Goal: Task Accomplishment & Management: Use online tool/utility

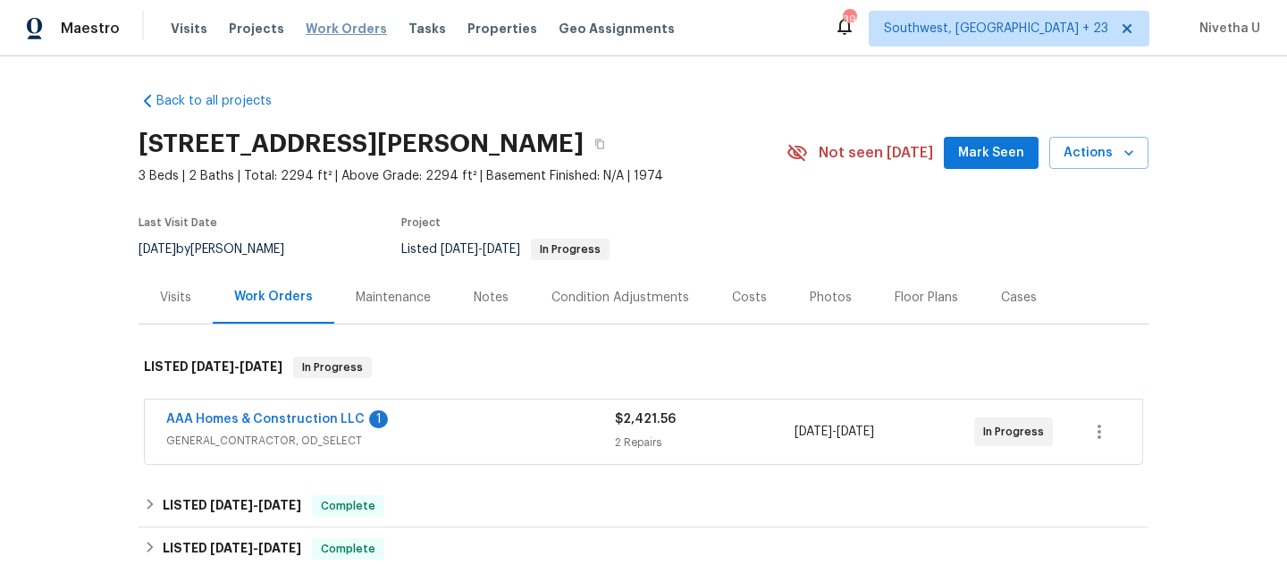
click at [343, 27] on span "Work Orders" at bounding box center [346, 29] width 81 height 18
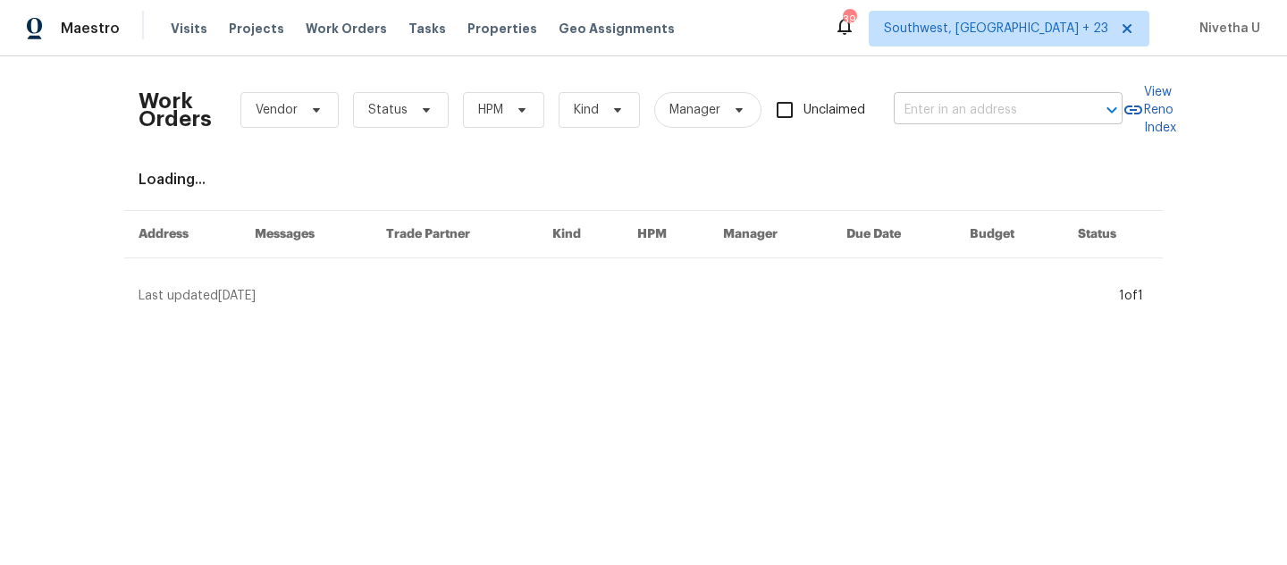
click at [928, 118] on input "text" at bounding box center [983, 111] width 179 height 28
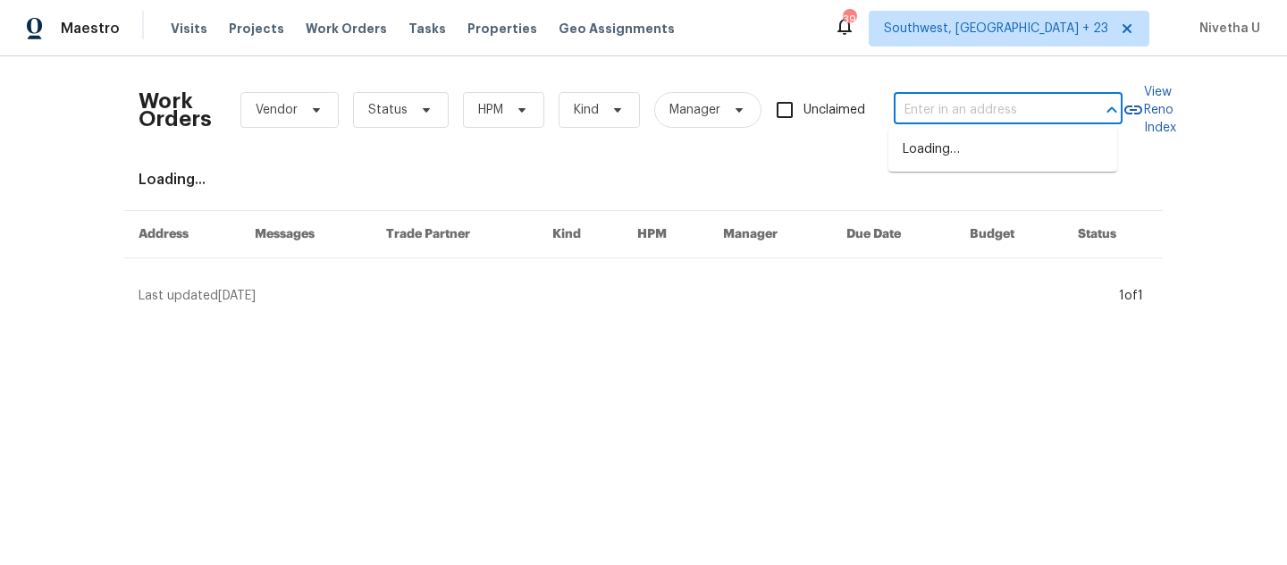
paste input "5301 Oak Trail Ln Jacksonville, FL 32209"
type input "5301 Oak Trail Ln Jacksonville, FL 32209"
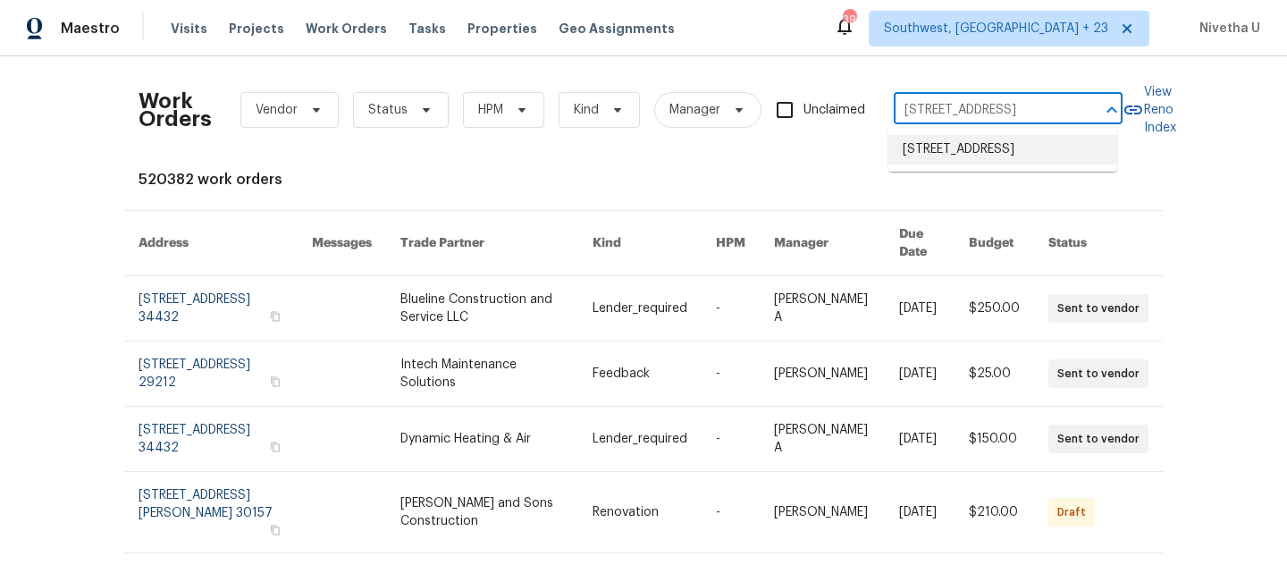
click at [945, 164] on li "5301 Oak Trail Ln, Jacksonville, FL 32209" at bounding box center [1003, 149] width 229 height 29
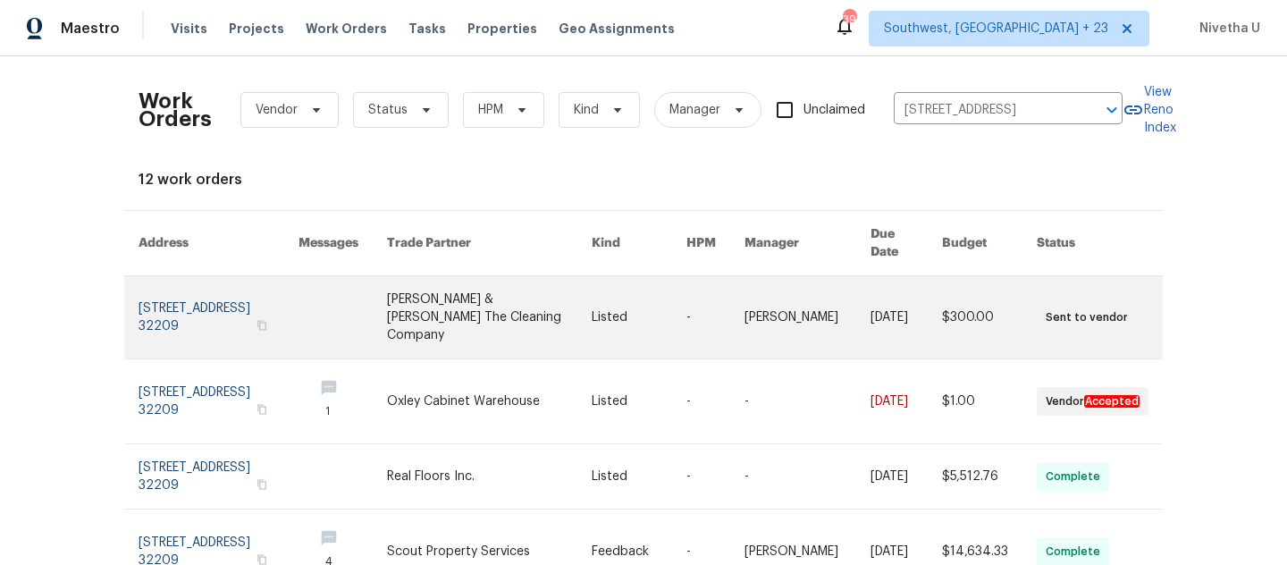
click at [158, 294] on link at bounding box center [219, 317] width 160 height 82
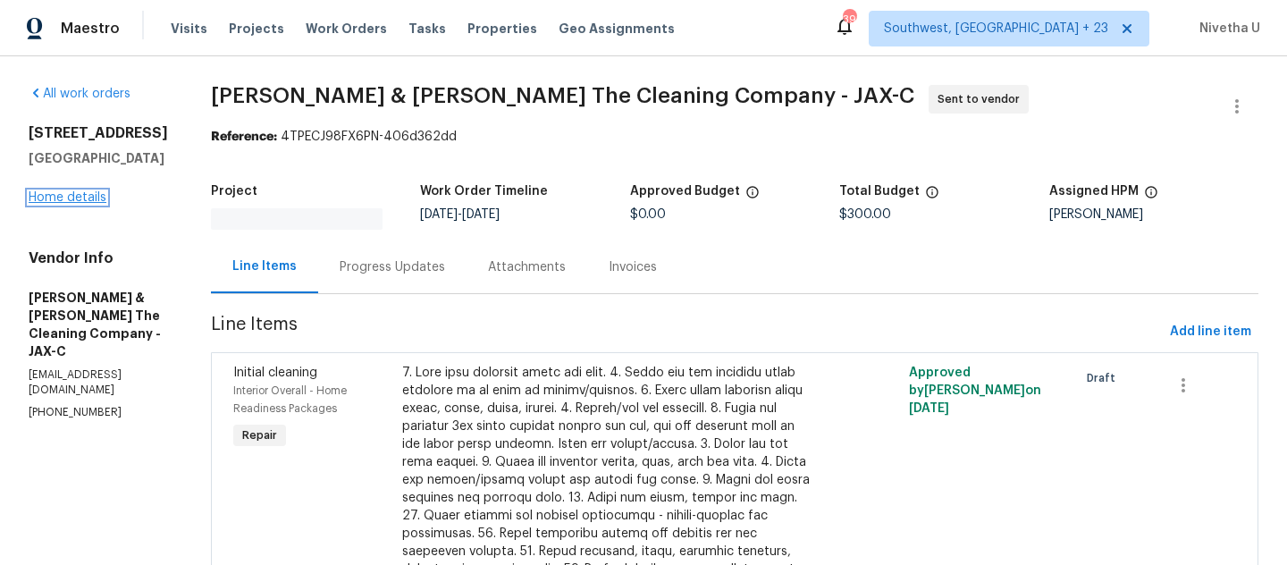
click at [58, 201] on link "Home details" at bounding box center [68, 197] width 78 height 13
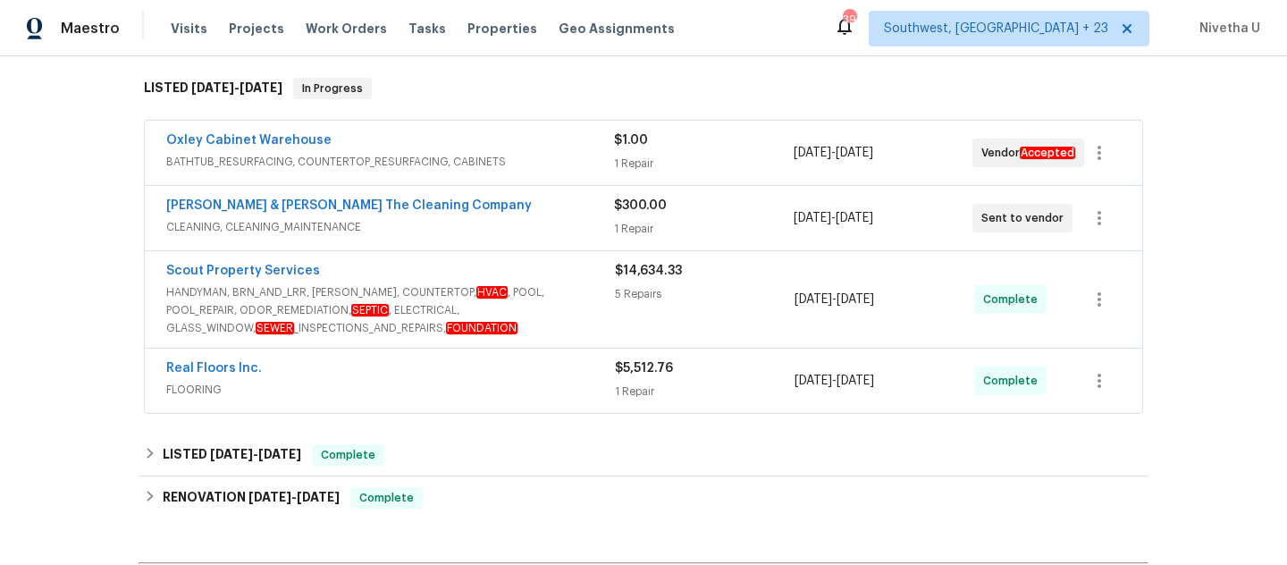
scroll to position [278, 0]
click at [576, 316] on span "HANDYMAN, BRN_AND_LRR, WELLS, COUNTERTOP, HVAC , POOL, POOL_REPAIR, ODOR_REMEDI…" at bounding box center [390, 311] width 449 height 54
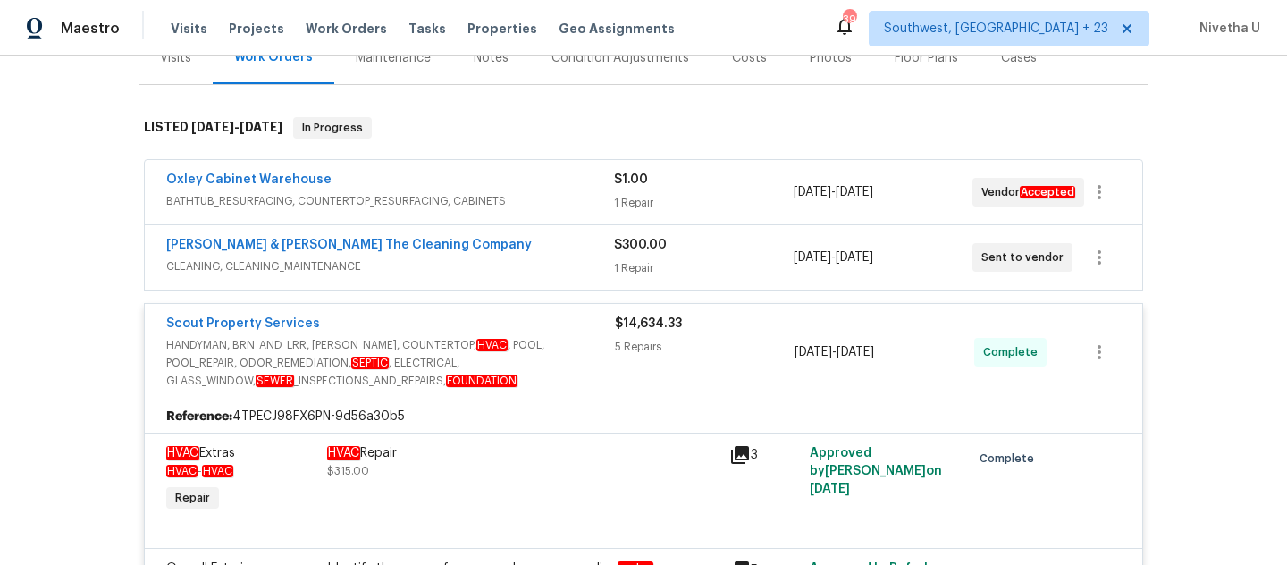
scroll to position [220, 0]
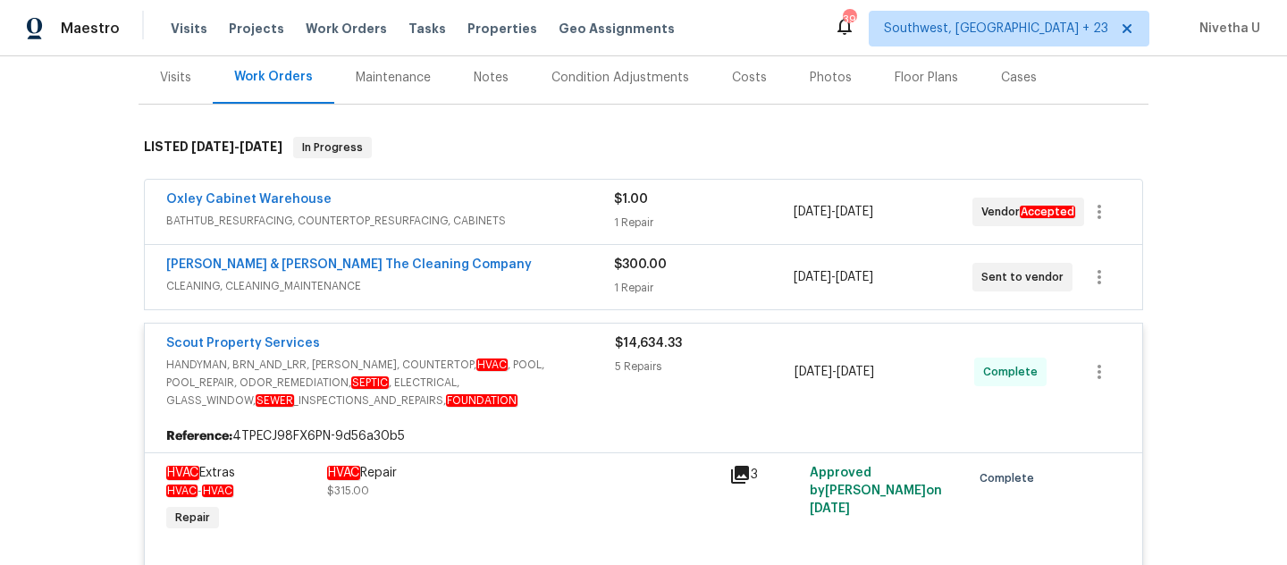
click at [544, 207] on div "Oxley Cabinet Warehouse" at bounding box center [390, 200] width 448 height 21
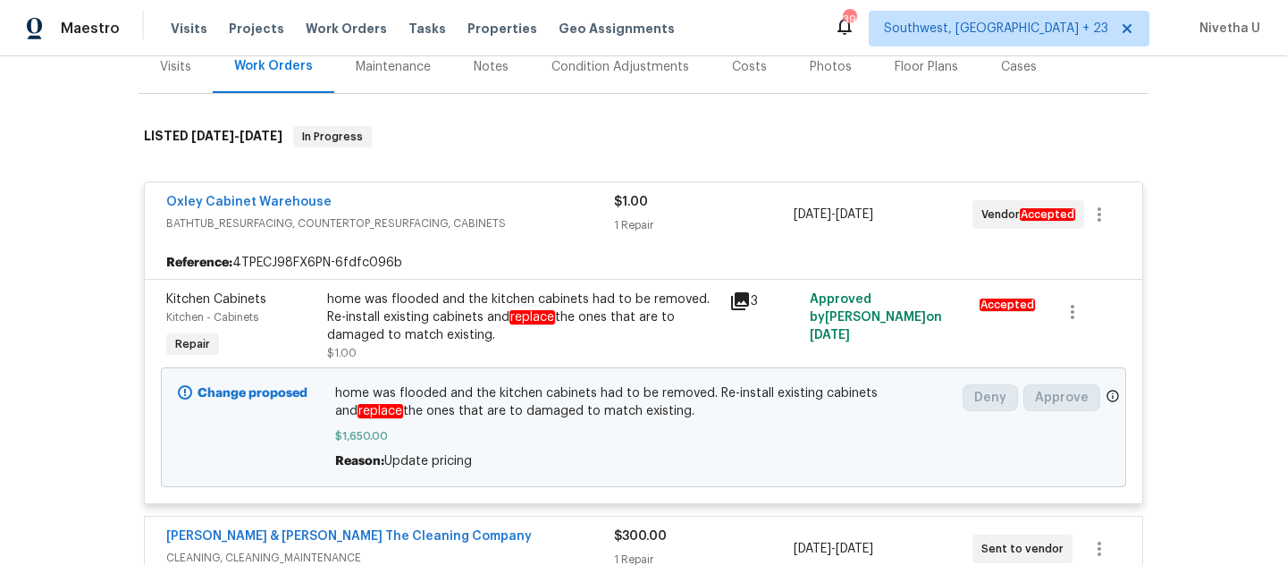
scroll to position [230, 0]
click at [544, 216] on span "BATHTUB_RESURFACING, COUNTERTOP_RESURFACING, CABINETS" at bounding box center [390, 224] width 448 height 18
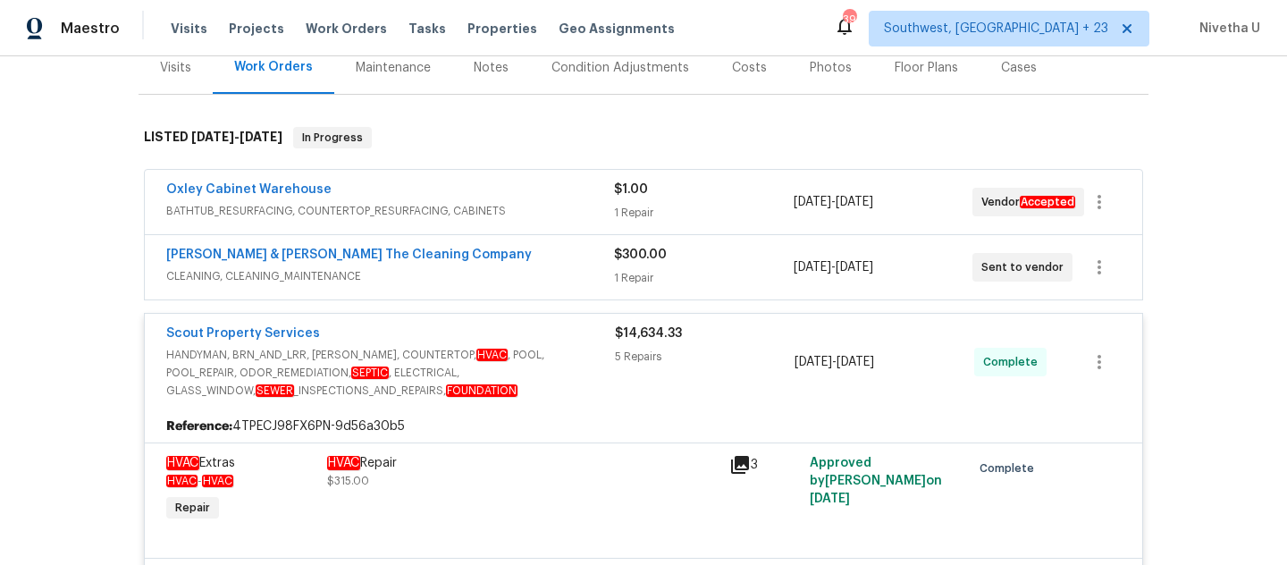
click at [527, 282] on span "CLEANING, CLEANING_MAINTENANCE" at bounding box center [390, 276] width 448 height 18
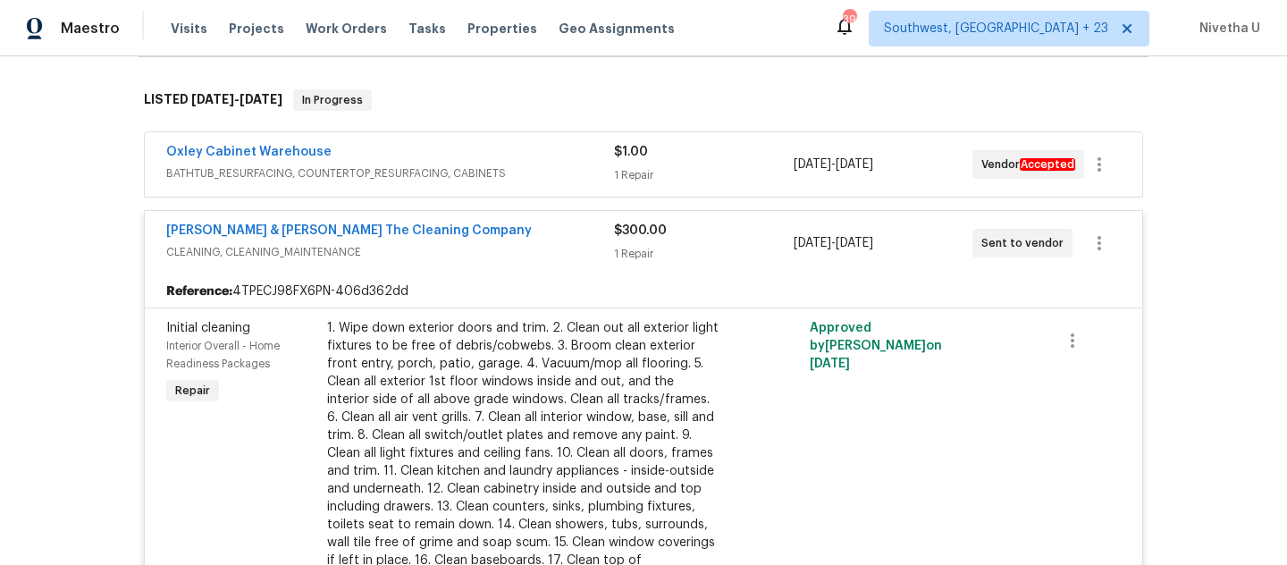
scroll to position [265, 0]
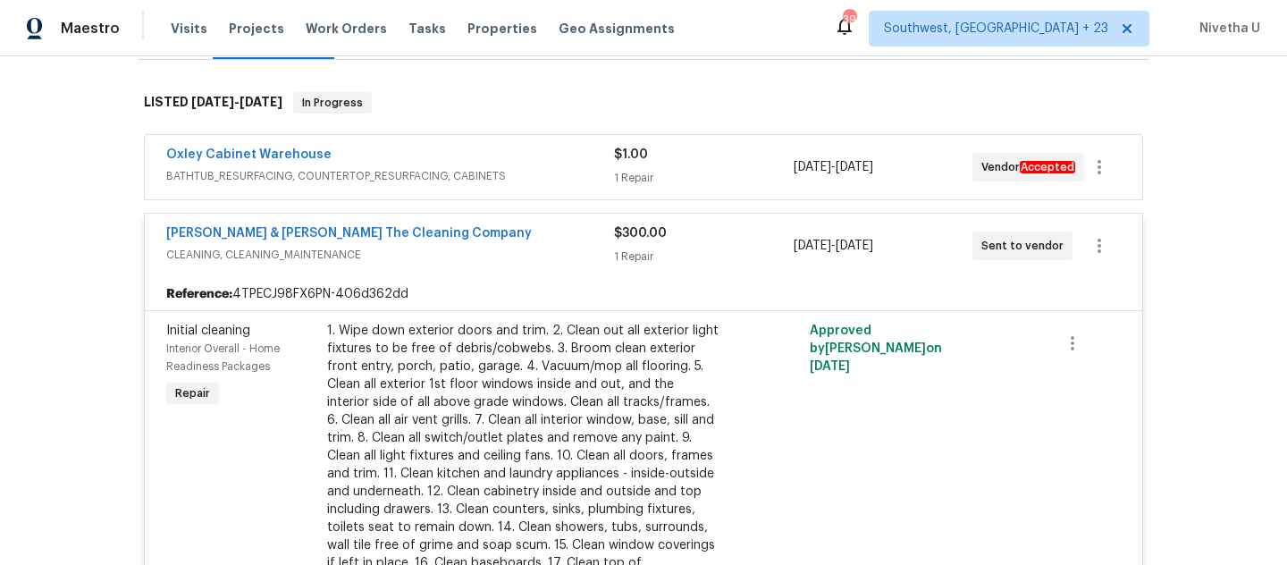
click at [520, 256] on span "CLEANING, CLEANING_MAINTENANCE" at bounding box center [390, 255] width 448 height 18
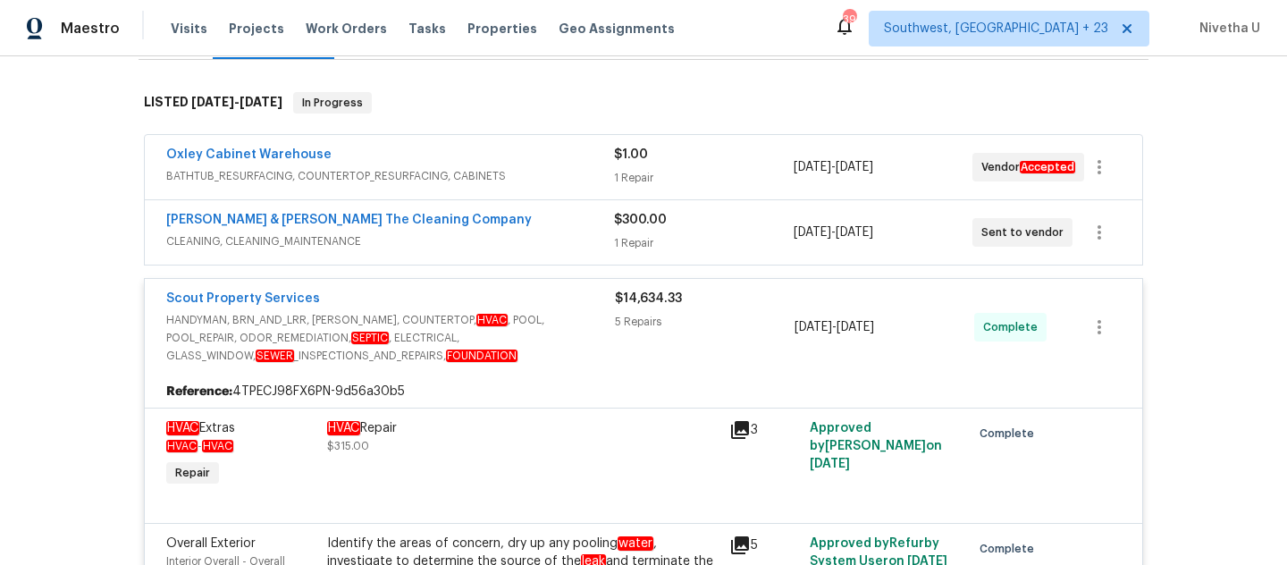
click at [518, 239] on span "CLEANING, CLEANING_MAINTENANCE" at bounding box center [390, 241] width 448 height 18
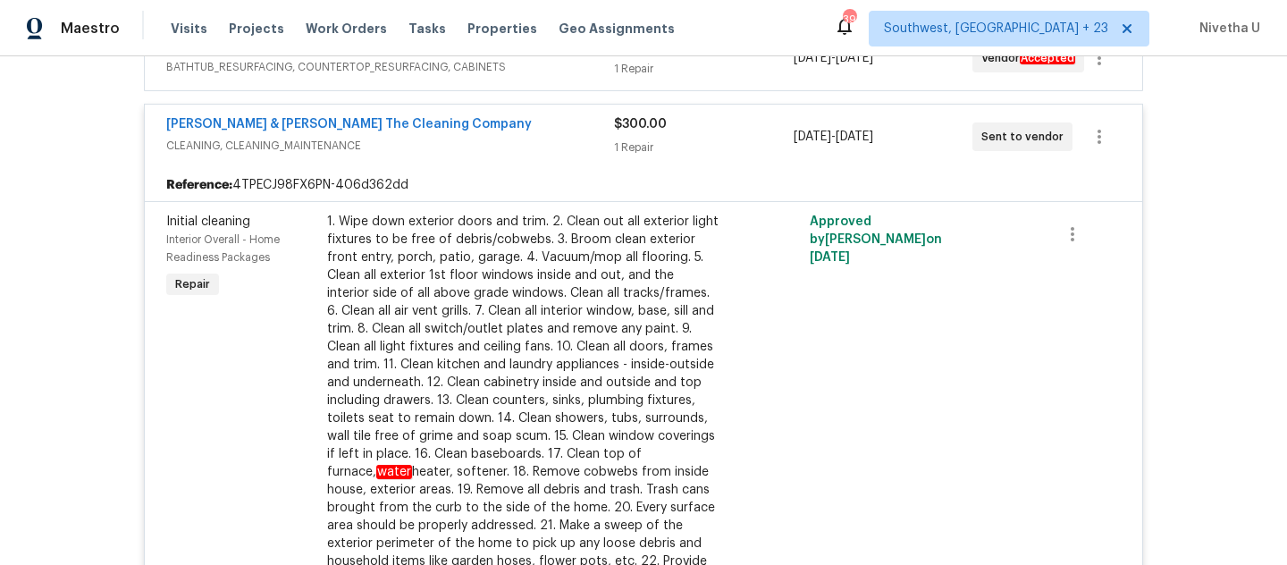
scroll to position [282, 0]
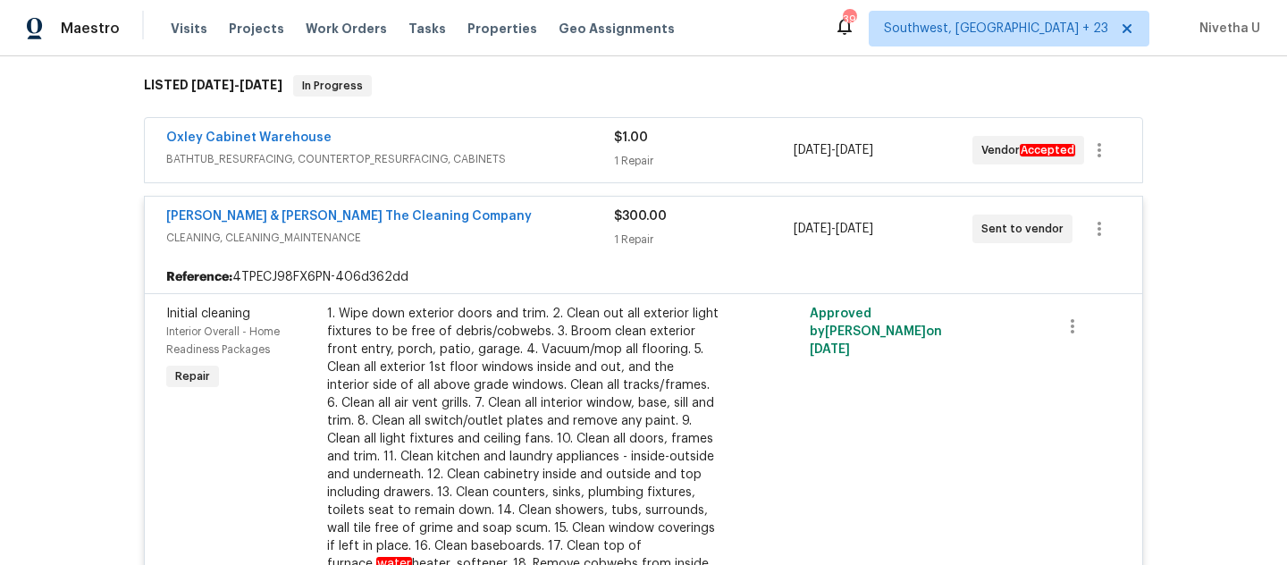
click at [521, 235] on span "CLEANING, CLEANING_MAINTENANCE" at bounding box center [390, 238] width 448 height 18
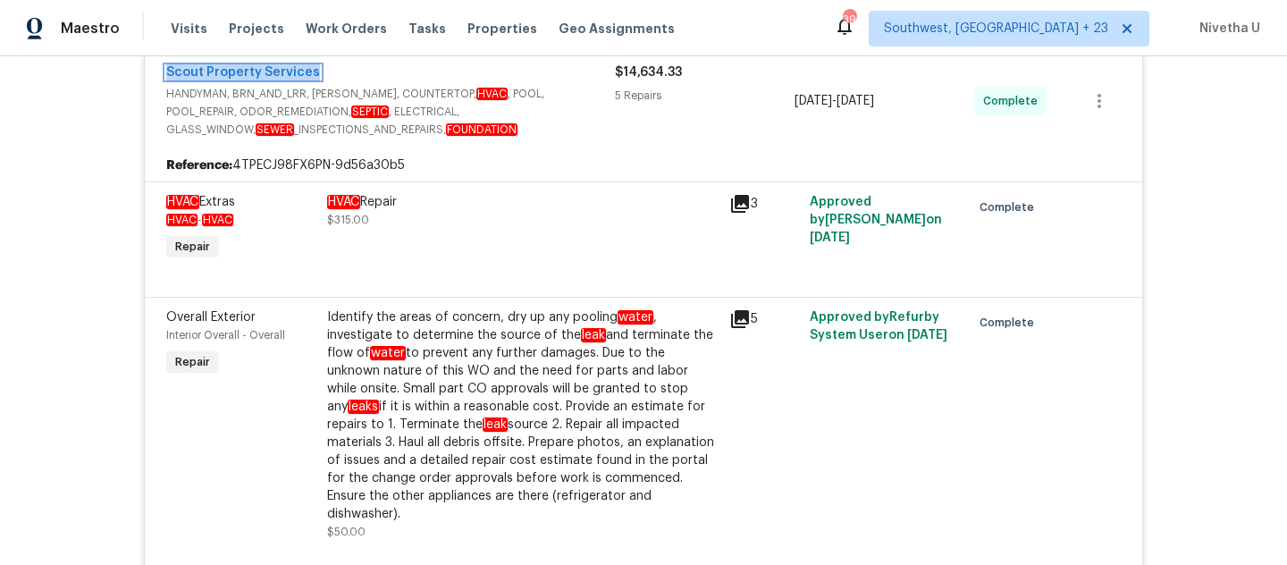
scroll to position [423, 0]
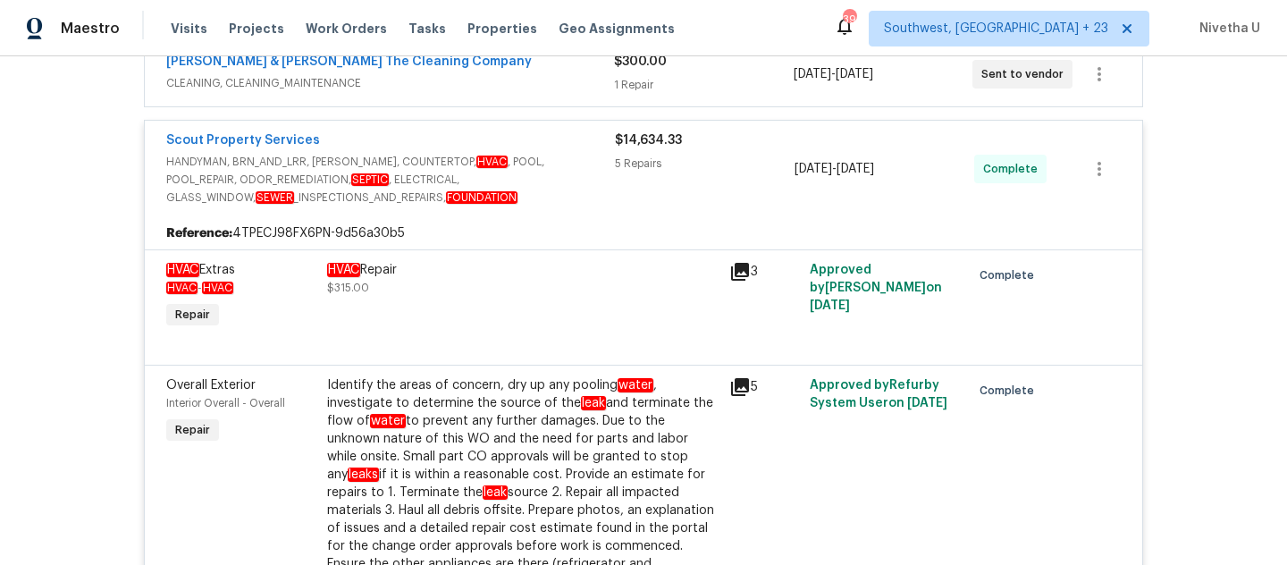
click at [6, 350] on div "Back to all projects 5301 Oak Trail Ln, Jacksonville, FL 32209 3 Beds | 2 Baths…" at bounding box center [643, 310] width 1287 height 509
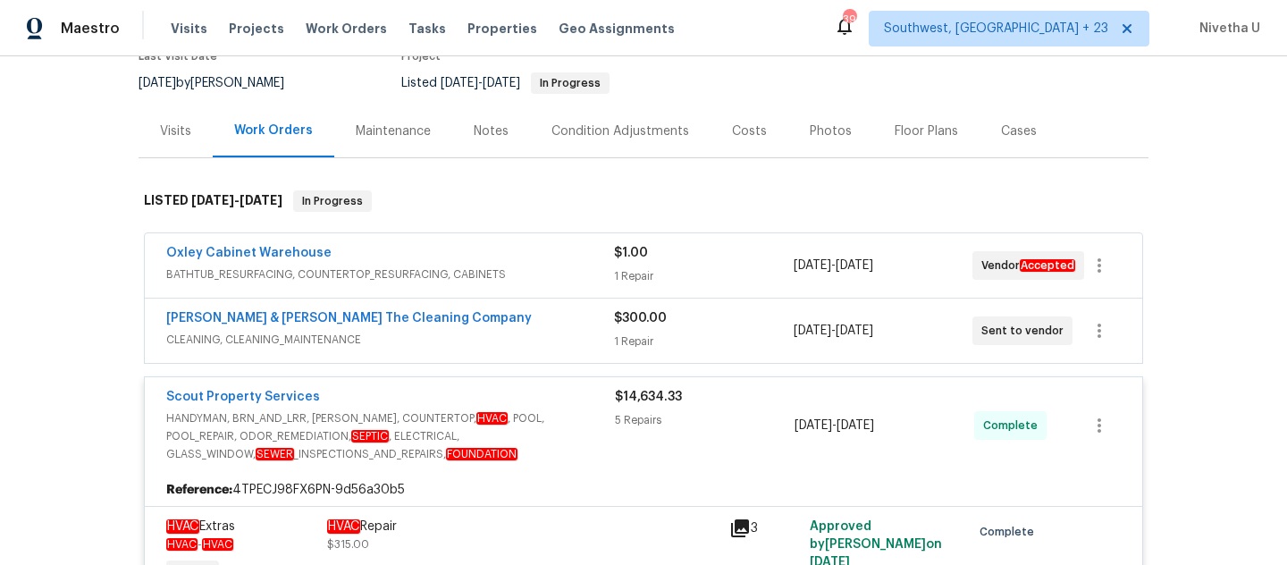
scroll to position [144, 0]
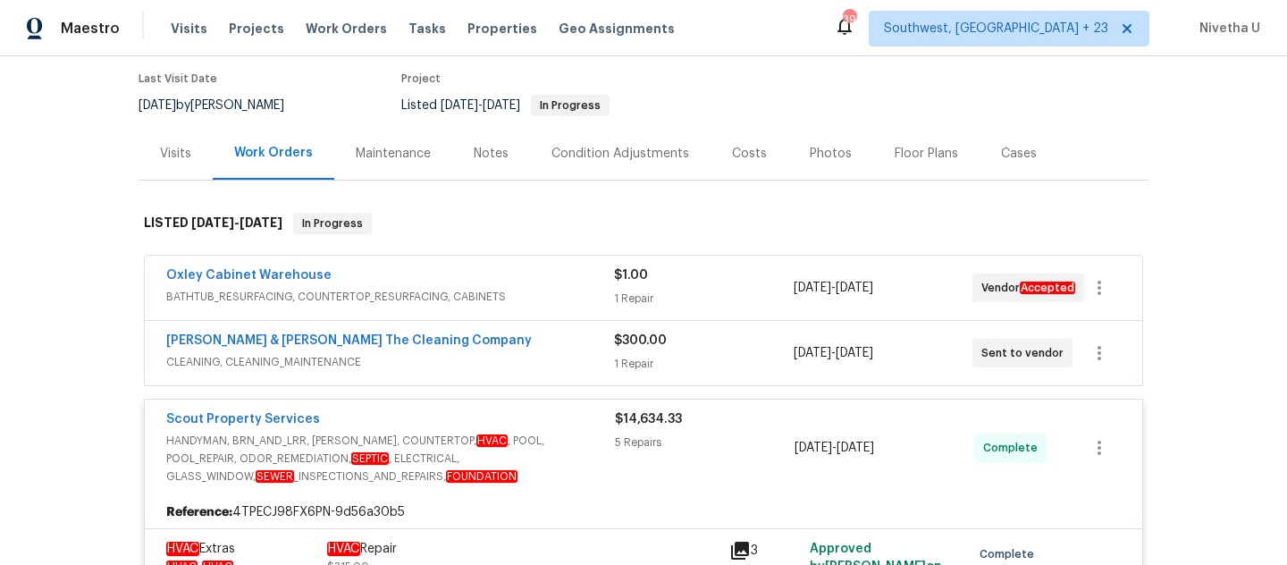
click at [550, 288] on span "BATHTUB_RESURFACING, COUNTERTOP_RESURFACING, CABINETS" at bounding box center [390, 297] width 448 height 18
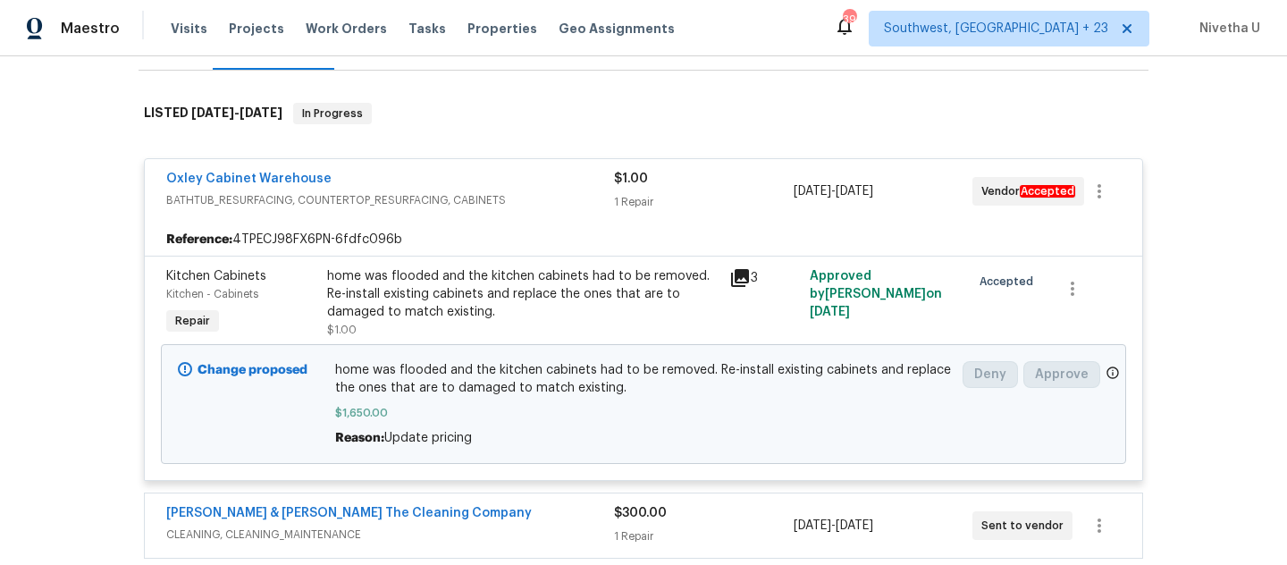
scroll to position [284, 0]
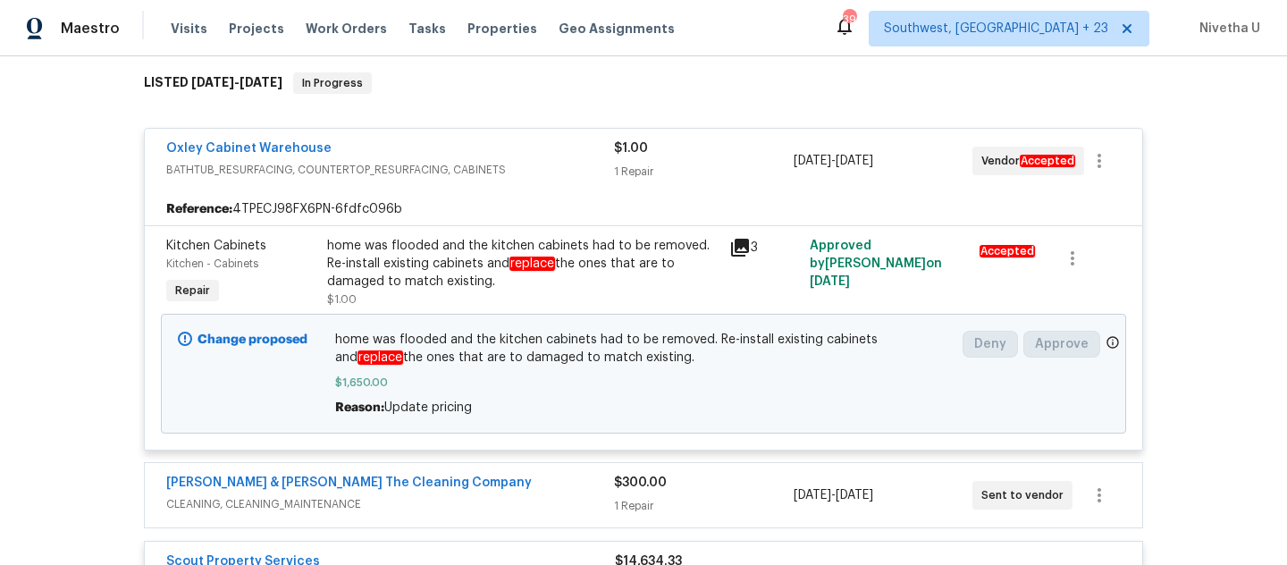
click at [541, 168] on span "BATHTUB_RESURFACING, COUNTERTOP_RESURFACING, CABINETS" at bounding box center [390, 170] width 448 height 18
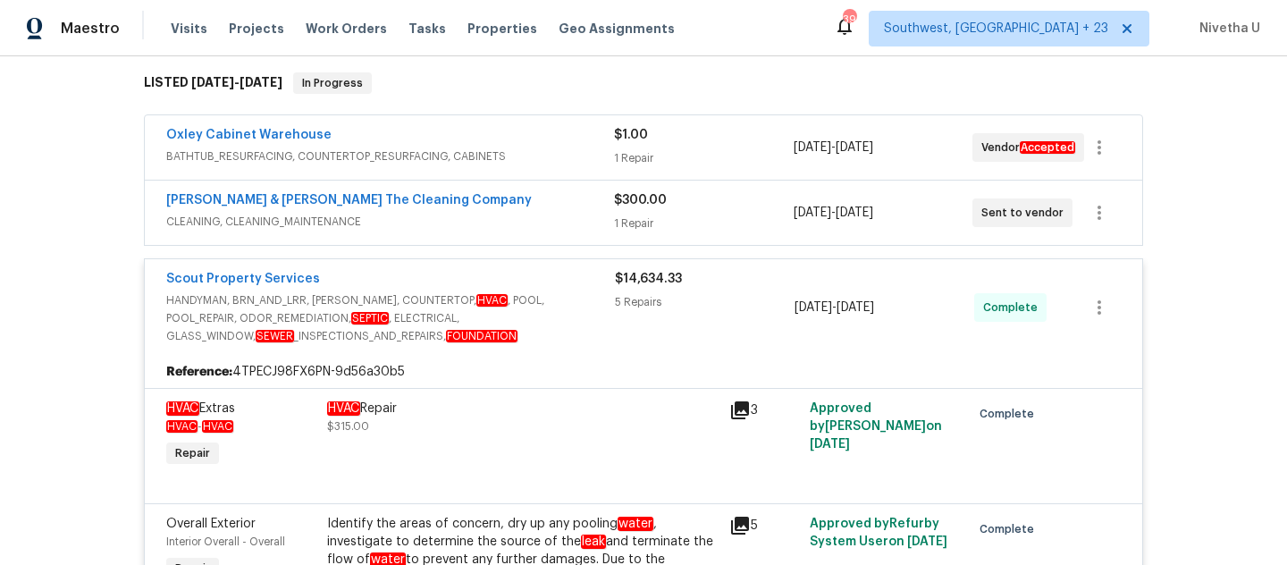
click at [541, 235] on div "Montalvo & Sangalang The Cleaning Company CLEANING, CLEANING_MAINTENANCE $300.0…" at bounding box center [644, 213] width 998 height 64
click at [536, 213] on span "CLEANING, CLEANING_MAINTENANCE" at bounding box center [390, 222] width 448 height 18
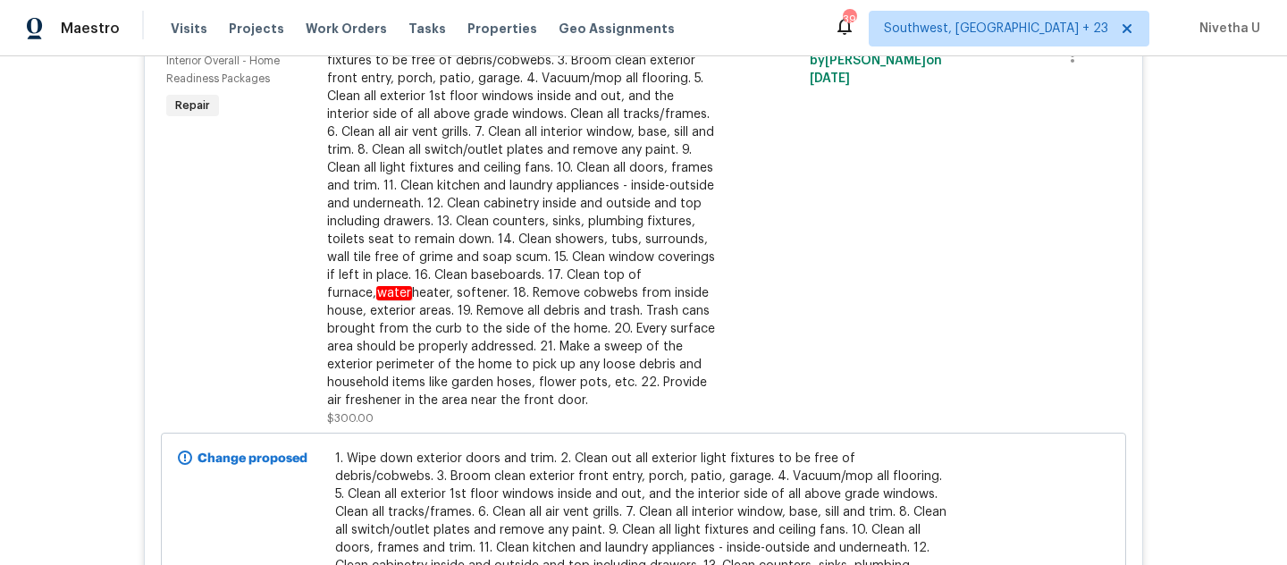
scroll to position [365, 0]
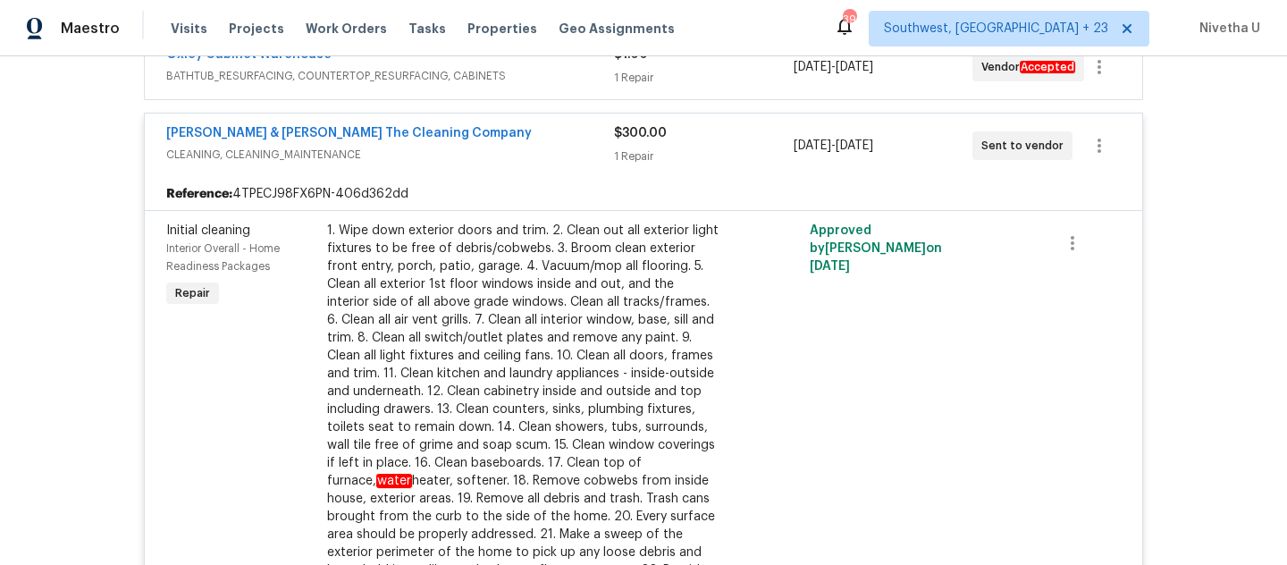
click at [525, 143] on div "Montalvo & Sangalang The Cleaning Company" at bounding box center [390, 134] width 448 height 21
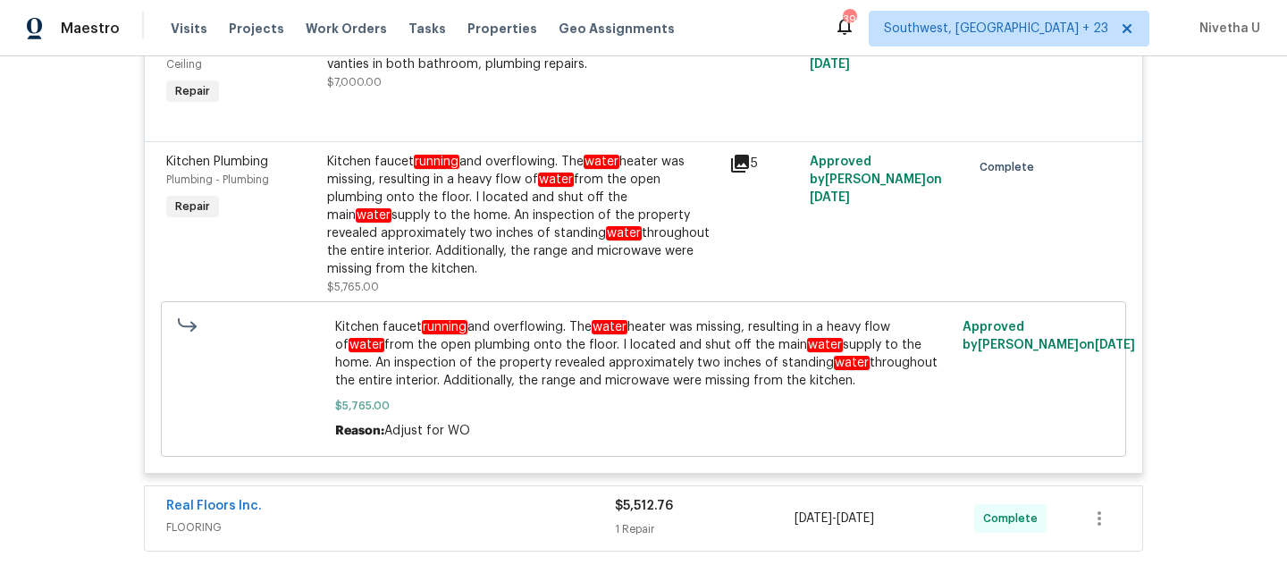
scroll to position [1203, 0]
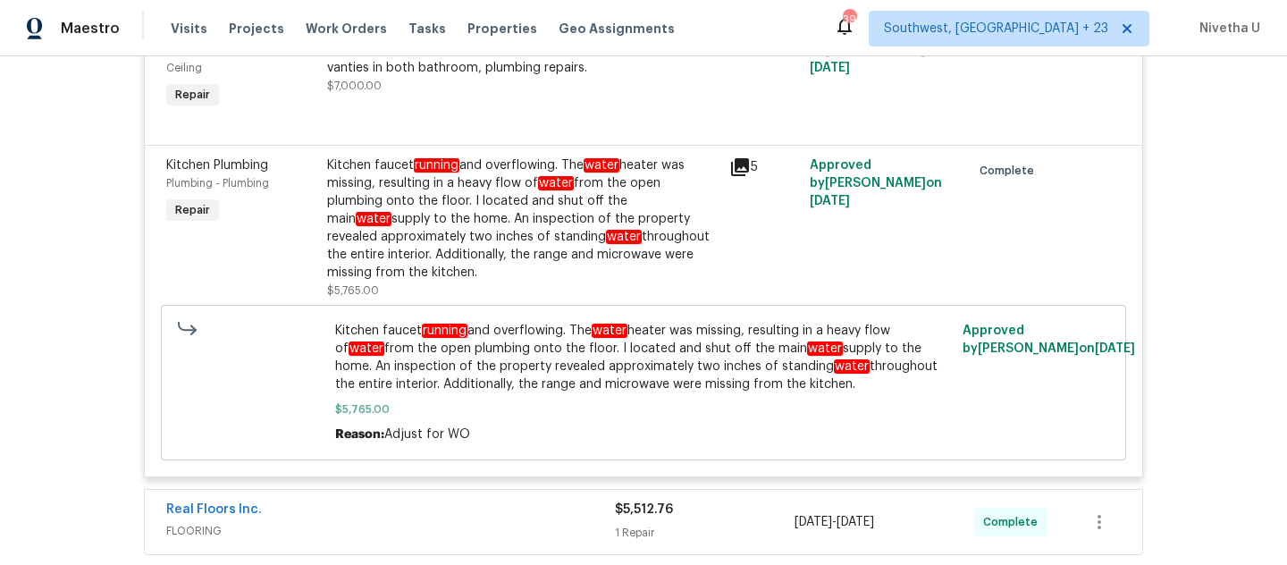
click at [544, 231] on div "Kitchen faucet running and overflowing. The water heater was missing, resulting…" at bounding box center [523, 218] width 392 height 125
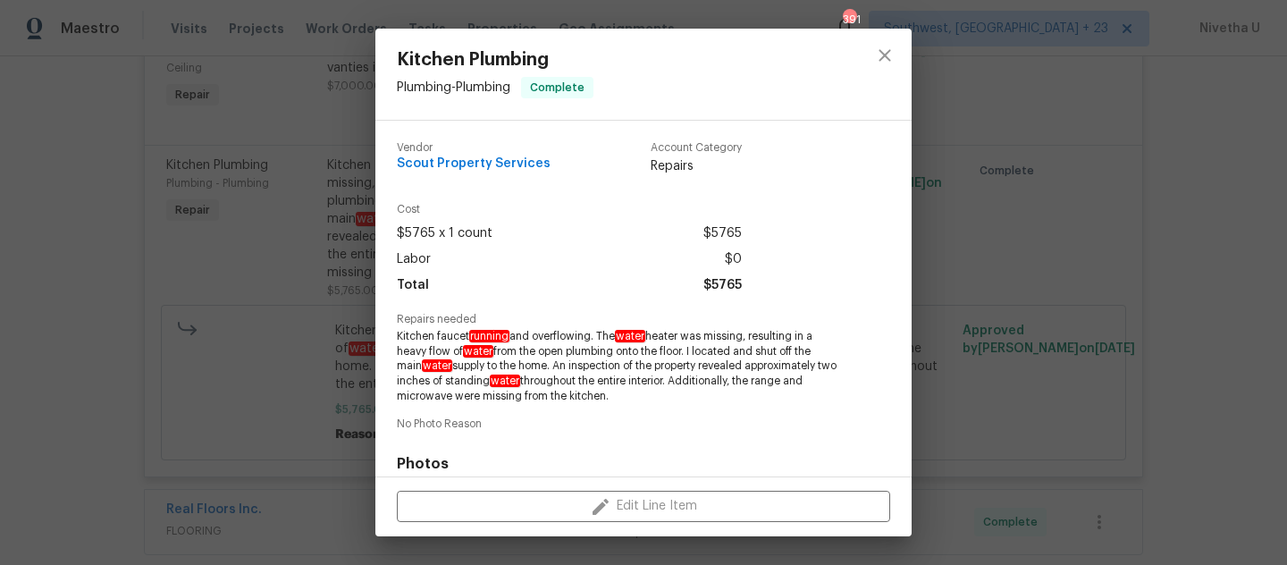
scroll to position [257, 0]
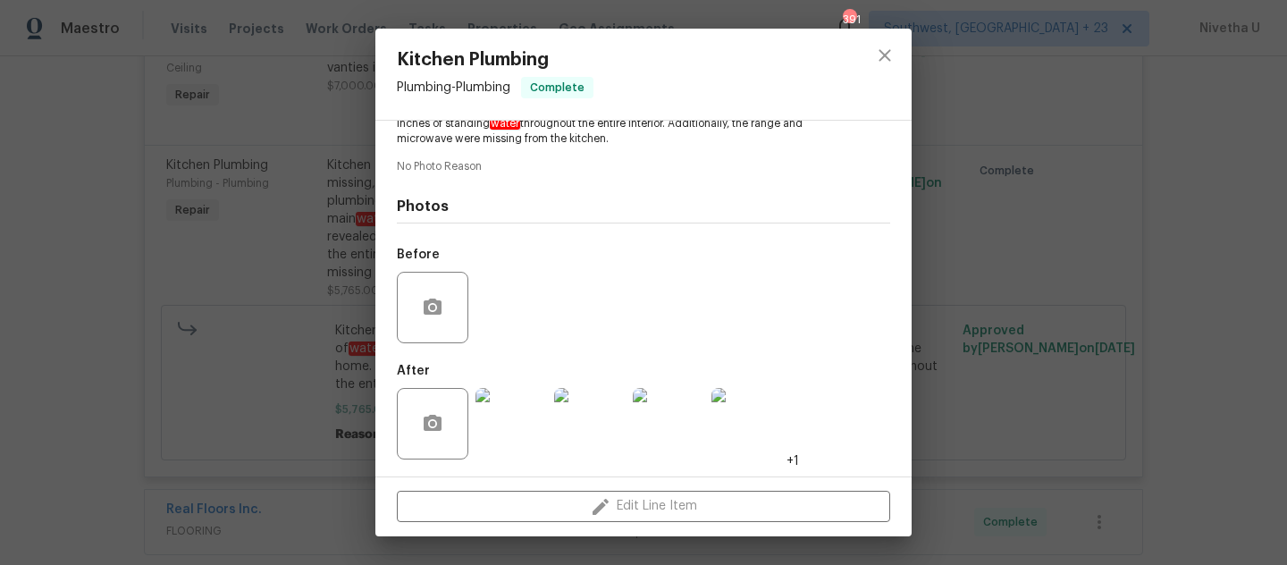
click at [285, 267] on div "Kitchen Plumbing Plumbing - Plumbing Complete Vendor Scout Property Services Ac…" at bounding box center [643, 282] width 1287 height 565
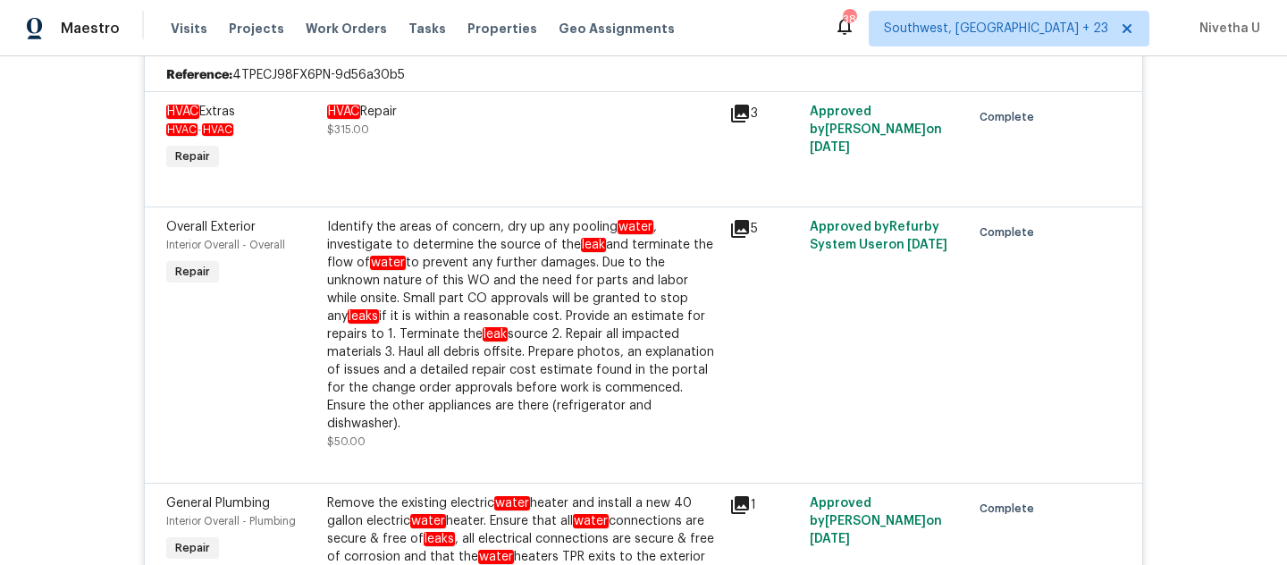
scroll to position [582, 0]
click at [660, 333] on div "Identify the areas of concern, dry up any pooling water , investigate to determ…" at bounding box center [523, 324] width 392 height 215
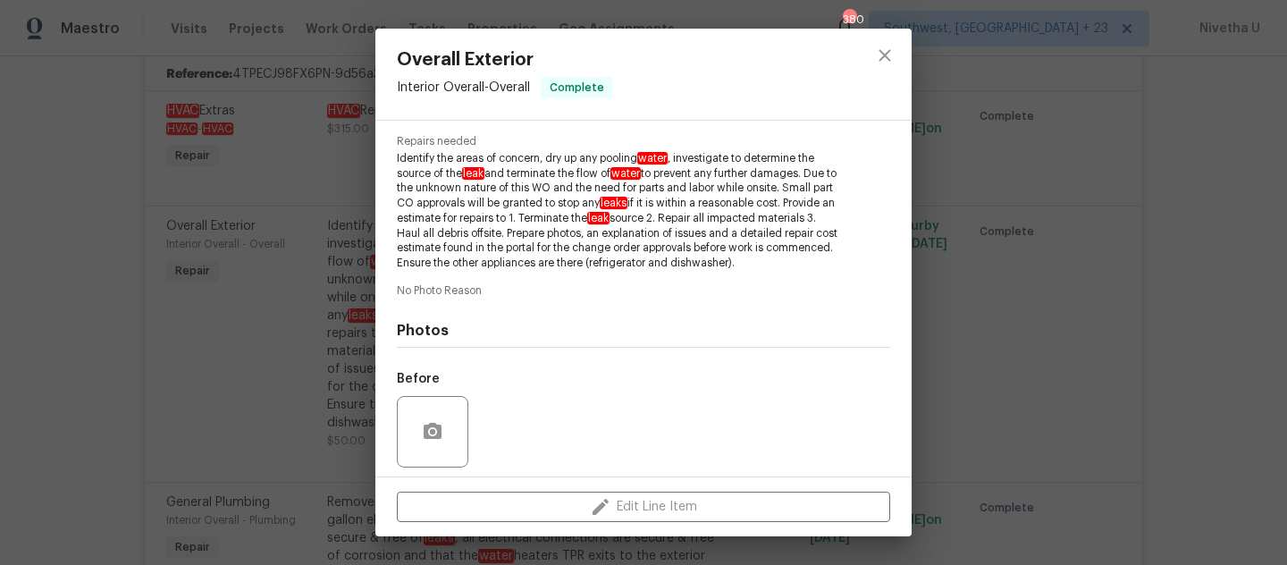
scroll to position [318, 0]
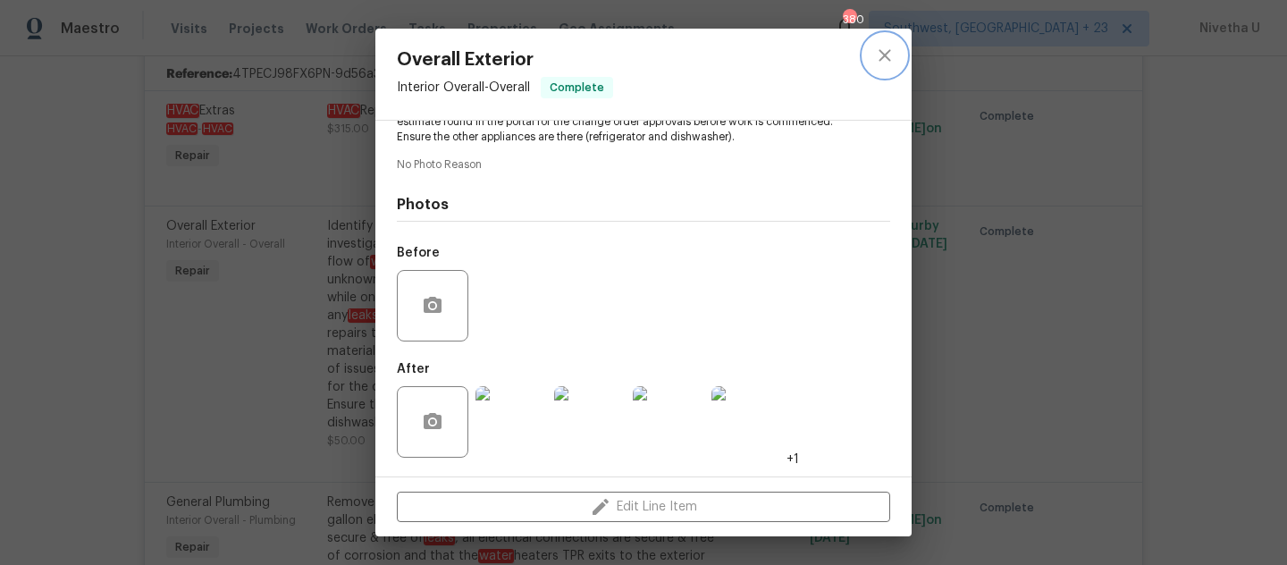
click at [883, 59] on icon "close" at bounding box center [884, 55] width 21 height 21
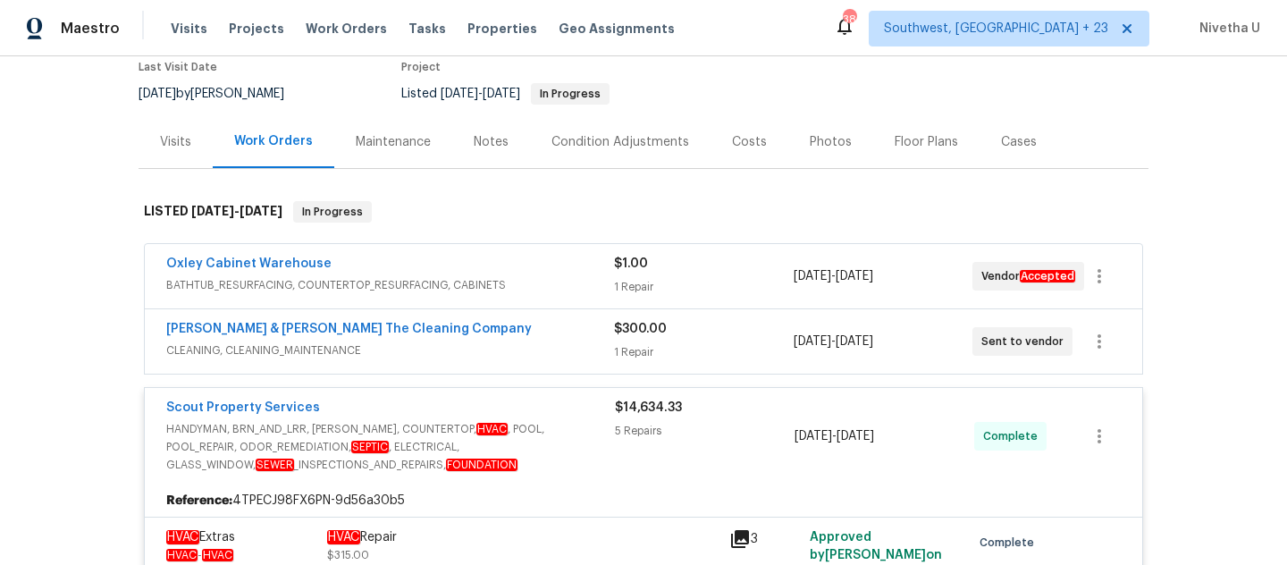
scroll to position [238, 0]
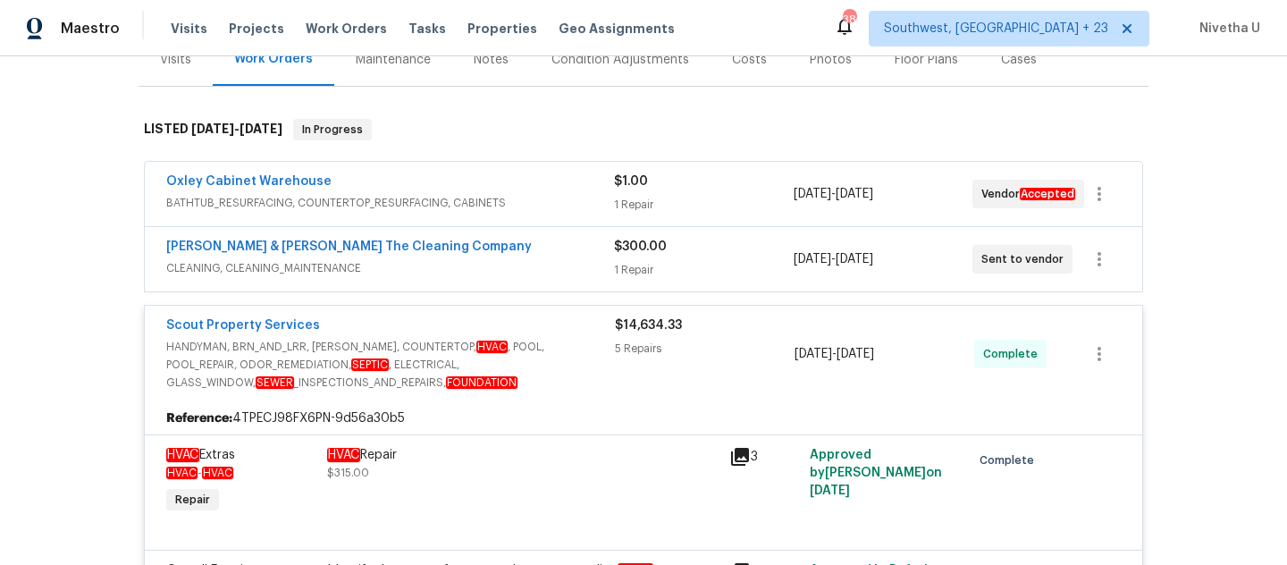
click at [582, 319] on div "Scout Property Services" at bounding box center [390, 326] width 449 height 21
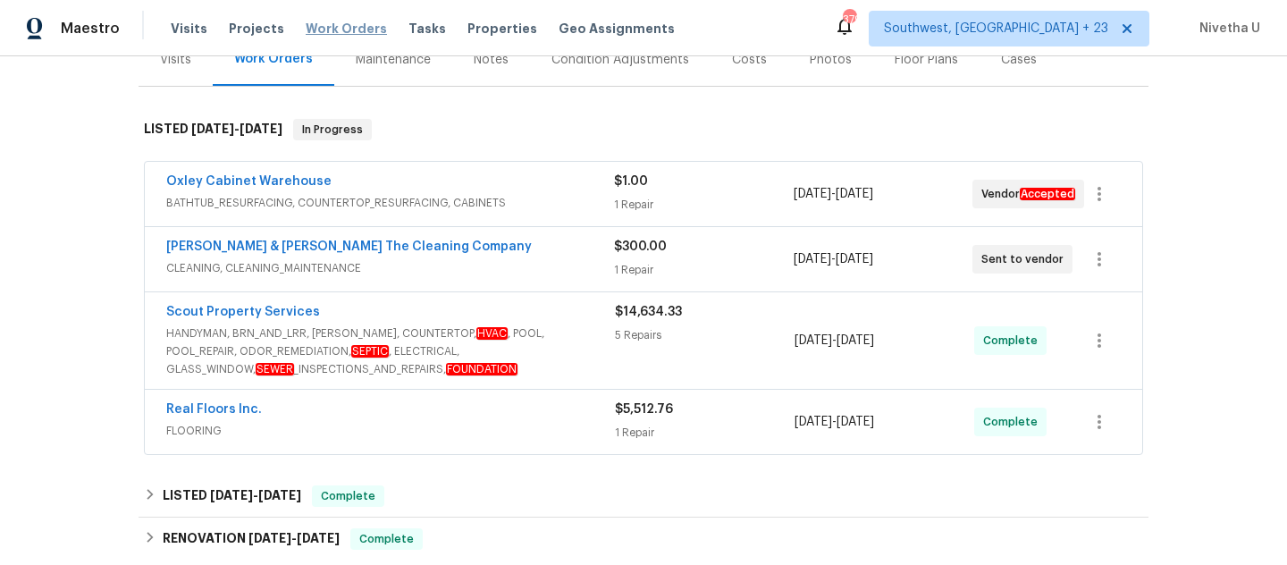
click at [350, 21] on span "Work Orders" at bounding box center [346, 29] width 81 height 18
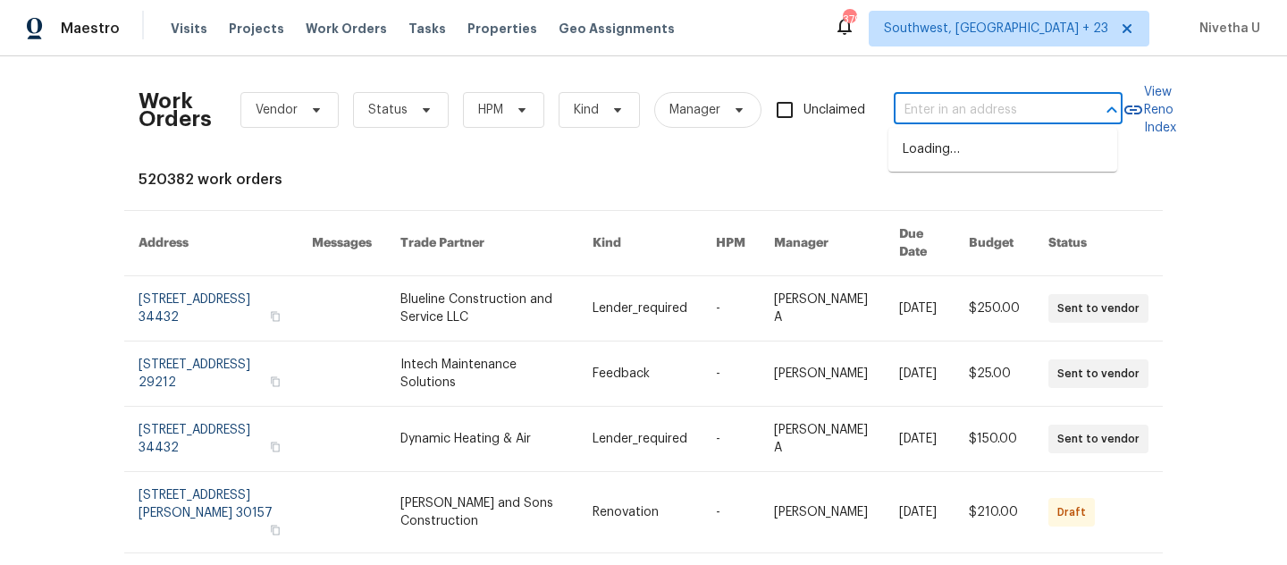
click at [943, 121] on input "text" at bounding box center [983, 111] width 179 height 28
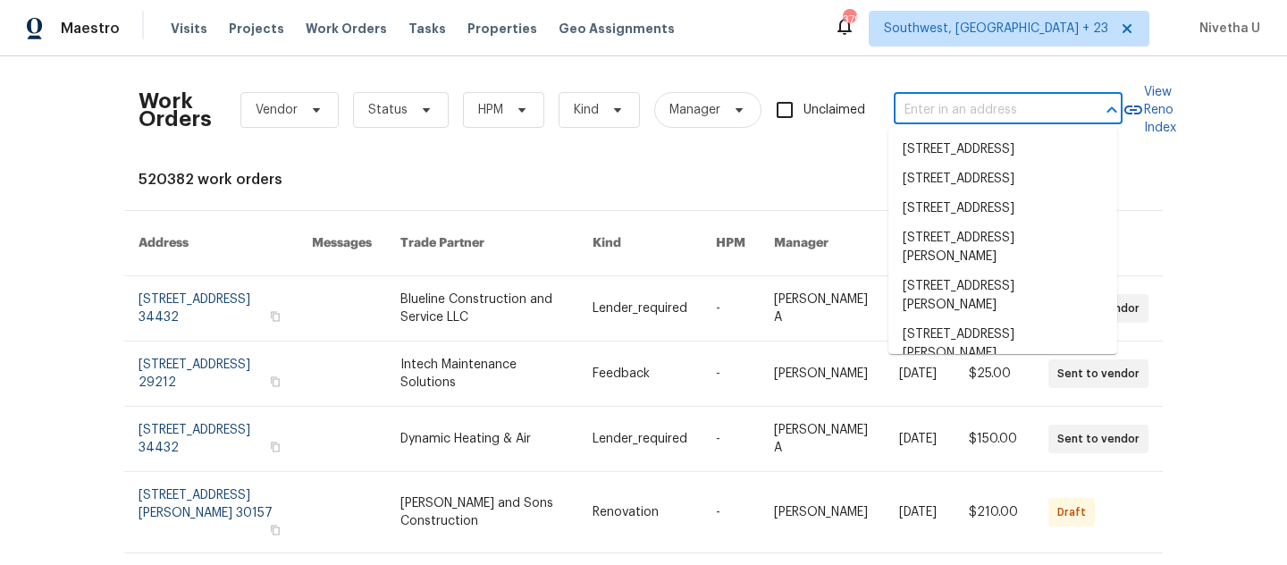
paste input "3912 Wellesley Dr NE, Albuquerque, NM 87107"
type input "3912 Wellesley Dr NE, Albuquerque, NM 87107"
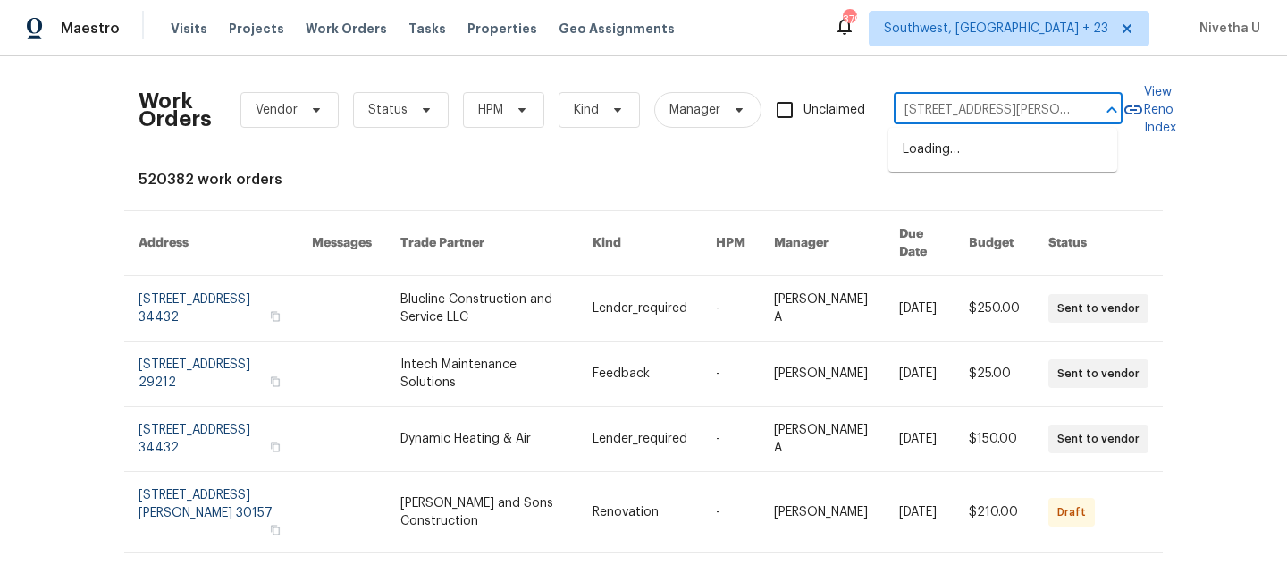
scroll to position [0, 99]
click at [943, 164] on li "3912 Wellesley Dr NE, Albuquerque, NM 87107" at bounding box center [1003, 159] width 229 height 48
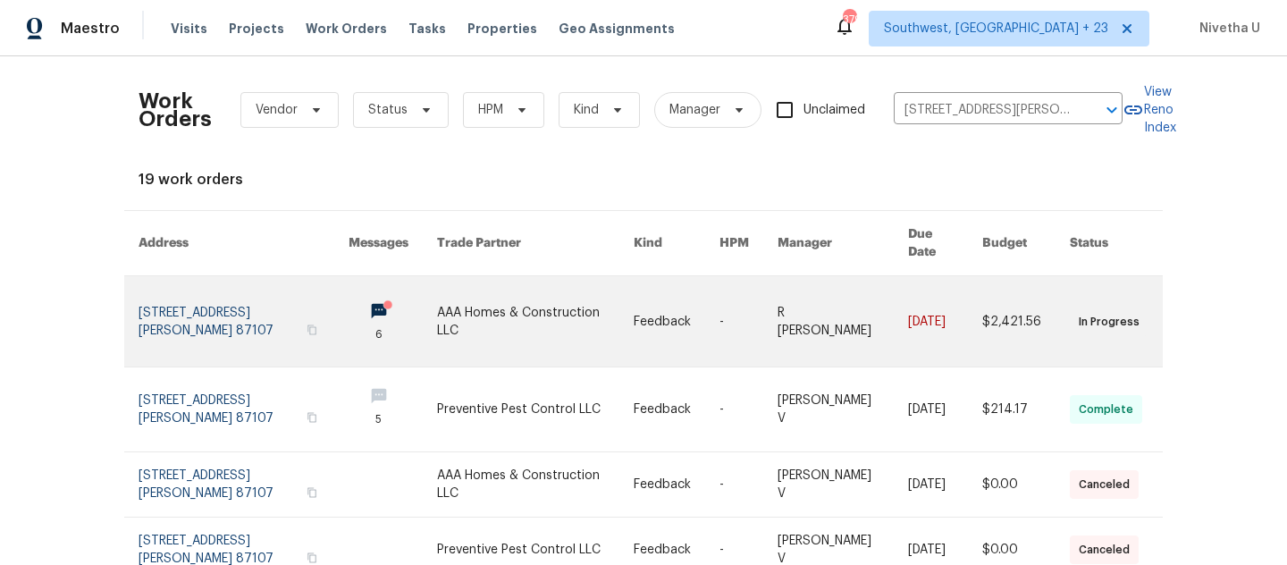
click at [203, 308] on link at bounding box center [244, 321] width 210 height 90
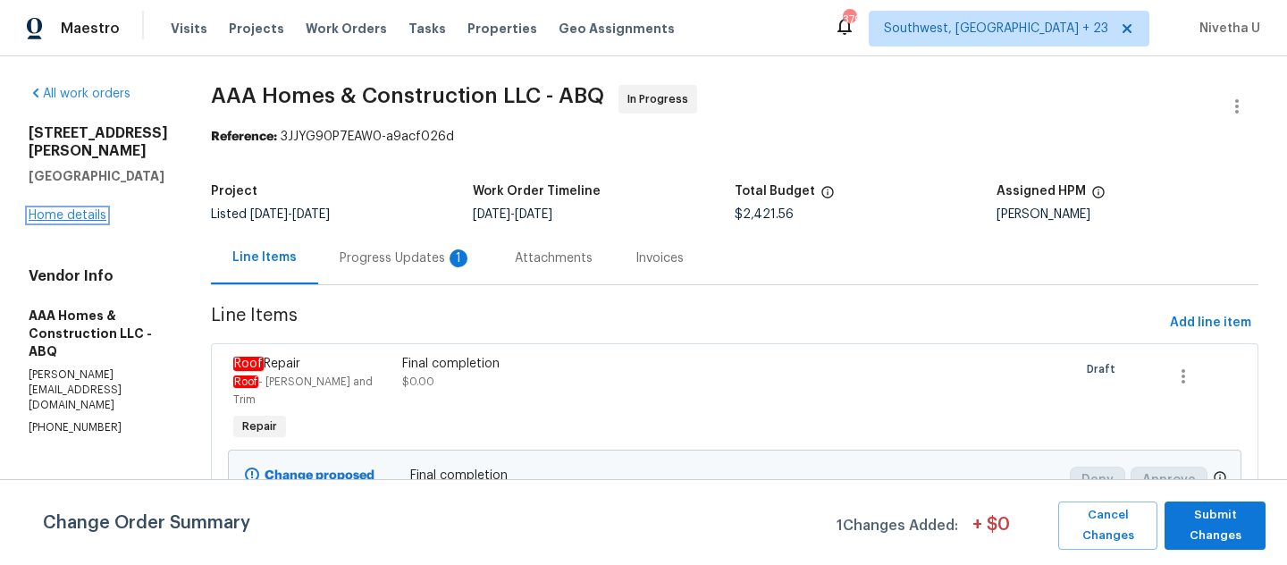
click at [70, 222] on link "Home details" at bounding box center [68, 215] width 78 height 13
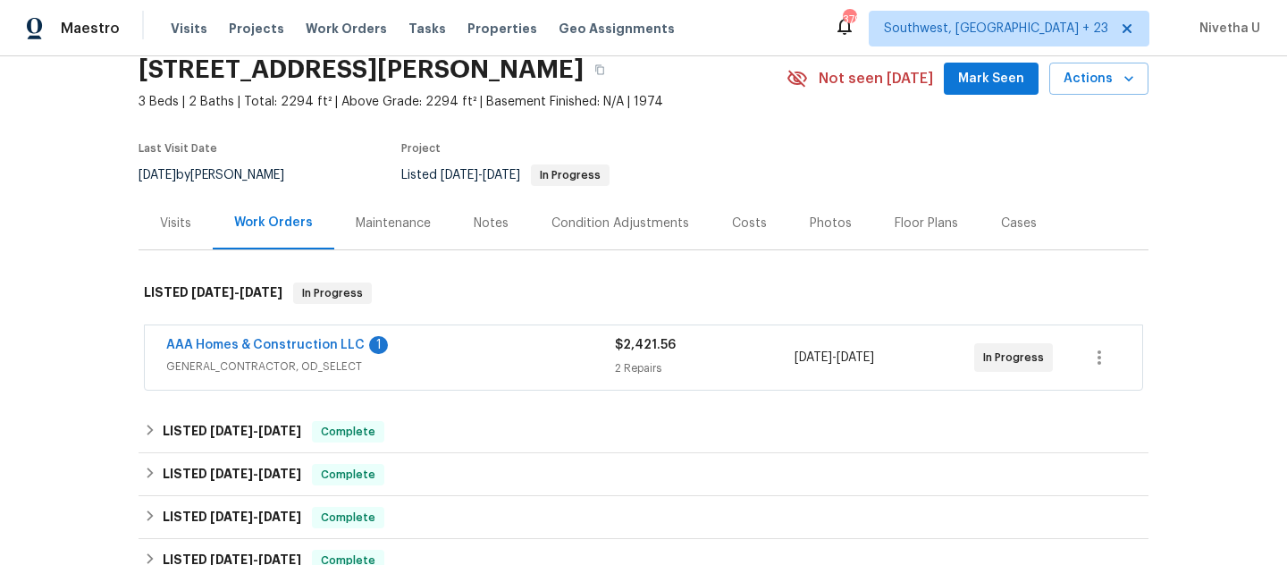
scroll to position [45, 0]
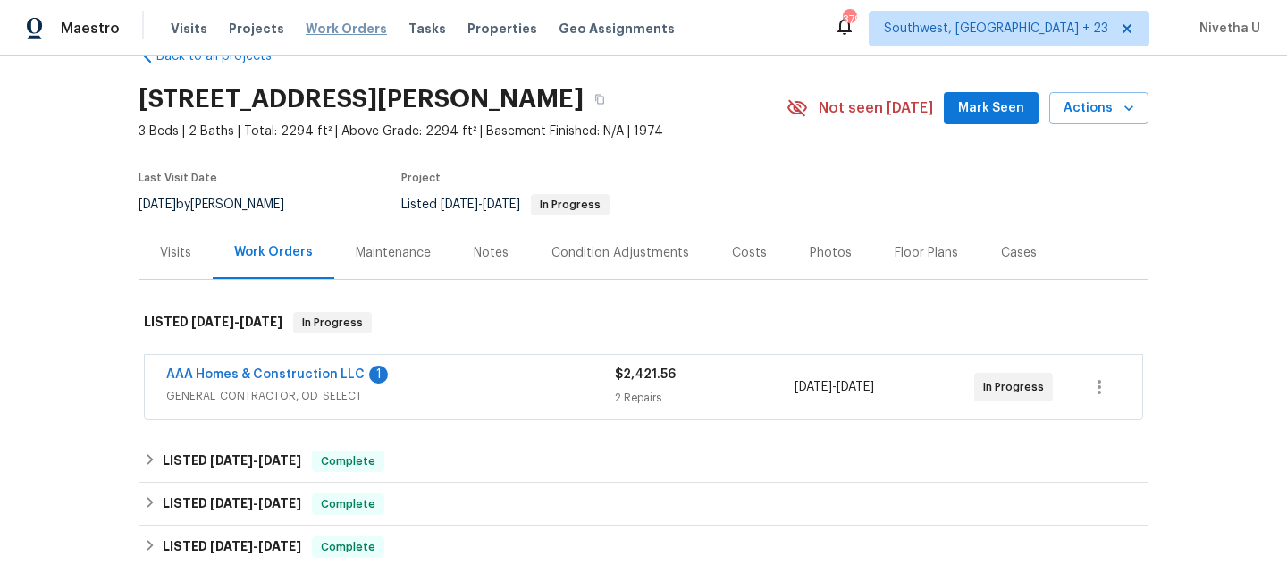
click at [327, 35] on span "Work Orders" at bounding box center [346, 29] width 81 height 18
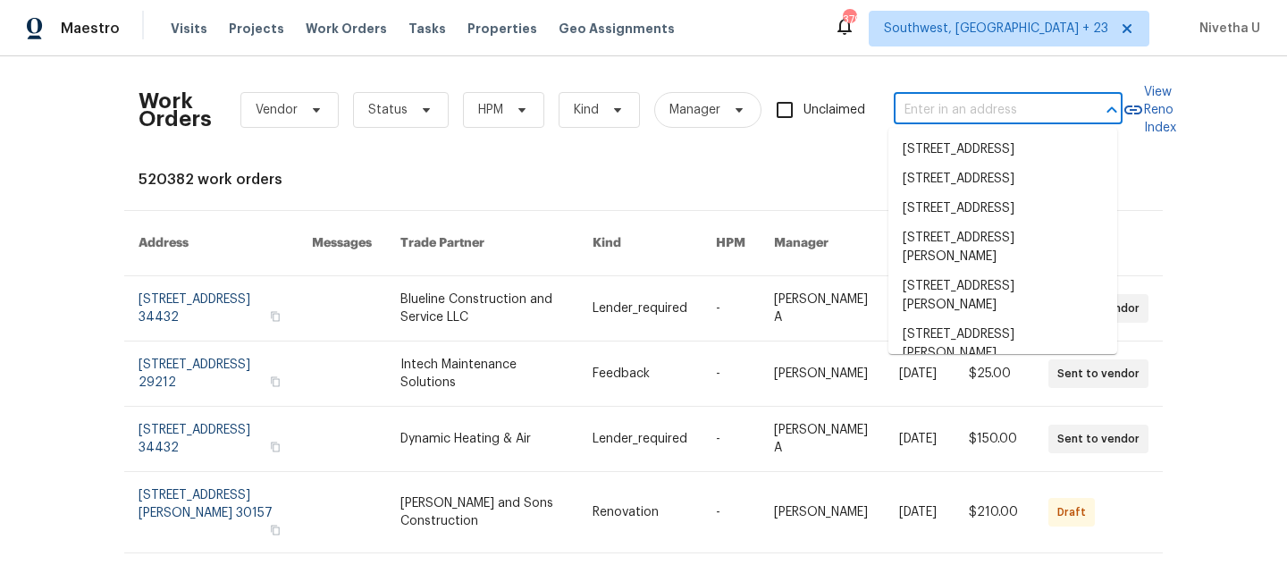
click at [989, 121] on input "text" at bounding box center [983, 111] width 179 height 28
paste input "45458 Oak Trail Sq Sterling, VA 20164"
type input "45458 Oak Trail Sq Sterling, VA 20164"
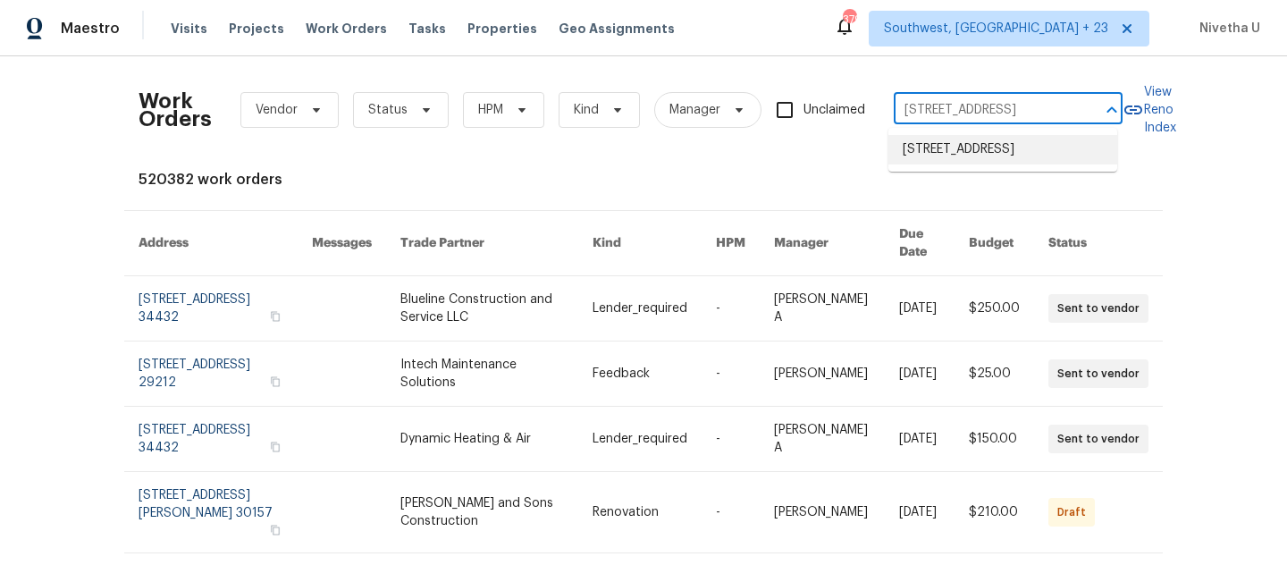
click at [996, 164] on li "45458 Oak Trail Sq, Sterling, VA 20164" at bounding box center [1003, 149] width 229 height 29
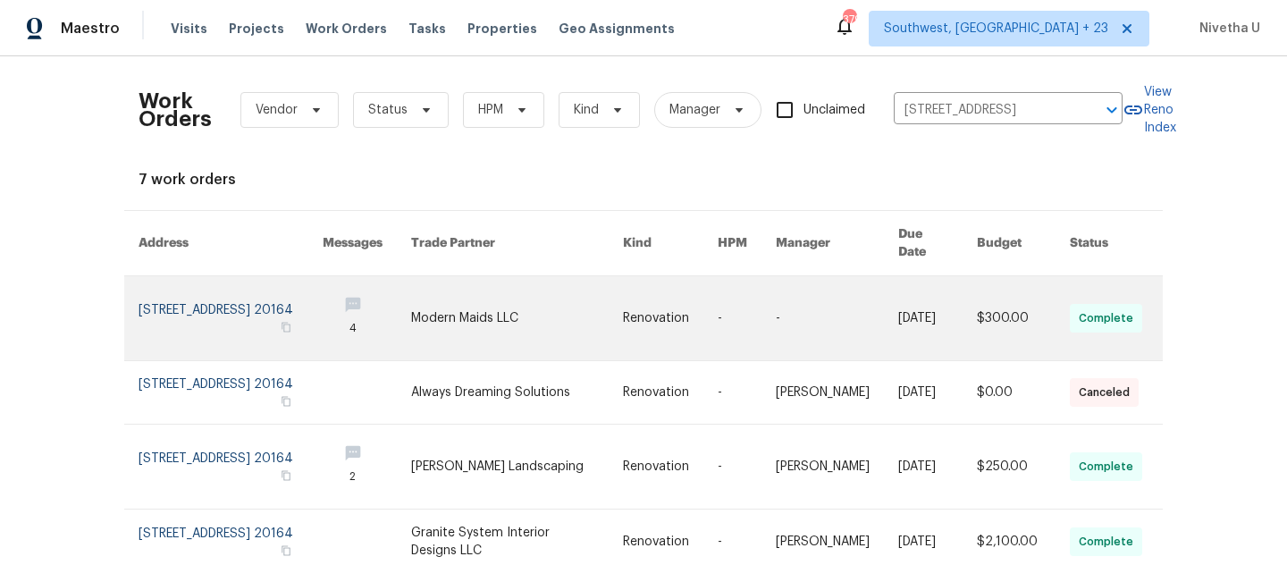
click at [159, 294] on link at bounding box center [231, 318] width 184 height 84
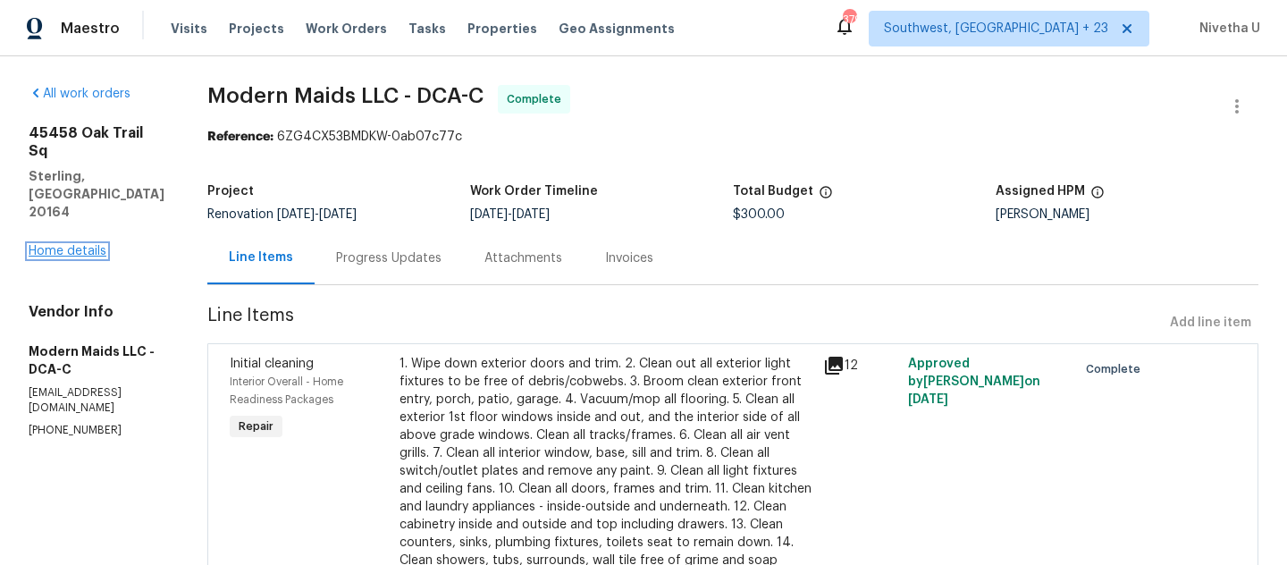
click at [49, 245] on link "Home details" at bounding box center [68, 251] width 78 height 13
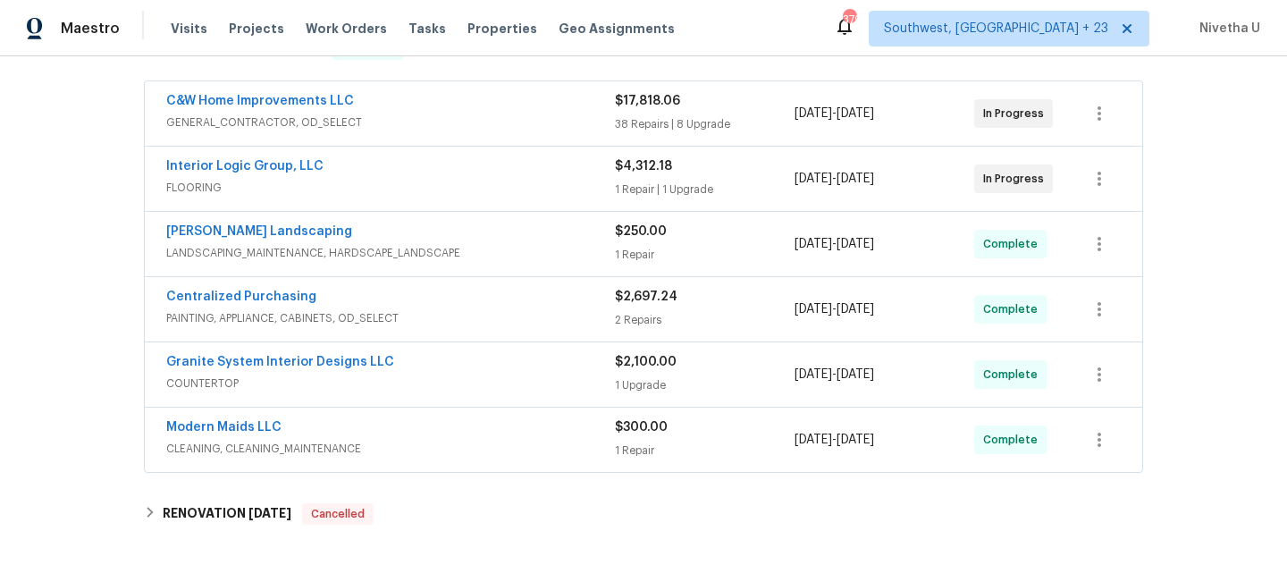
scroll to position [320, 0]
click at [445, 185] on span "FLOORING" at bounding box center [390, 186] width 449 height 18
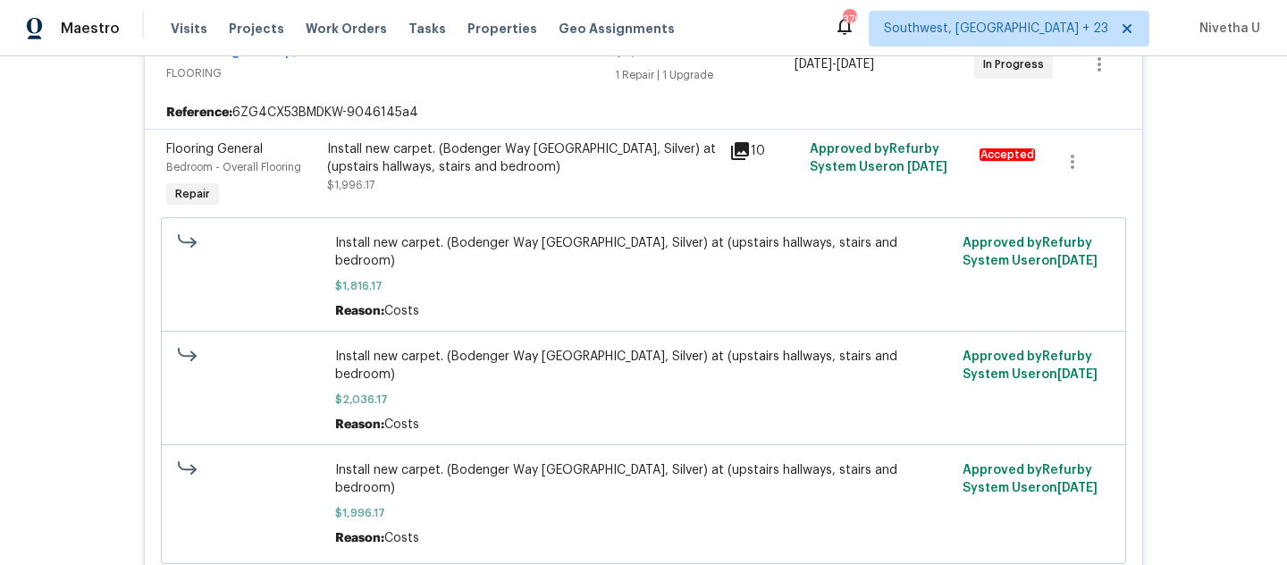
scroll to position [254, 0]
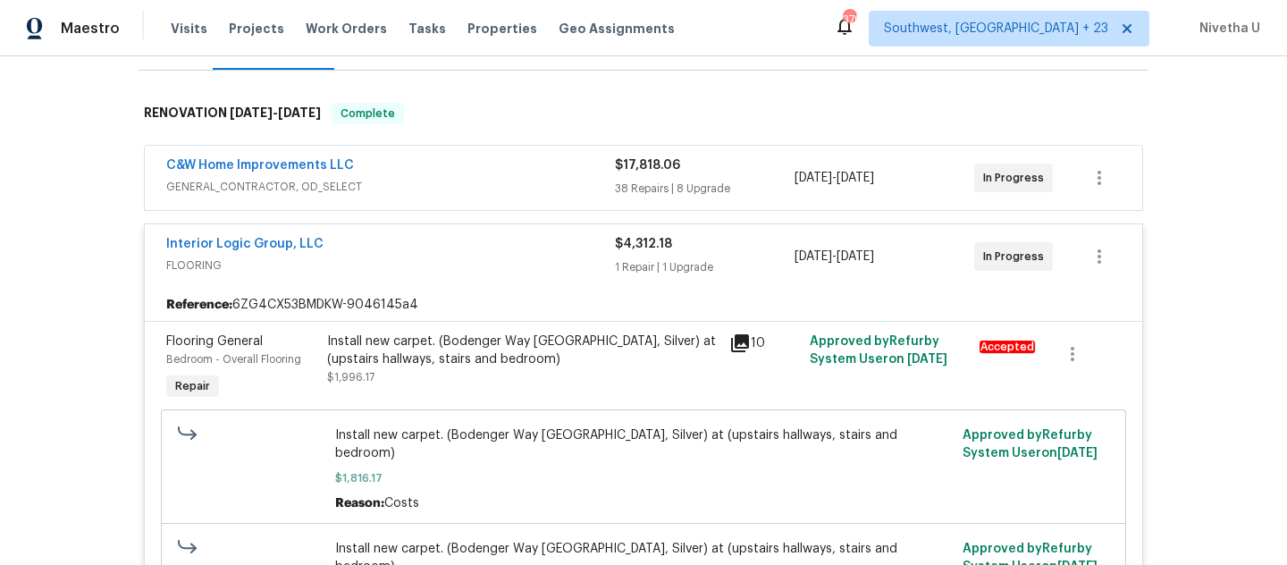
click at [446, 259] on span "FLOORING" at bounding box center [390, 266] width 449 height 18
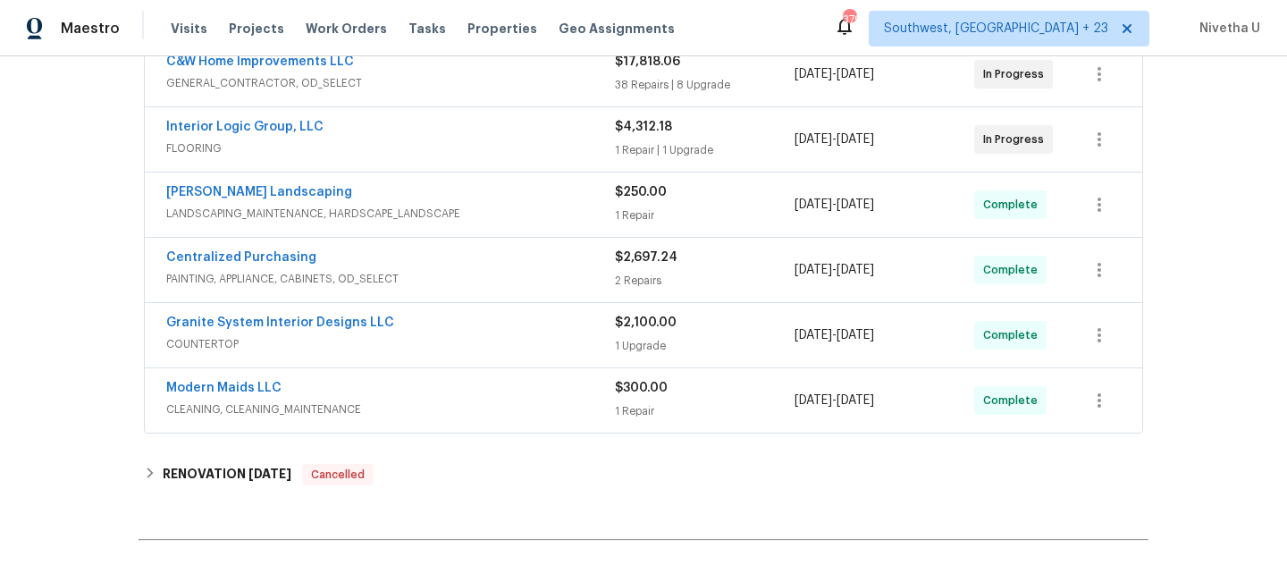
scroll to position [361, 0]
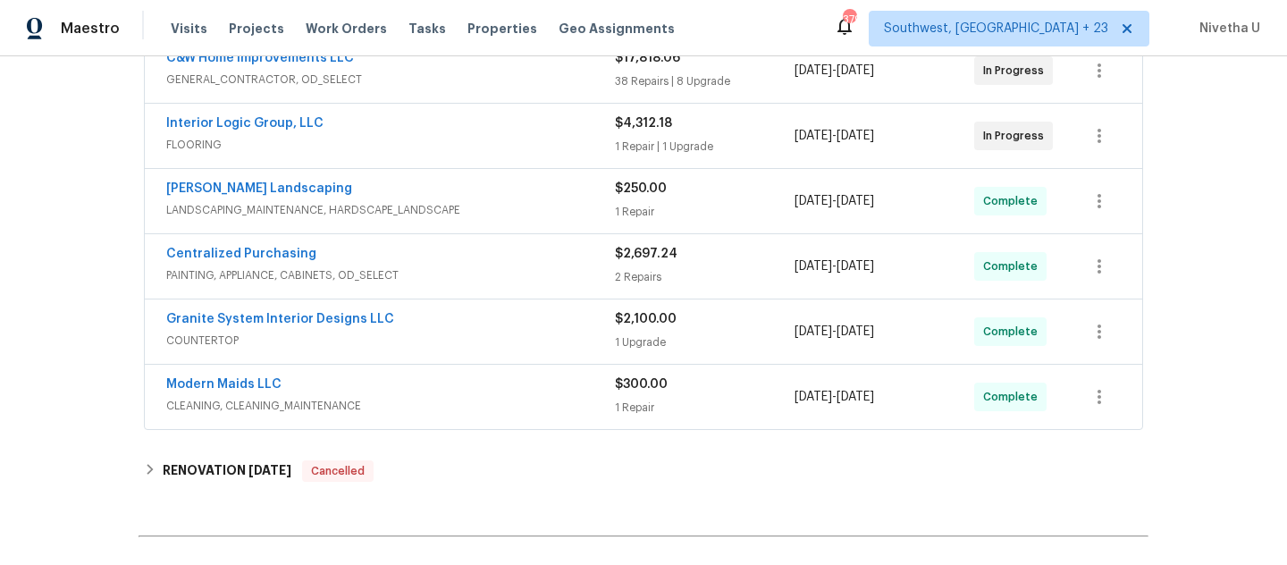
click at [456, 442] on div "Back to all projects 45458 Oak Trail Sq, Sterling, VA 20164 3 Beds | 2 1/2 Bath…" at bounding box center [644, 188] width 1010 height 942
click at [446, 418] on div "Modern Maids LLC CLEANING, CLEANING_MAINTENANCE $300.00 1 Repair 9/15/2025 - 9/…" at bounding box center [644, 397] width 998 height 64
click at [434, 397] on span "CLEANING, CLEANING_MAINTENANCE" at bounding box center [390, 406] width 449 height 18
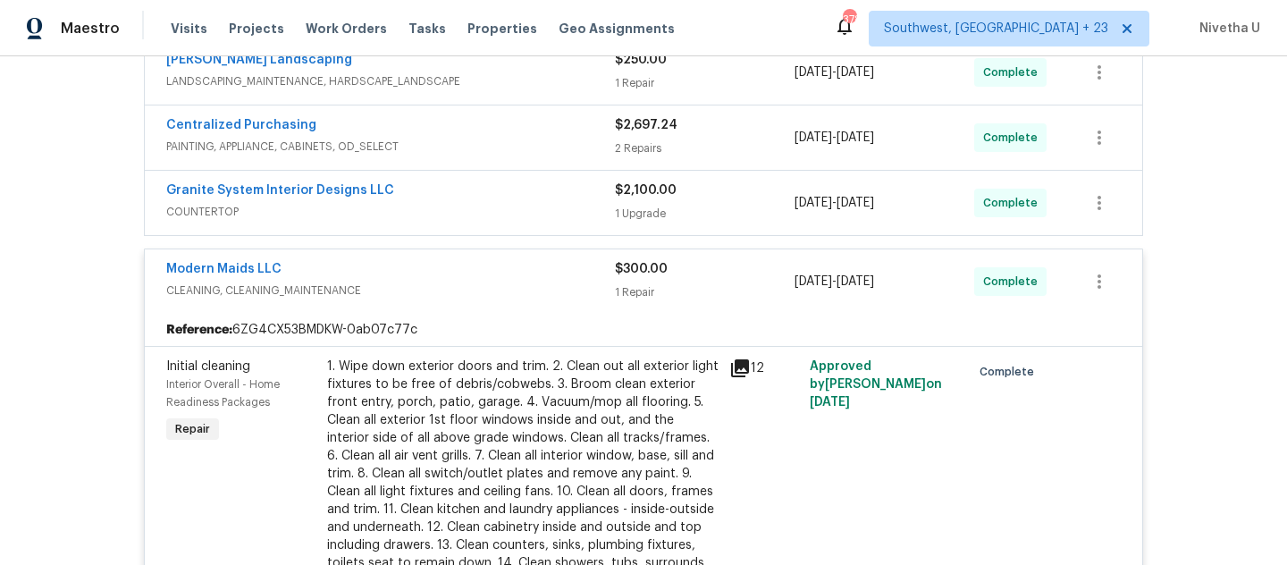
scroll to position [467, 0]
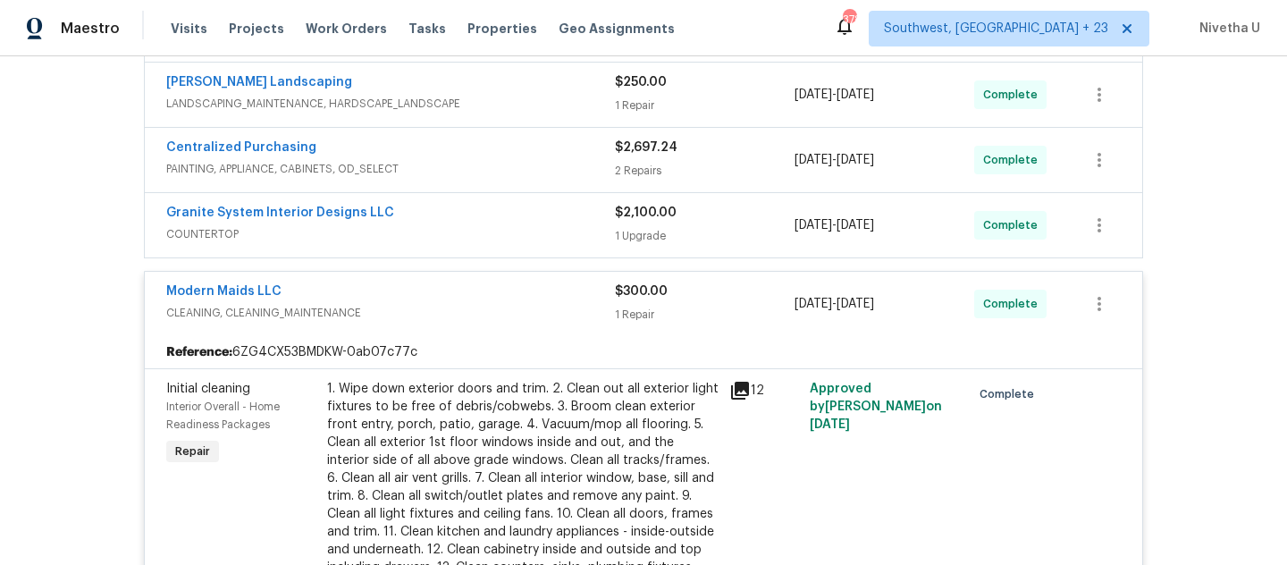
click at [434, 299] on div "Modern Maids LLC" at bounding box center [390, 292] width 449 height 21
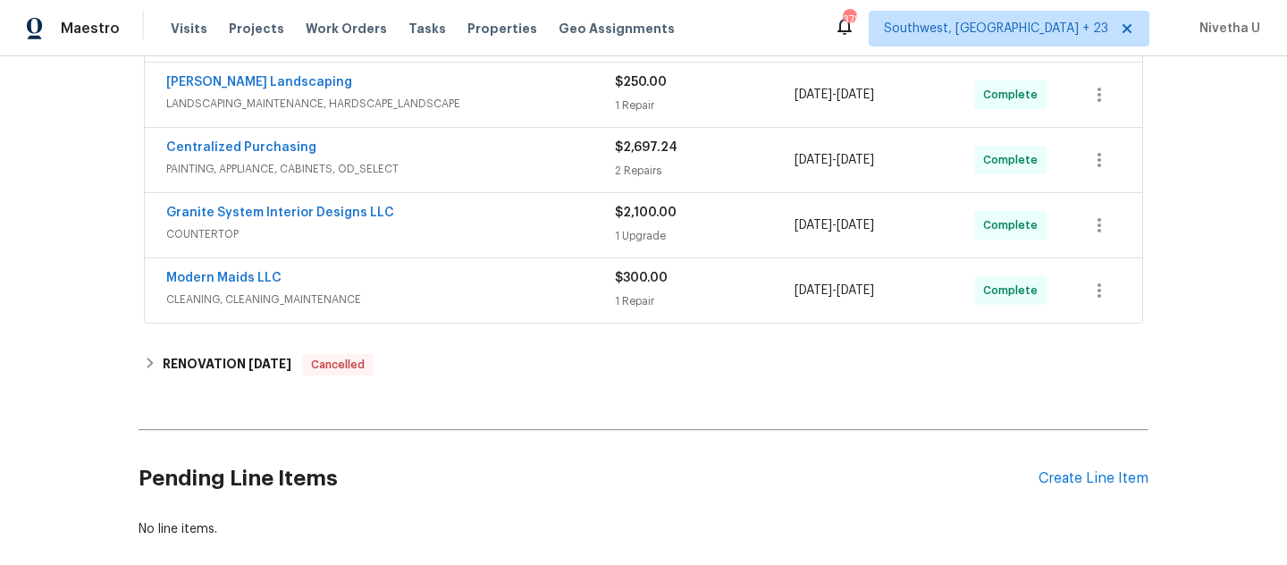
click at [435, 229] on span "COUNTERTOP" at bounding box center [390, 234] width 449 height 18
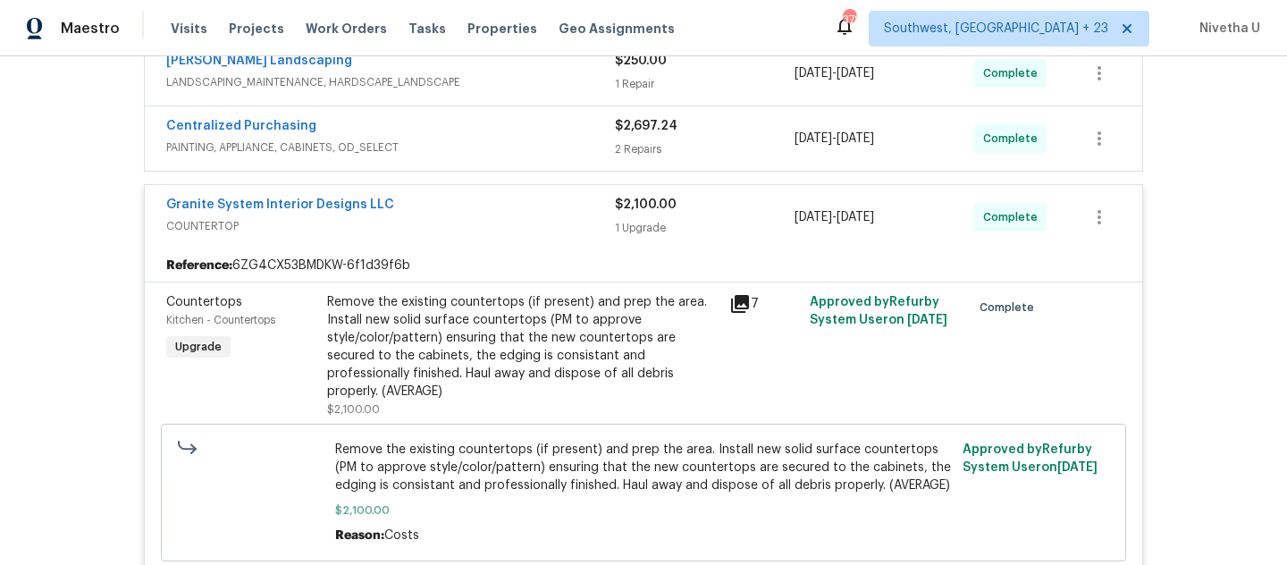
scroll to position [486, 0]
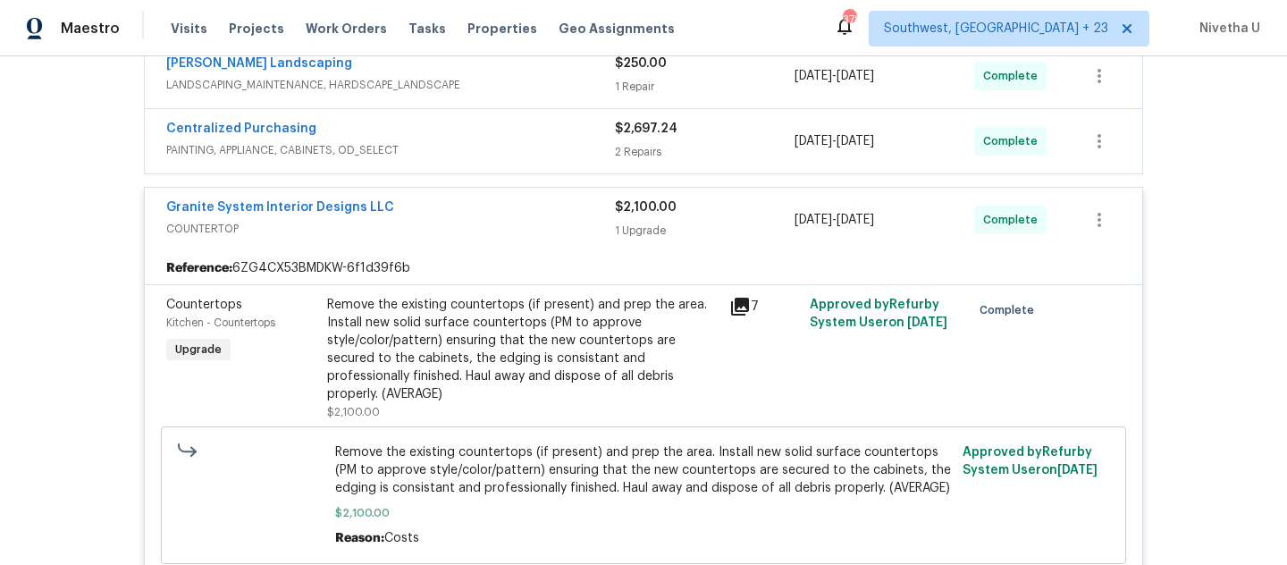
click at [435, 235] on span "COUNTERTOP" at bounding box center [390, 229] width 449 height 18
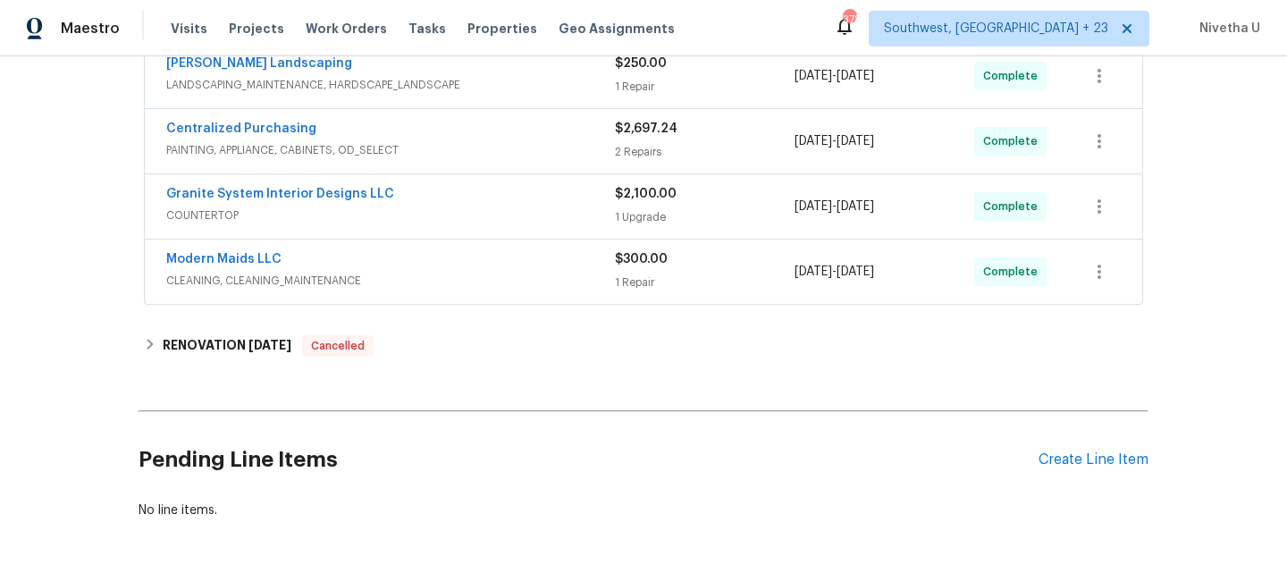
click at [429, 122] on div "Centralized Purchasing" at bounding box center [390, 130] width 449 height 21
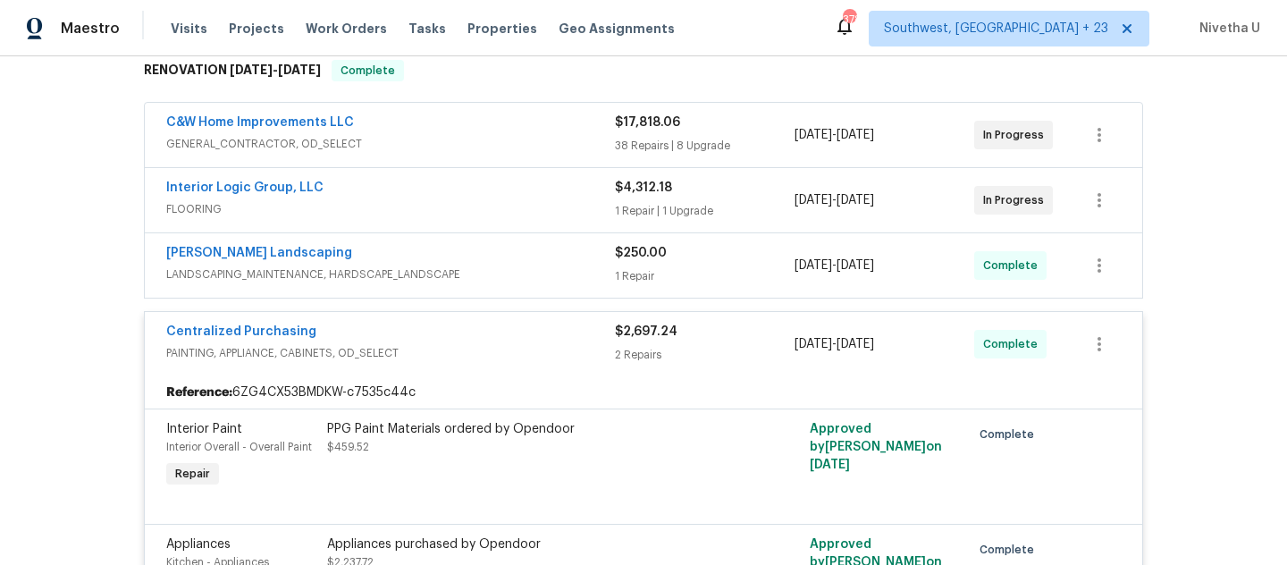
scroll to position [292, 0]
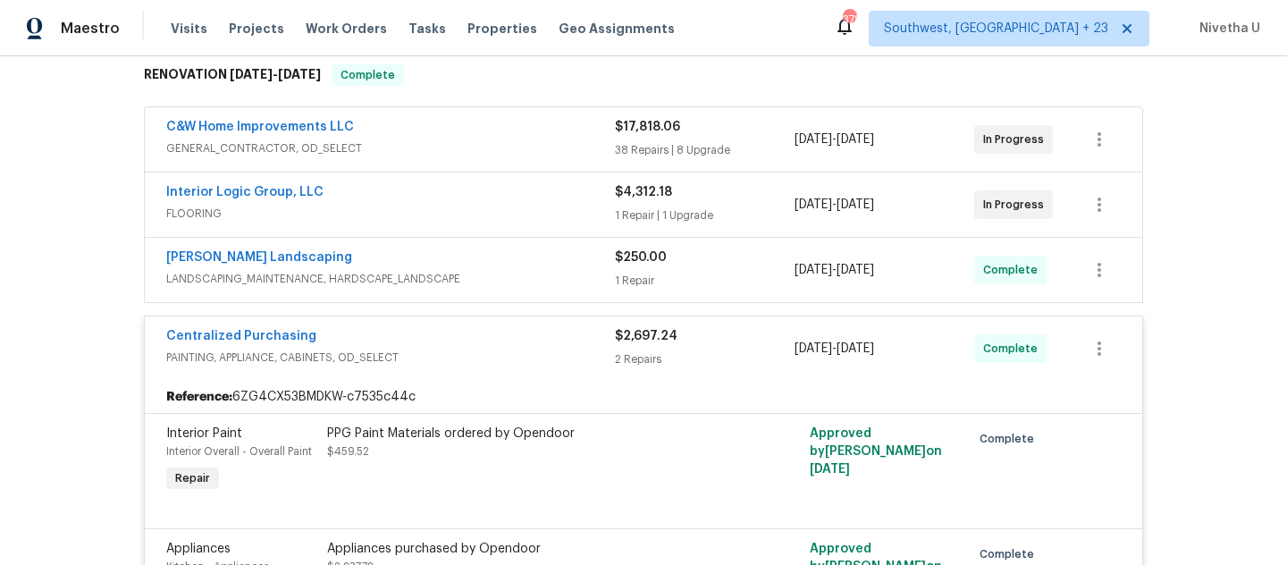
click at [484, 342] on div "Centralized Purchasing" at bounding box center [390, 337] width 449 height 21
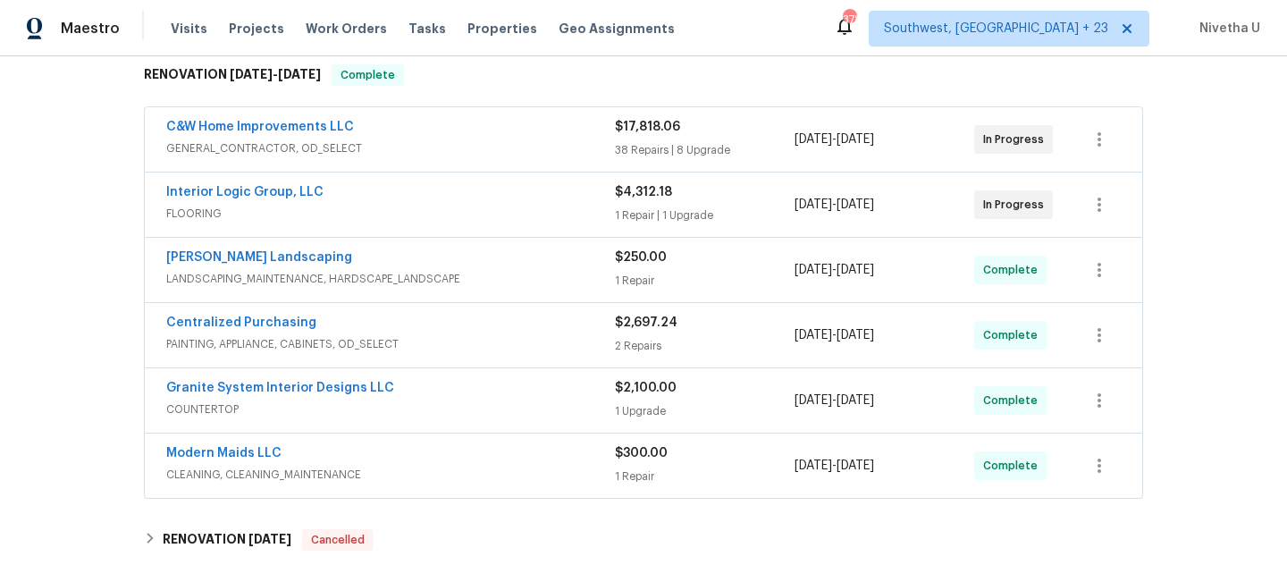
click at [498, 265] on div "Manzano Landscaping" at bounding box center [390, 258] width 449 height 21
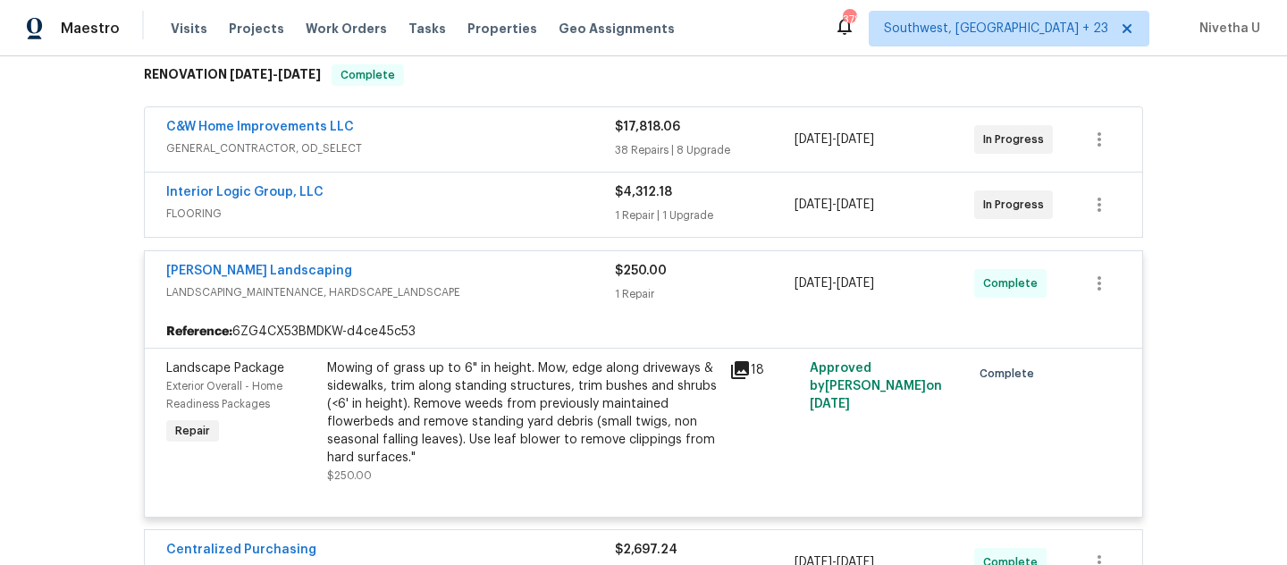
click at [499, 285] on span "LANDSCAPING_MAINTENANCE, HARDSCAPE_LANDSCAPE" at bounding box center [390, 292] width 449 height 18
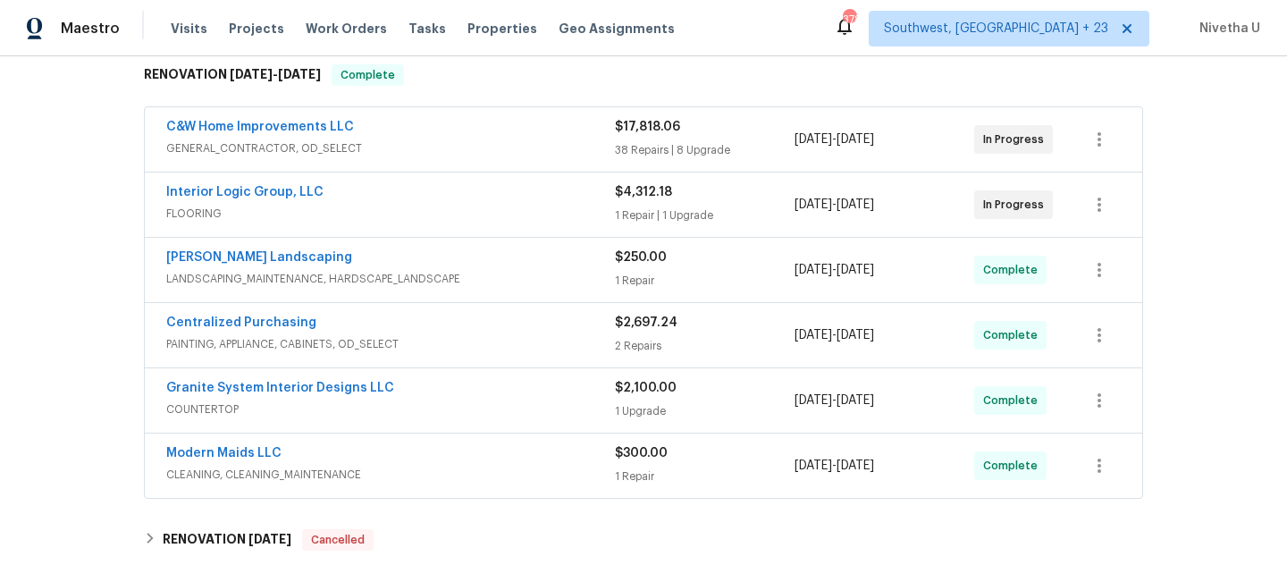
click at [499, 214] on span "FLOORING" at bounding box center [390, 214] width 449 height 18
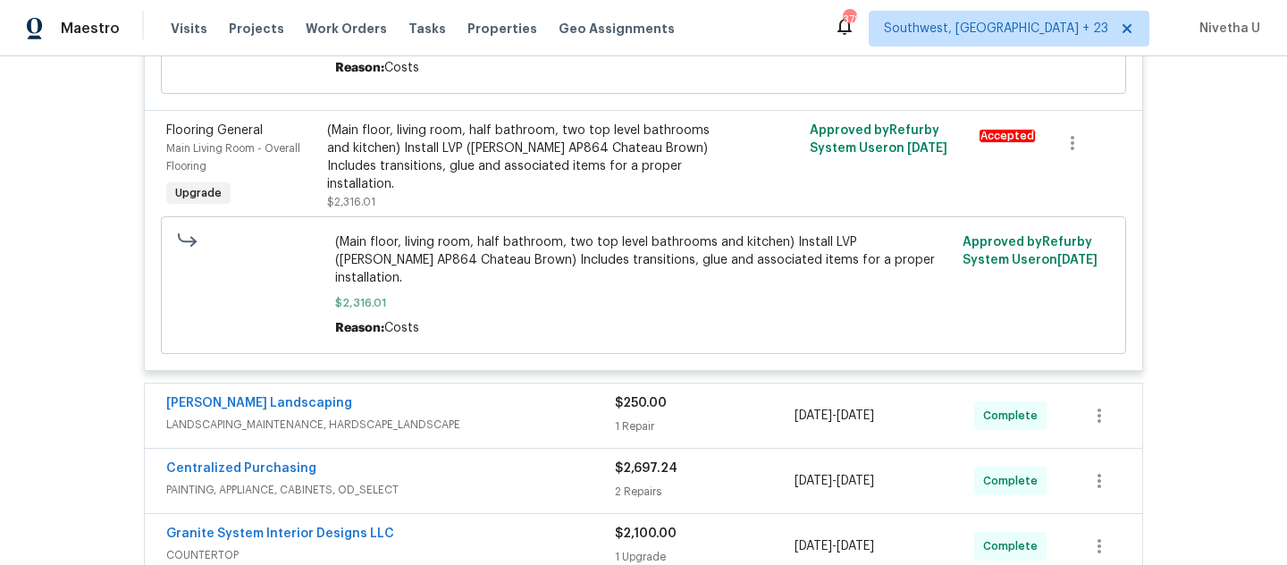
scroll to position [241, 0]
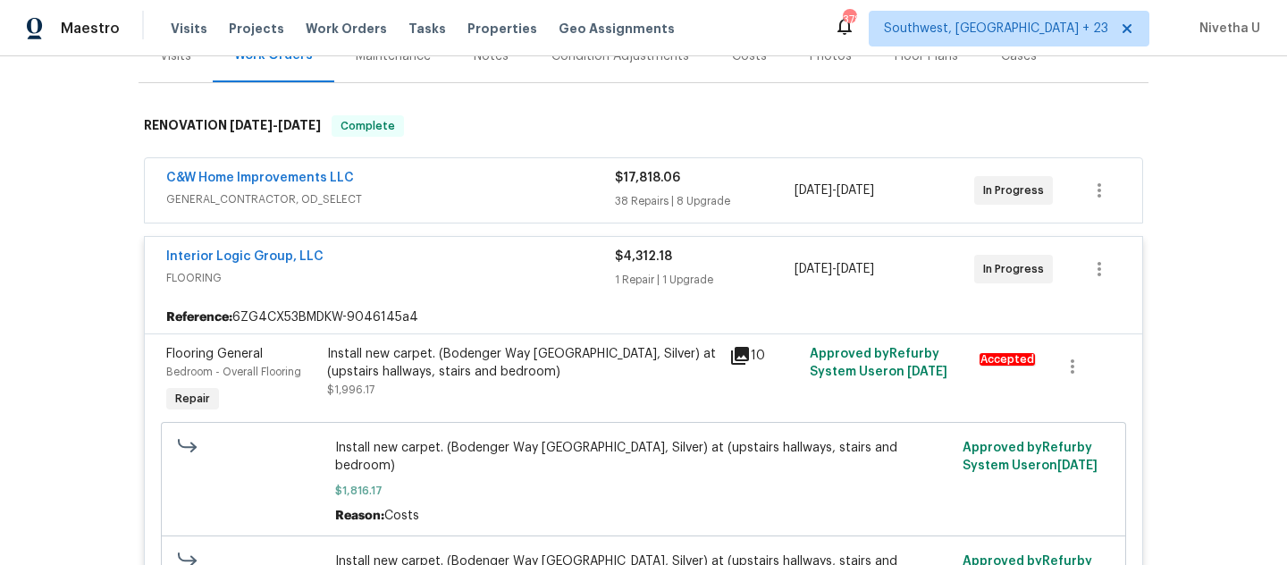
click at [477, 284] on span "FLOORING" at bounding box center [390, 278] width 449 height 18
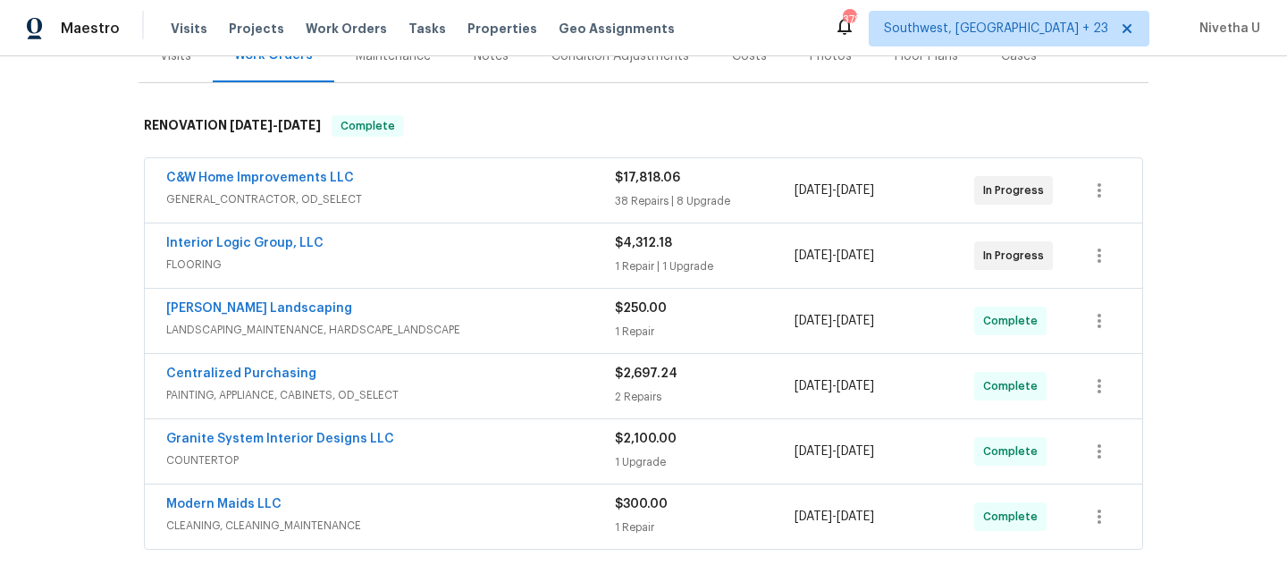
click at [475, 208] on div "C&W Home Improvements LLC GENERAL_CONTRACTOR, OD_SELECT" at bounding box center [390, 190] width 449 height 43
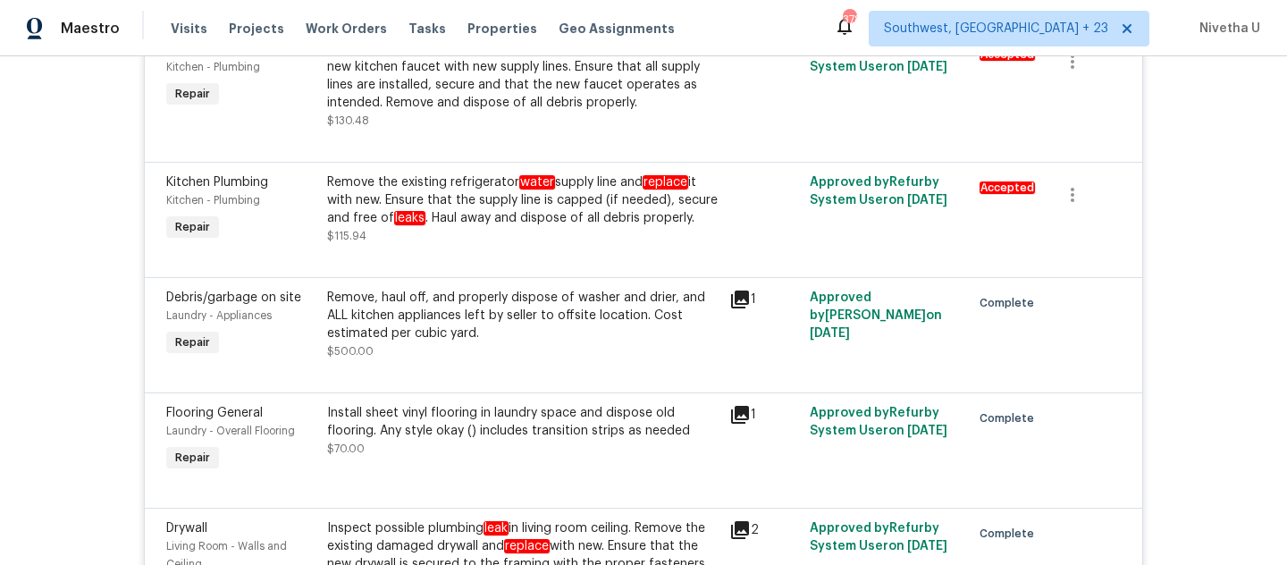
scroll to position [6498, 0]
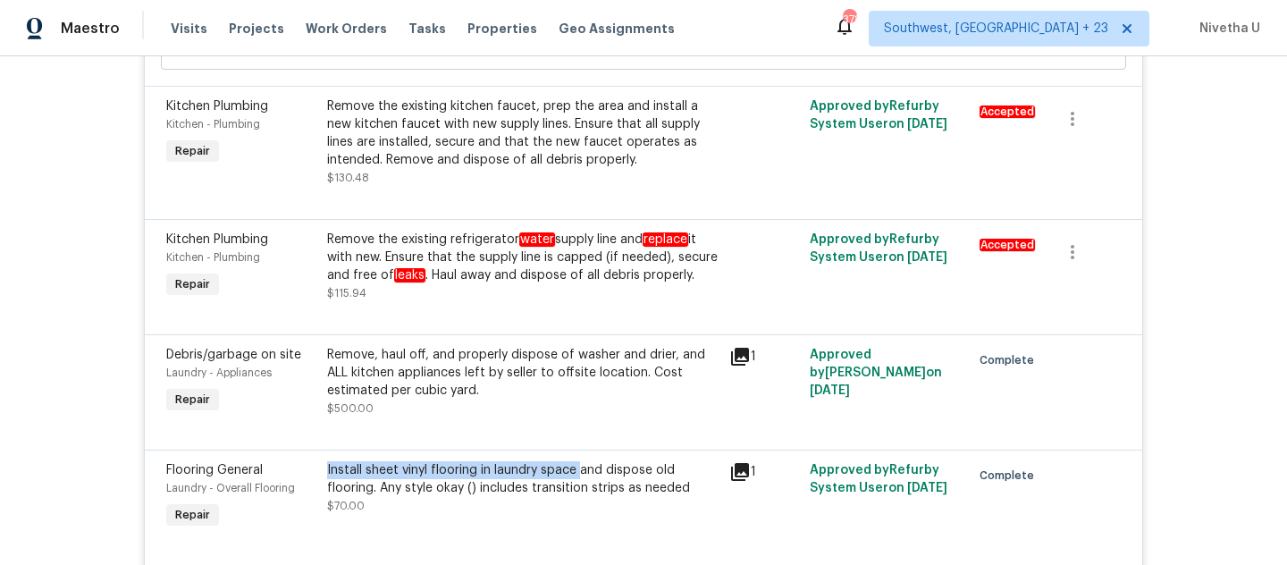
drag, startPoint x: 316, startPoint y: 495, endPoint x: 573, endPoint y: 499, distance: 257.5
click at [573, 499] on div "Install sheet vinyl flooring in laundry space and dispose old flooring. Any sty…" at bounding box center [523, 497] width 402 height 82
copy div "Install sheet vinyl flooring in laundry space"
click at [388, 494] on div "Install sheet vinyl flooring in laundry space and dispose old flooring. Any sty…" at bounding box center [523, 479] width 392 height 36
drag, startPoint x: 390, startPoint y: 492, endPoint x: 570, endPoint y: 495, distance: 180.6
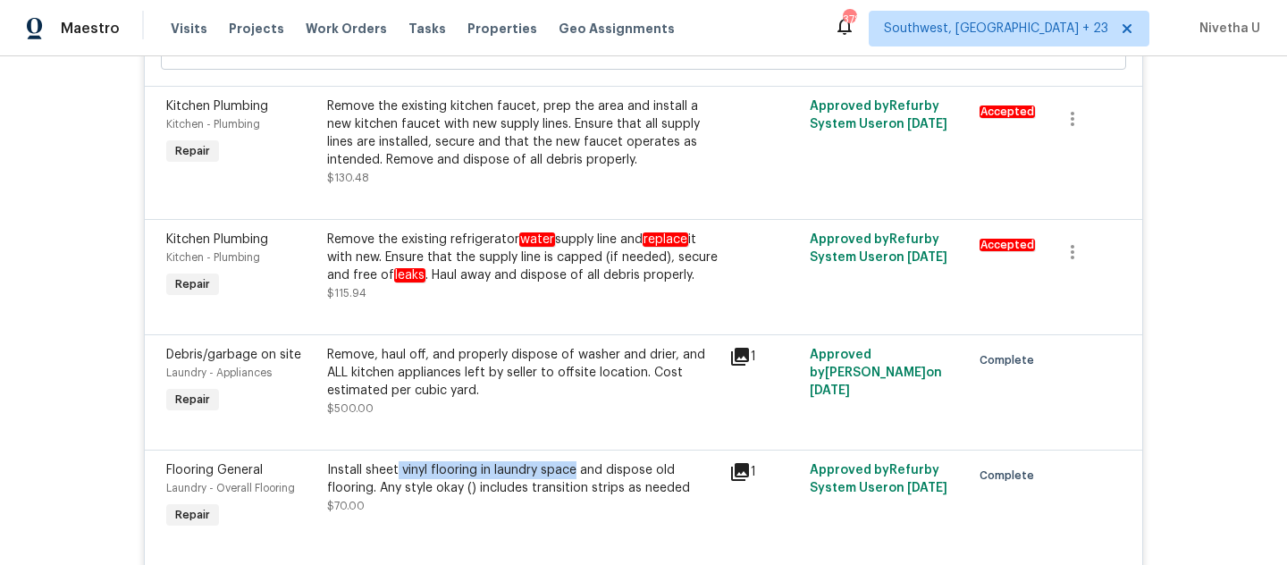
click at [570, 495] on div "Install sheet vinyl flooring in laundry space and dispose old flooring. Any sty…" at bounding box center [523, 479] width 392 height 36
copy div "vinyl flooring in laundry space"
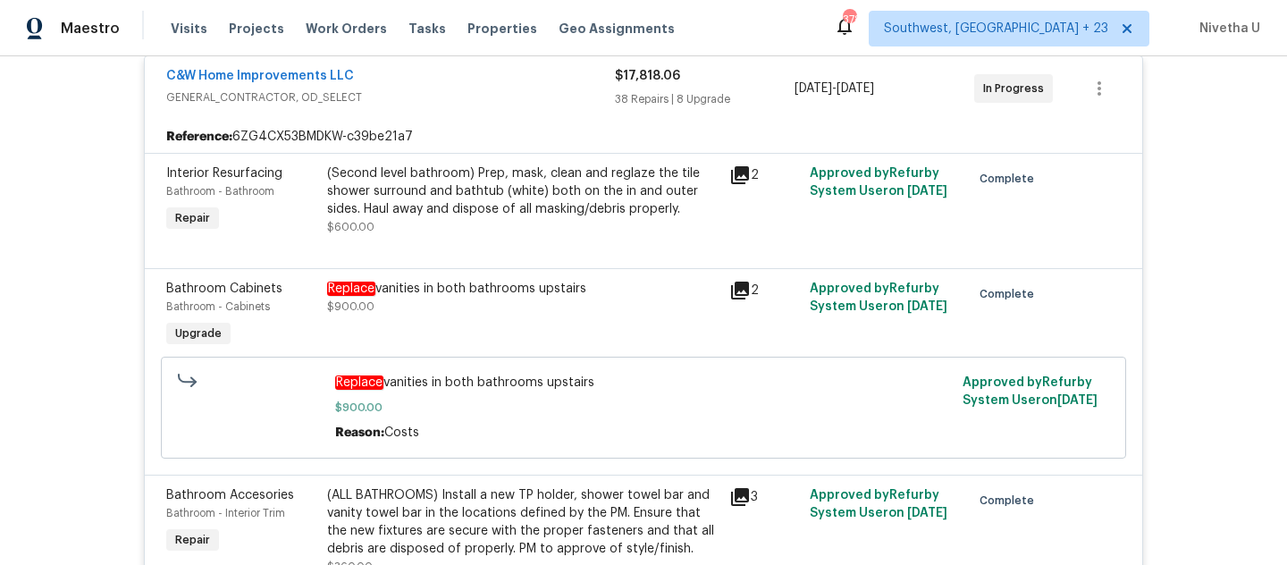
scroll to position [0, 0]
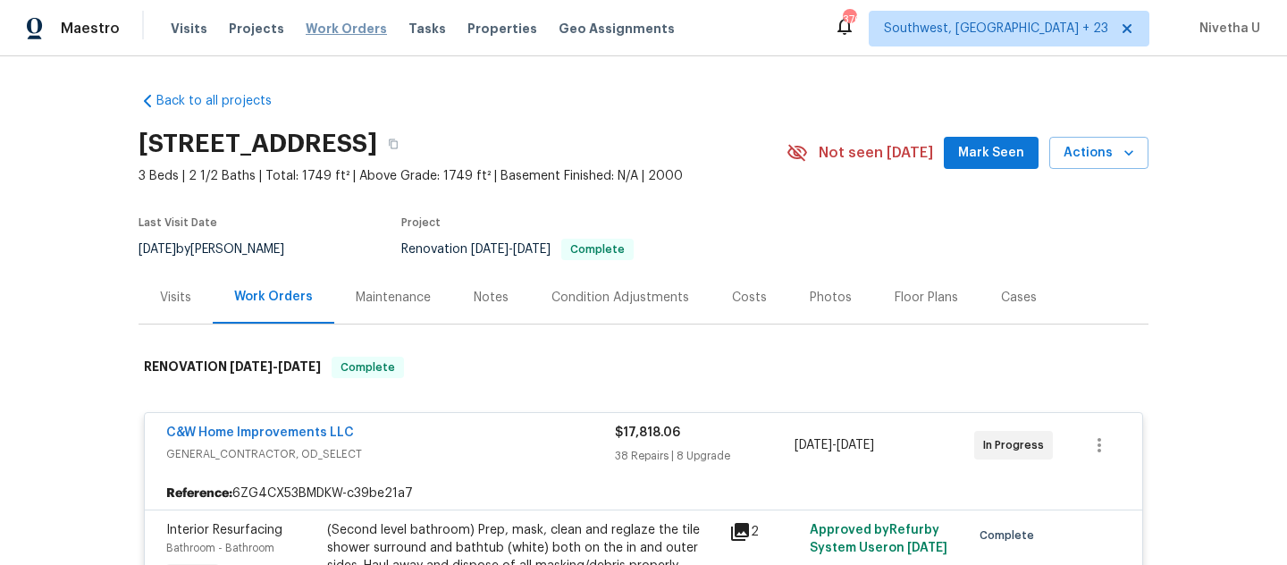
click at [316, 32] on span "Work Orders" at bounding box center [346, 29] width 81 height 18
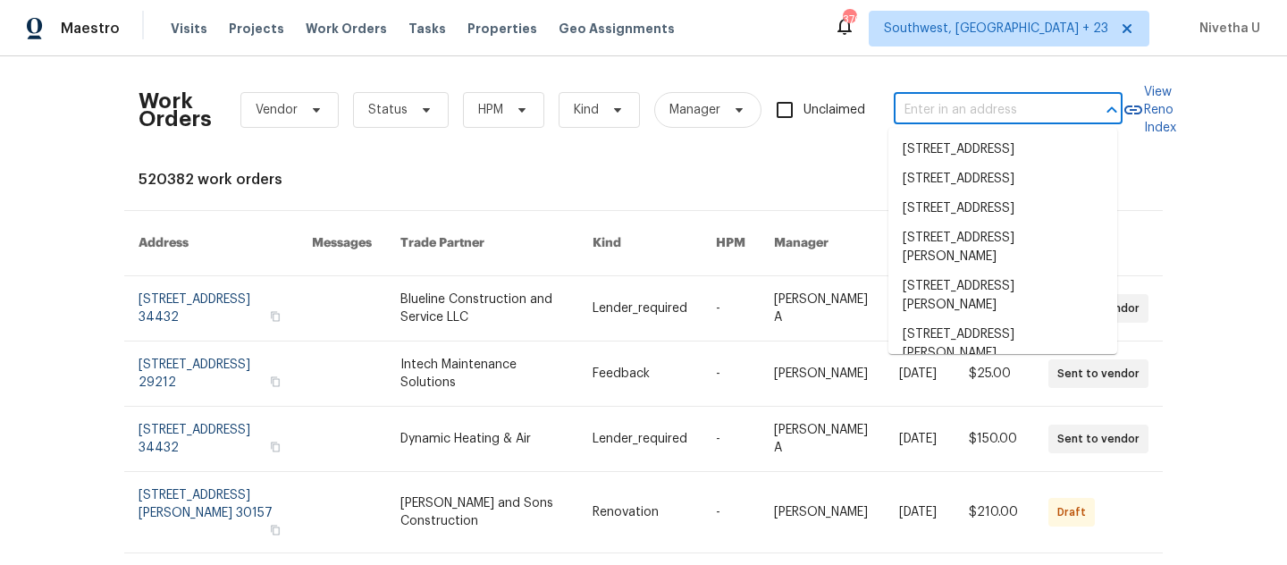
click at [906, 121] on input "text" at bounding box center [983, 111] width 179 height 28
paste input "1508 Rosson Rd Little Elm, TX 75068"
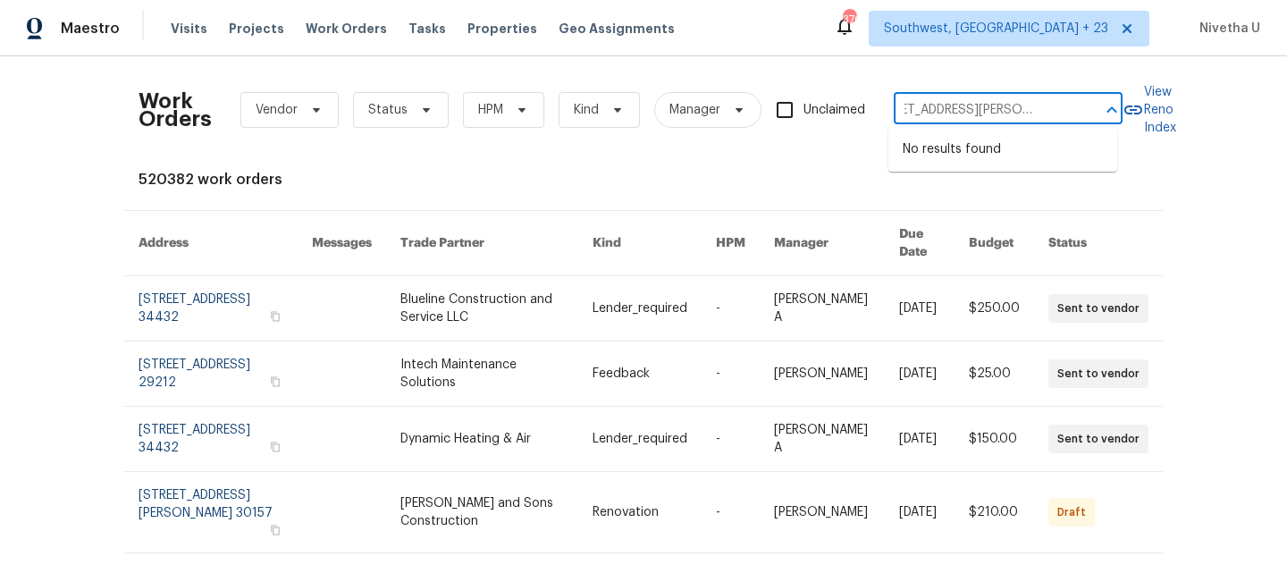
type input "1508 Rosson Rd Little Elm, TX 75068"
click at [1021, 43] on span "Southwest, [GEOGRAPHIC_DATA] + 23" at bounding box center [1009, 29] width 281 height 36
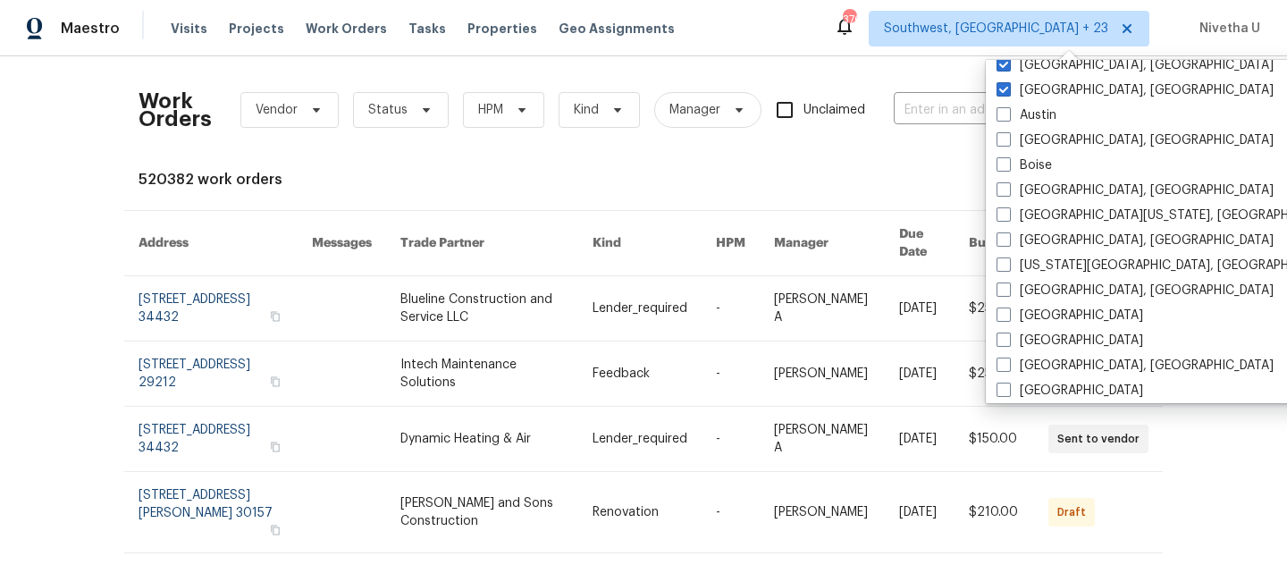
scroll to position [575, 0]
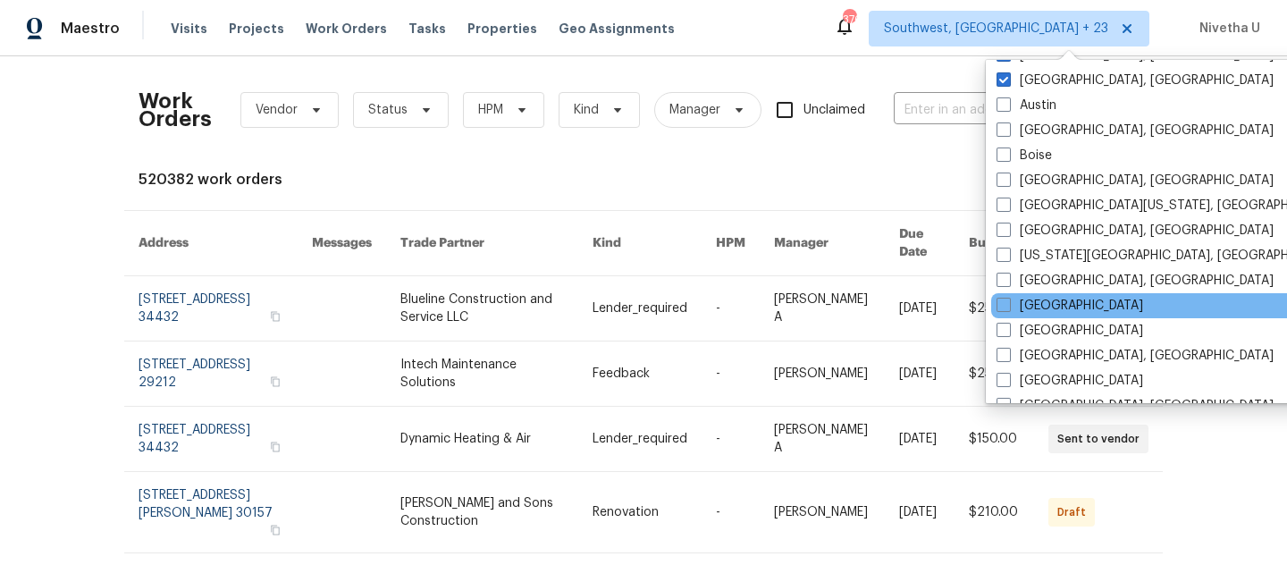
click at [1021, 316] on div "Dallas" at bounding box center [1171, 305] width 360 height 25
click at [1015, 306] on label "Dallas" at bounding box center [1070, 306] width 147 height 18
click at [1008, 306] on input "Dallas" at bounding box center [1003, 303] width 12 height 12
checkbox input "true"
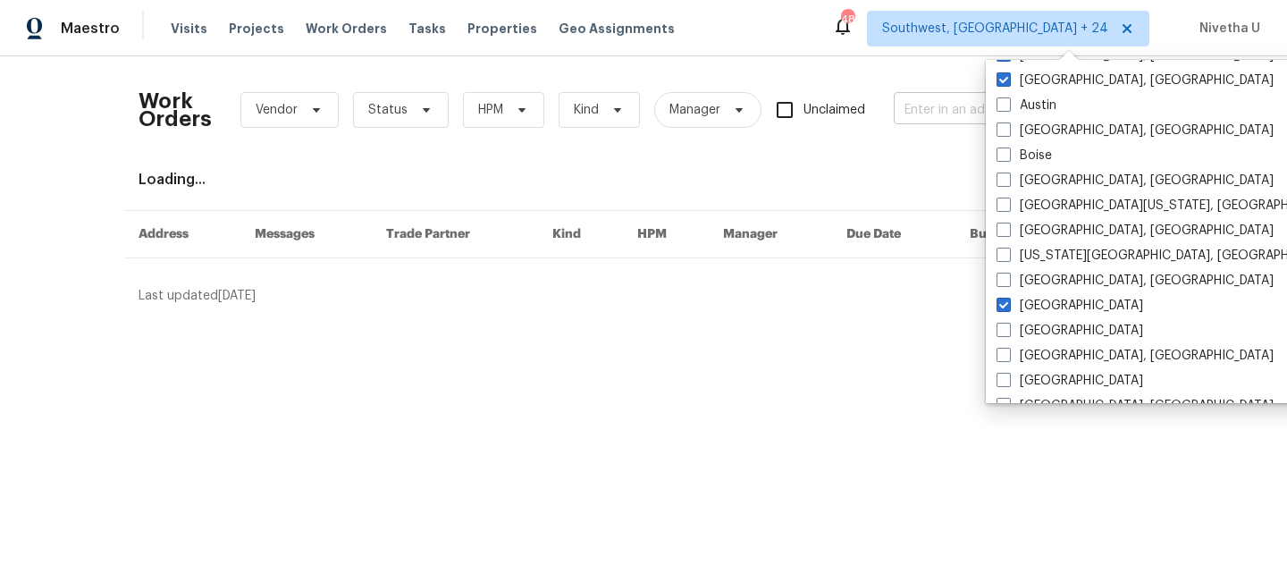
click at [934, 100] on input "text" at bounding box center [983, 111] width 179 height 28
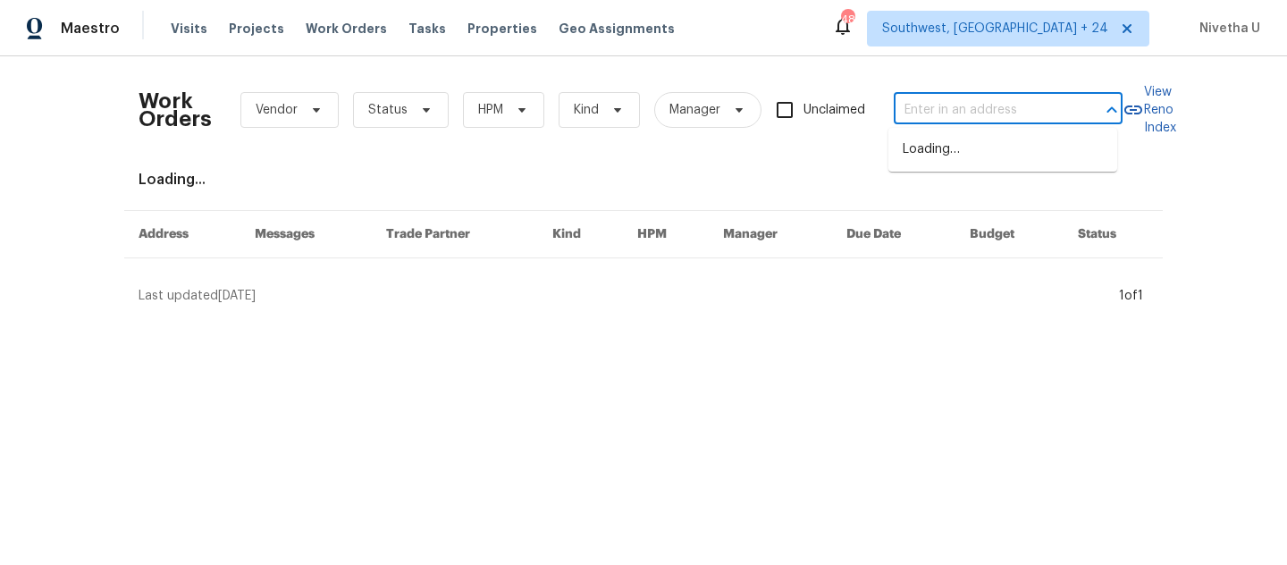
paste input "1508 Rosson Rd Little Elm, TX 75068"
type input "1508 Rosson Rd Little Elm, TX 75068"
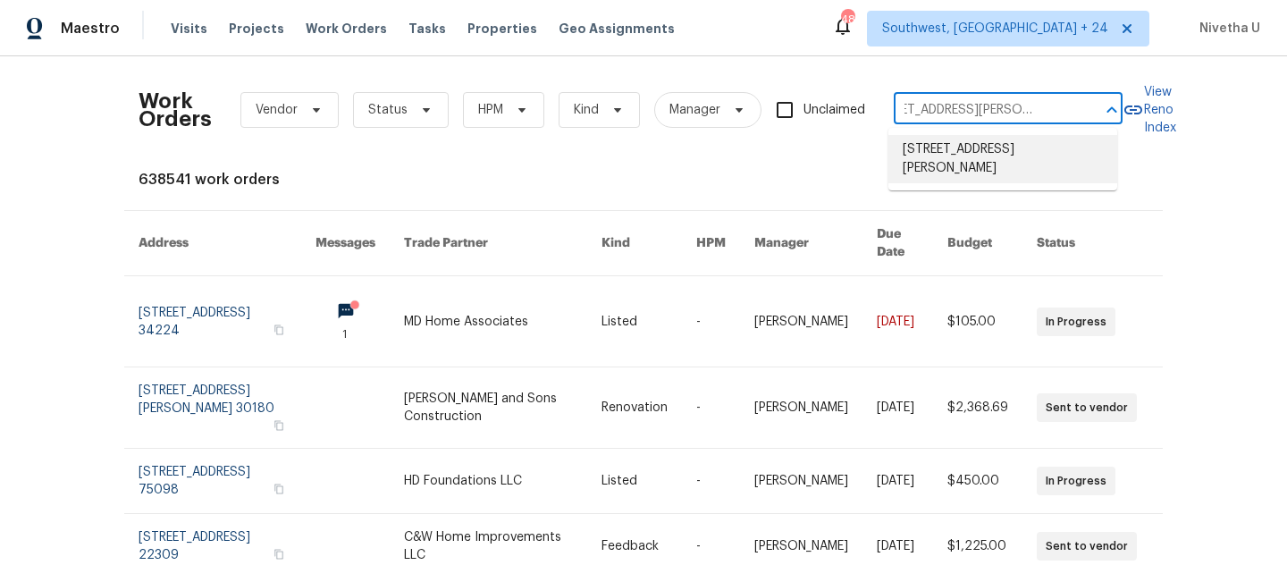
click at [942, 161] on li "1508 Rosson Rd, Little Elm, TX 75068" at bounding box center [1003, 159] width 229 height 48
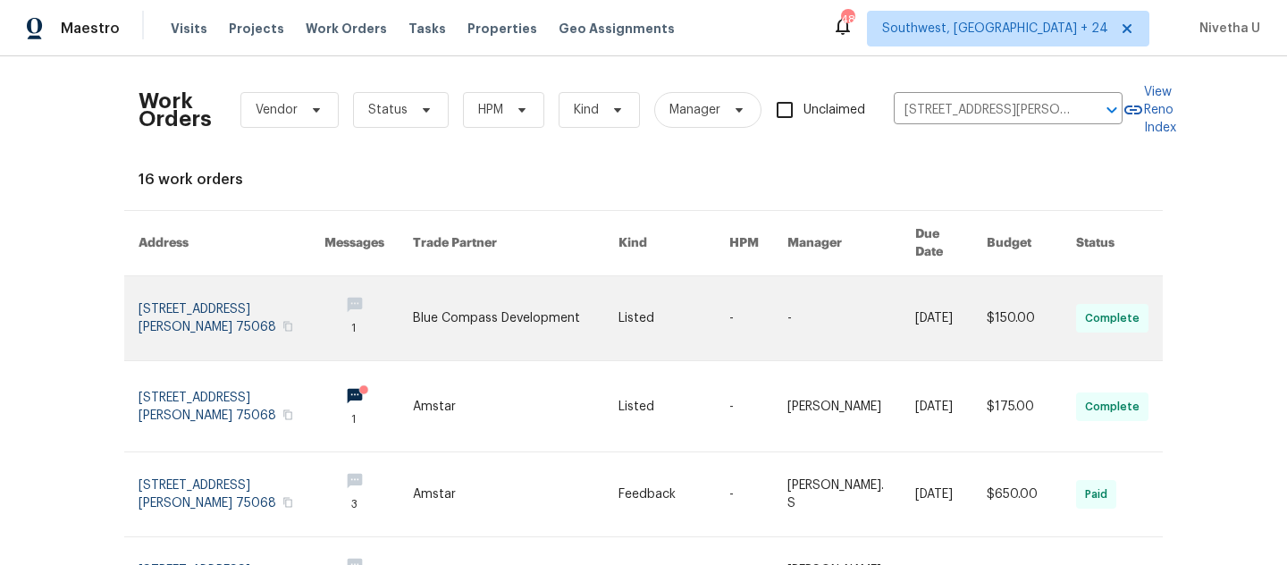
click at [186, 288] on link at bounding box center [232, 318] width 186 height 84
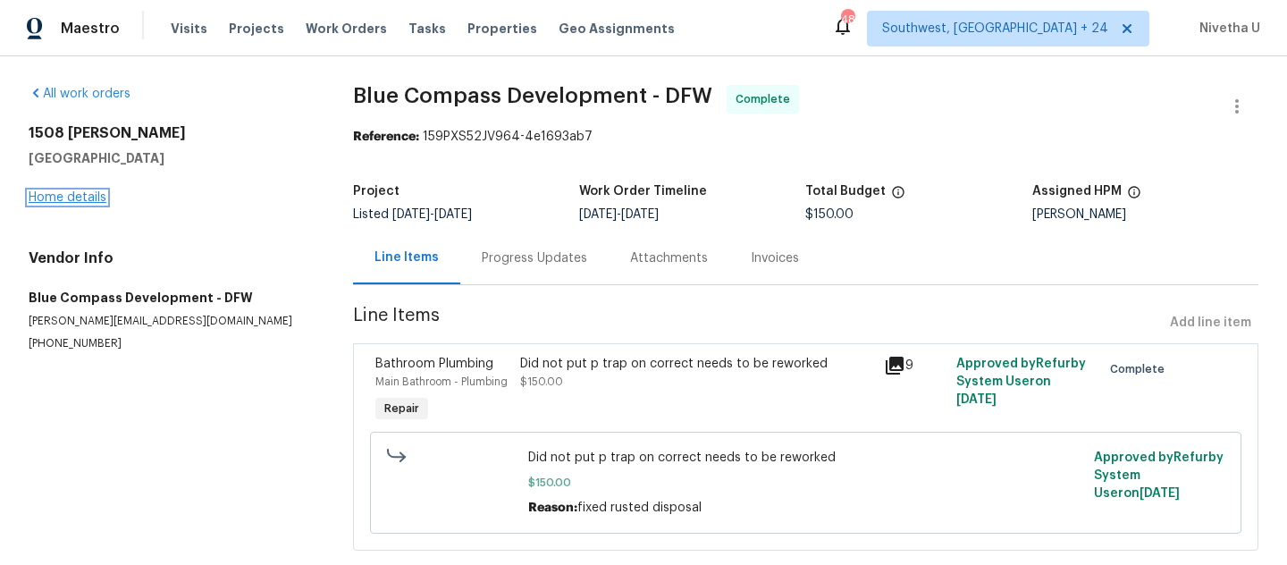
click at [60, 202] on link "Home details" at bounding box center [68, 197] width 78 height 13
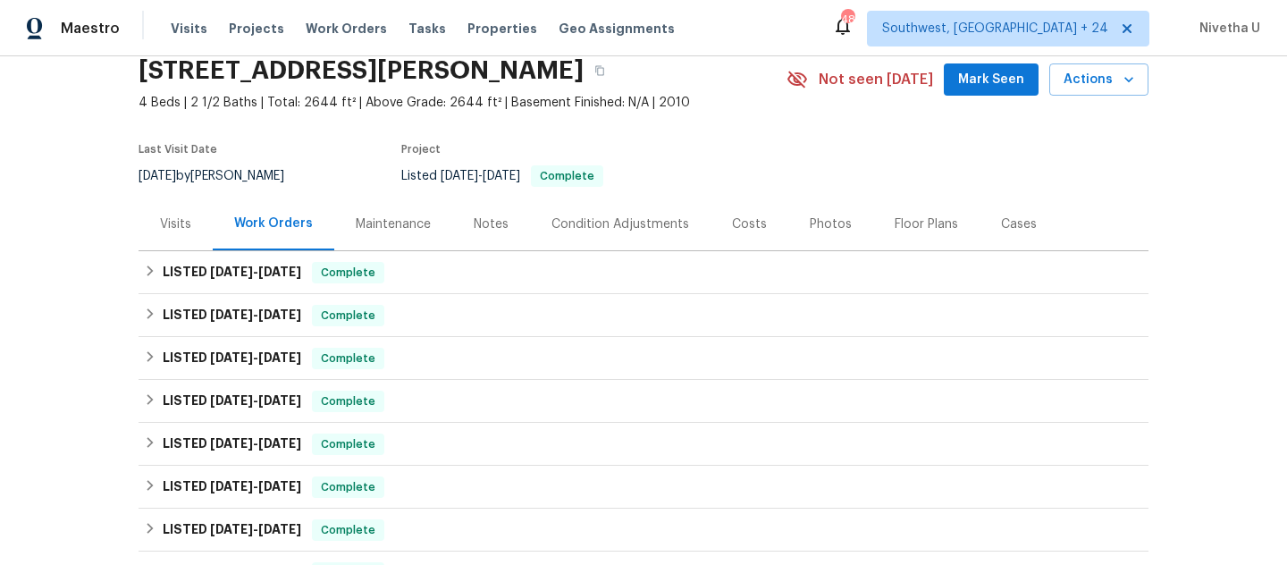
scroll to position [90, 0]
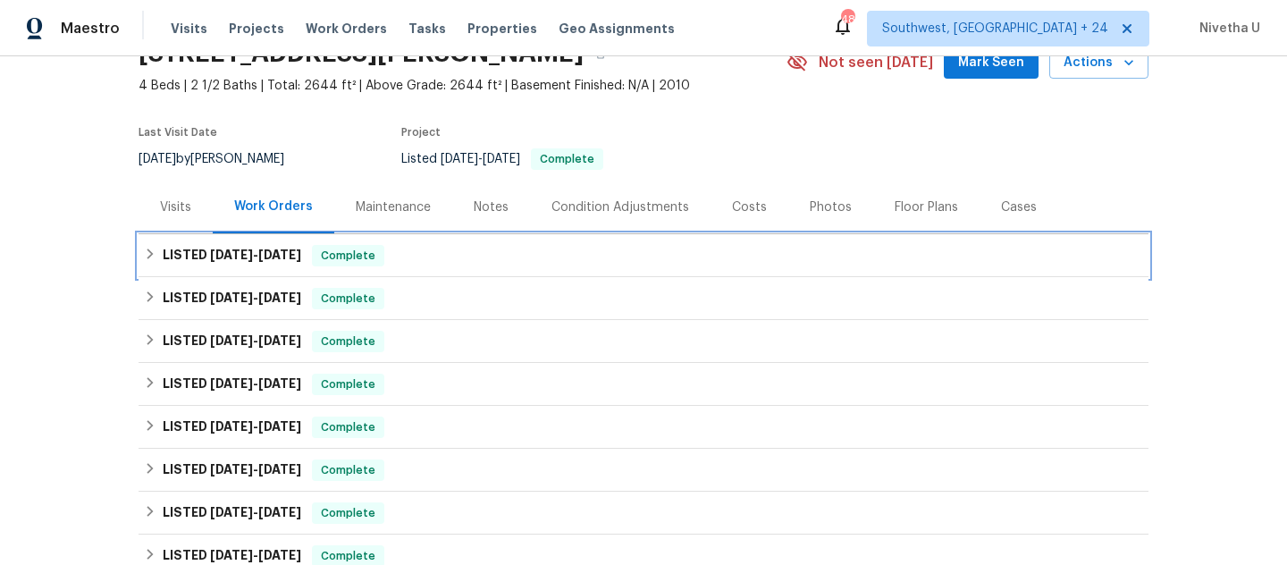
click at [380, 257] on span "Complete" at bounding box center [348, 256] width 69 height 18
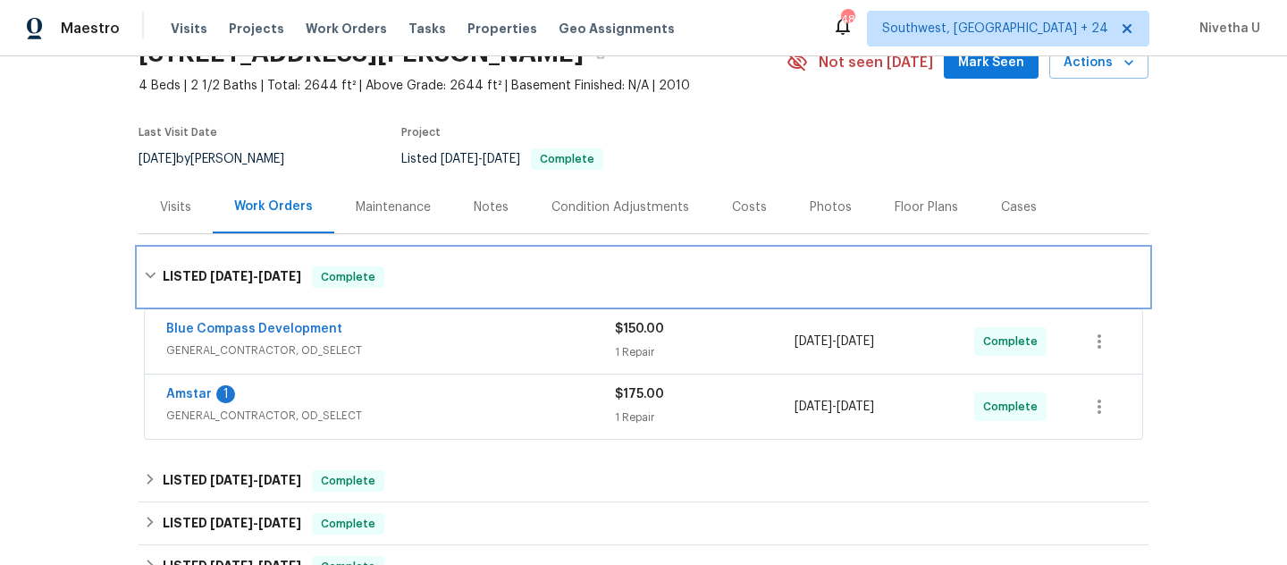
scroll to position [219, 0]
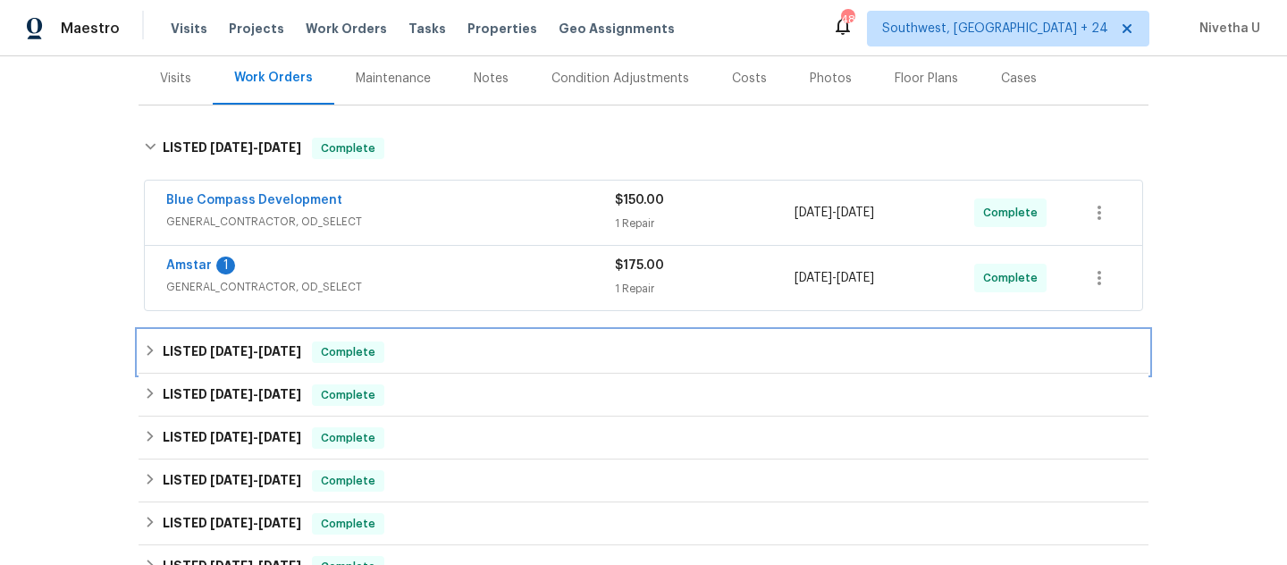
click at [414, 359] on div "LISTED 8/4/25 - 8/25/25 Complete" at bounding box center [643, 351] width 999 height 21
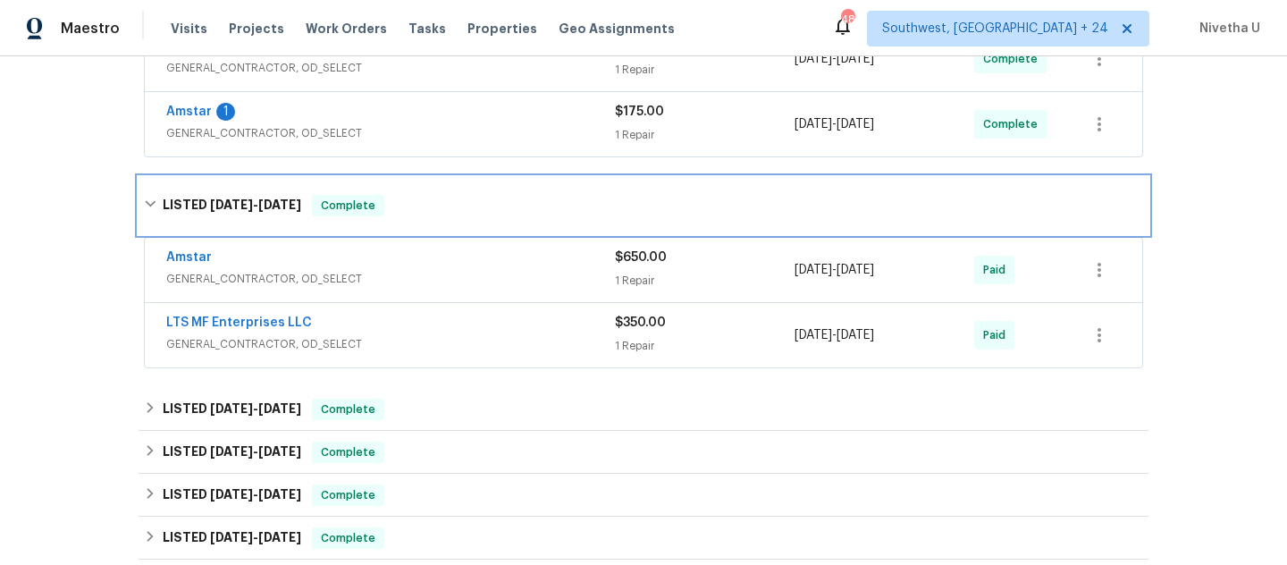
scroll to position [382, 0]
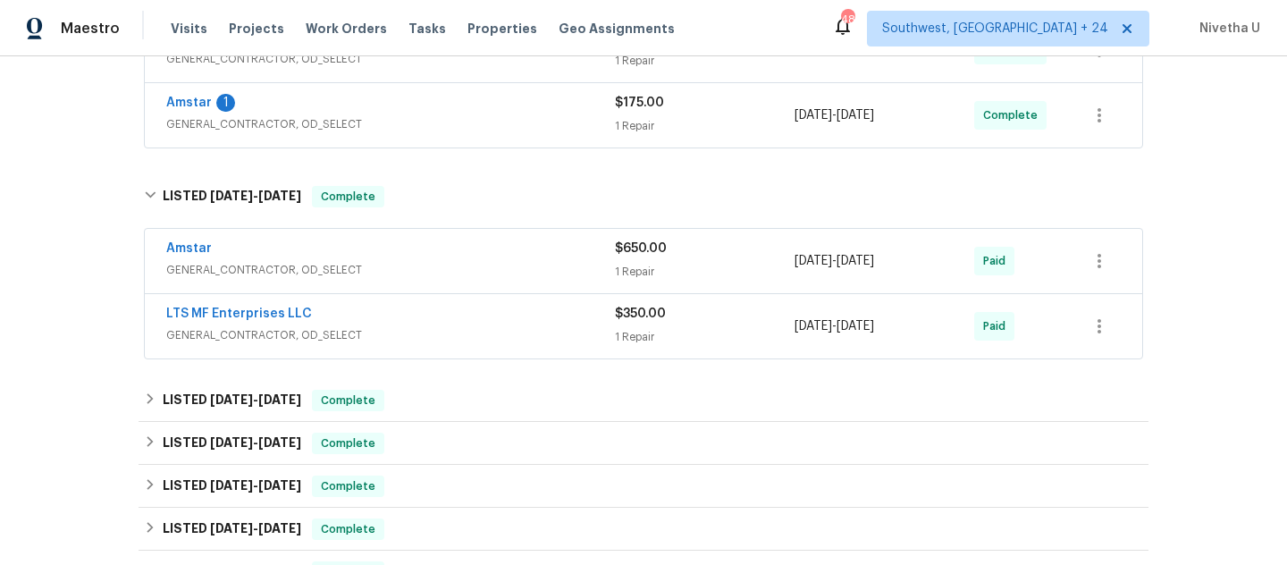
click at [445, 345] on div "LTS MF Enterprises LLC GENERAL_CONTRACTOR, OD_SELECT" at bounding box center [390, 326] width 449 height 43
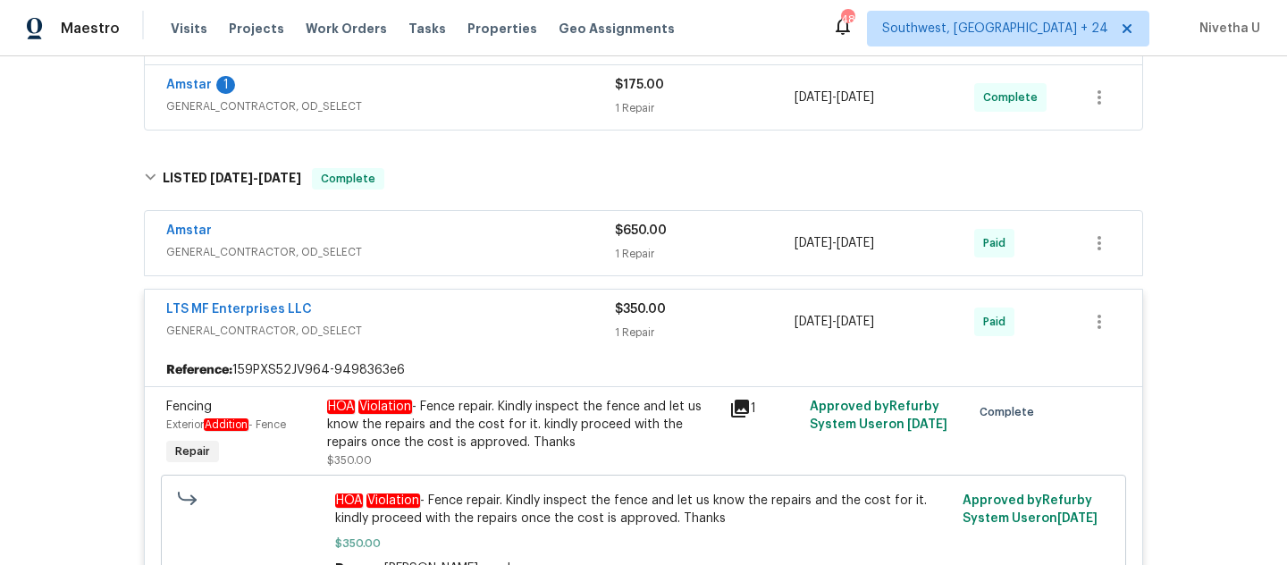
scroll to position [398, 0]
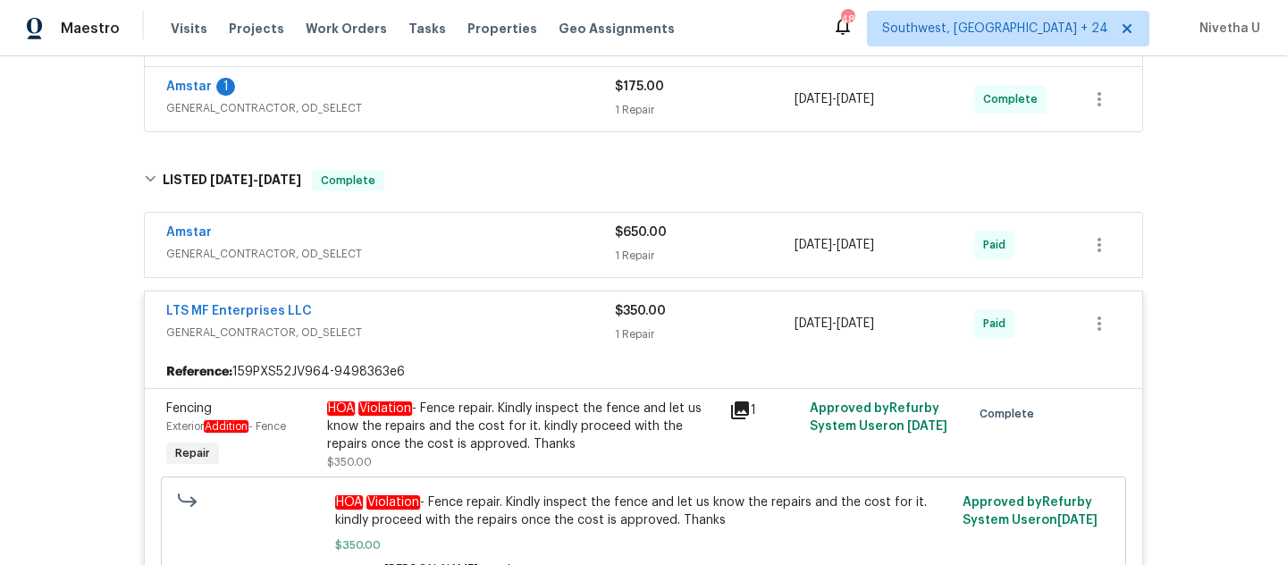
click at [427, 312] on div "LTS MF Enterprises LLC" at bounding box center [390, 312] width 449 height 21
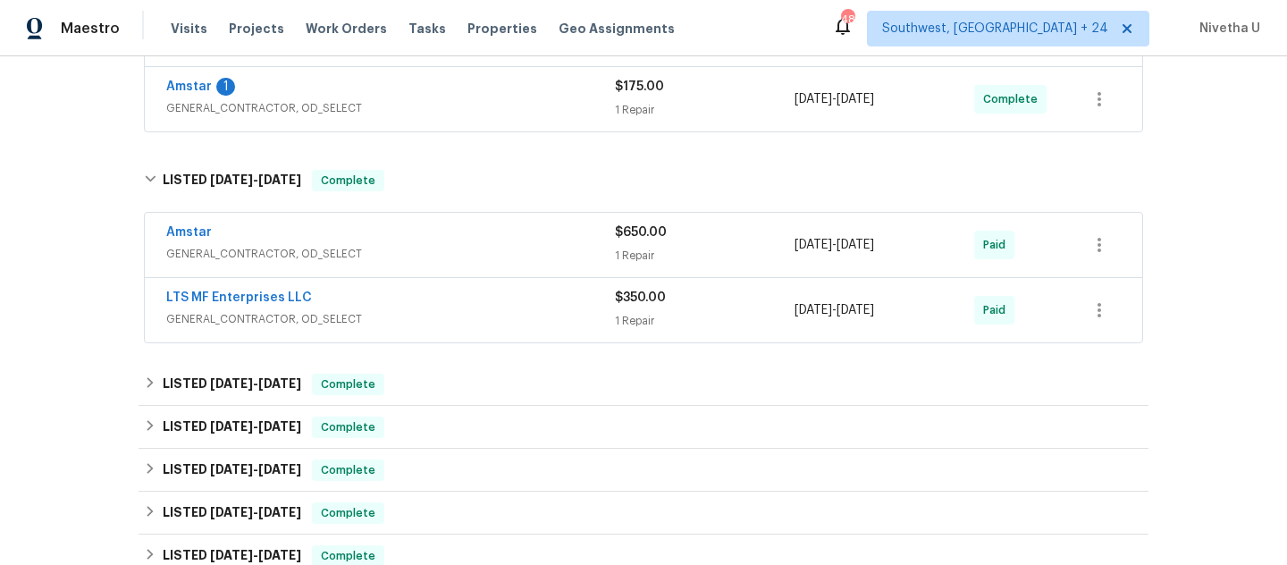
click at [425, 236] on div "Amstar" at bounding box center [390, 233] width 449 height 21
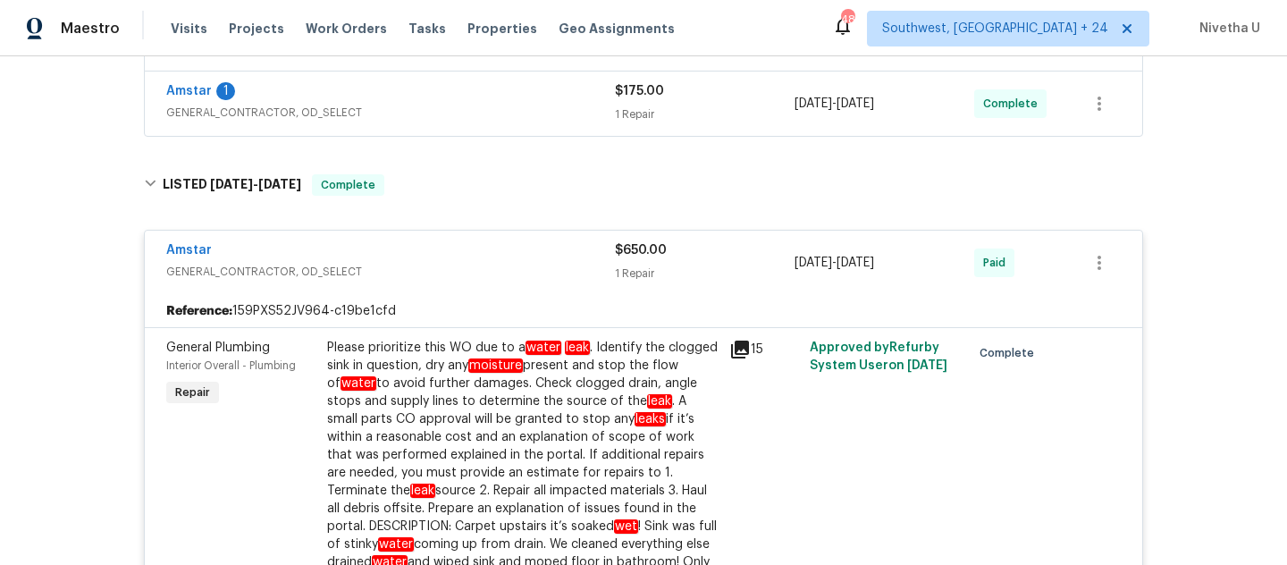
scroll to position [392, 0]
click at [545, 261] on div "Amstar" at bounding box center [390, 252] width 449 height 21
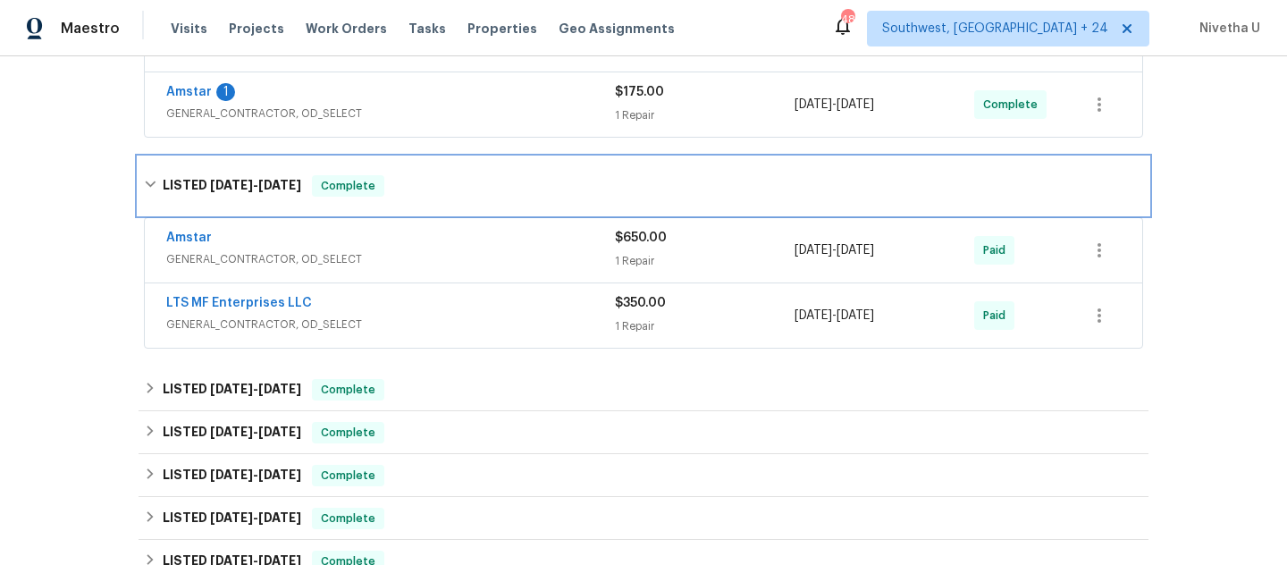
click at [529, 211] on div "LISTED 8/4/25 - 8/25/25 Complete" at bounding box center [644, 185] width 1010 height 57
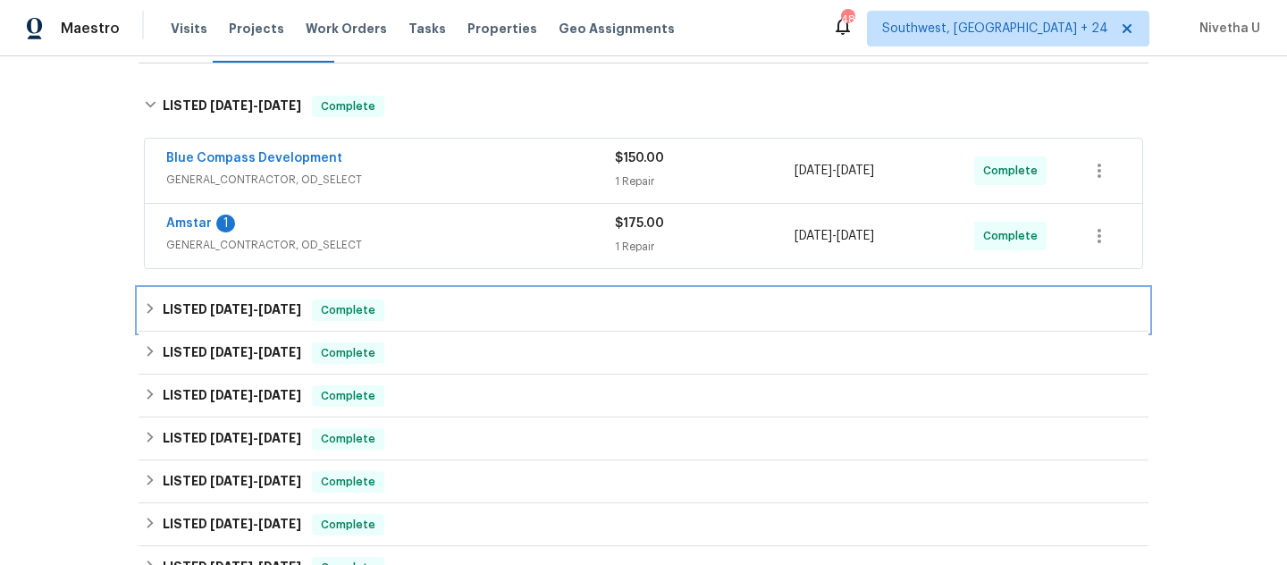
scroll to position [229, 0]
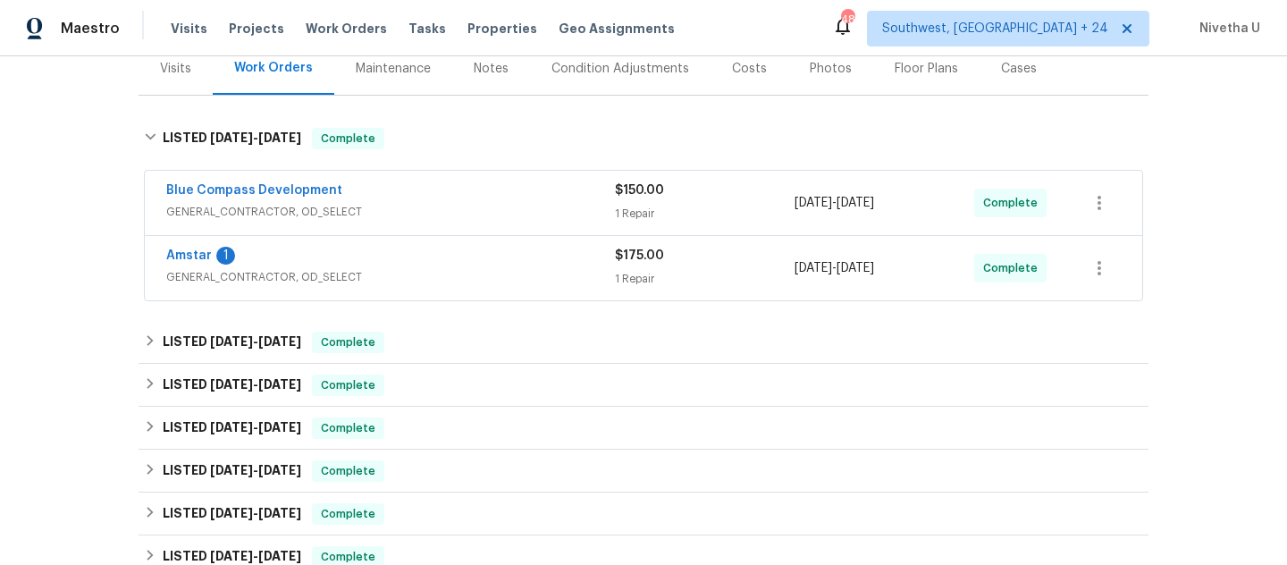
click at [512, 274] on span "GENERAL_CONTRACTOR, OD_SELECT" at bounding box center [390, 277] width 449 height 18
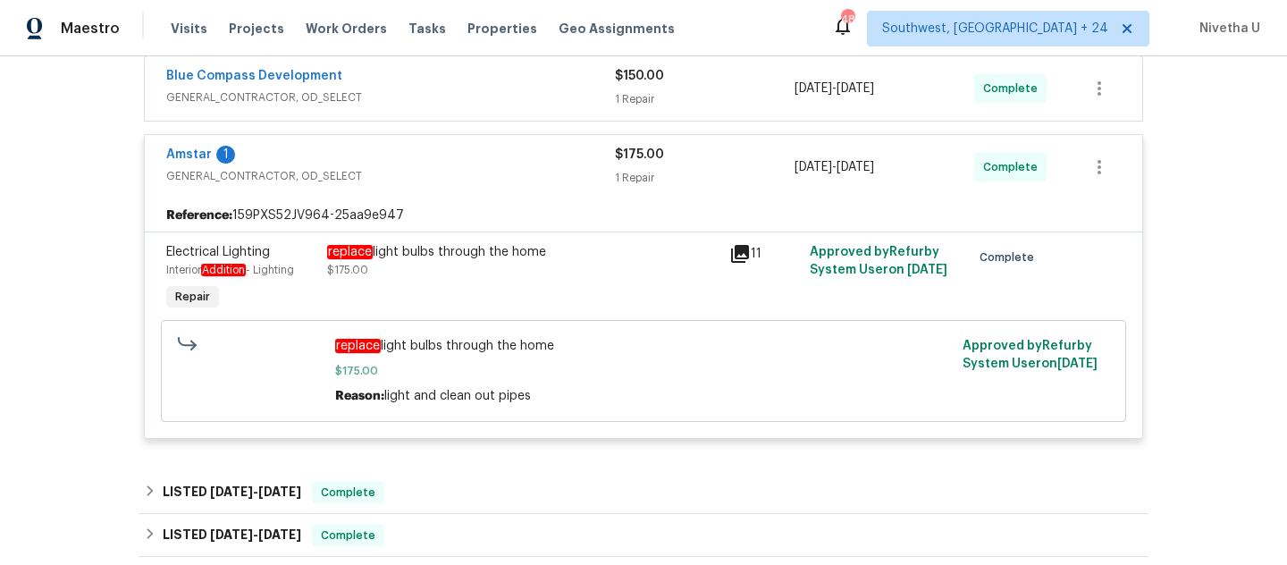
scroll to position [182, 0]
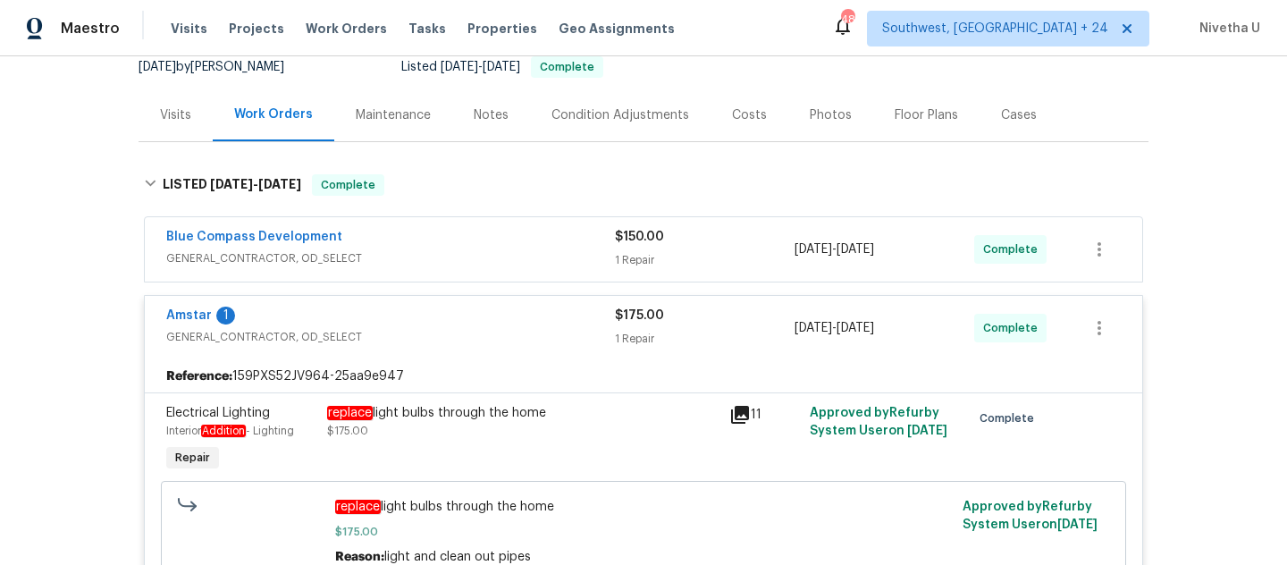
click at [492, 312] on div "Amstar 1" at bounding box center [390, 317] width 449 height 21
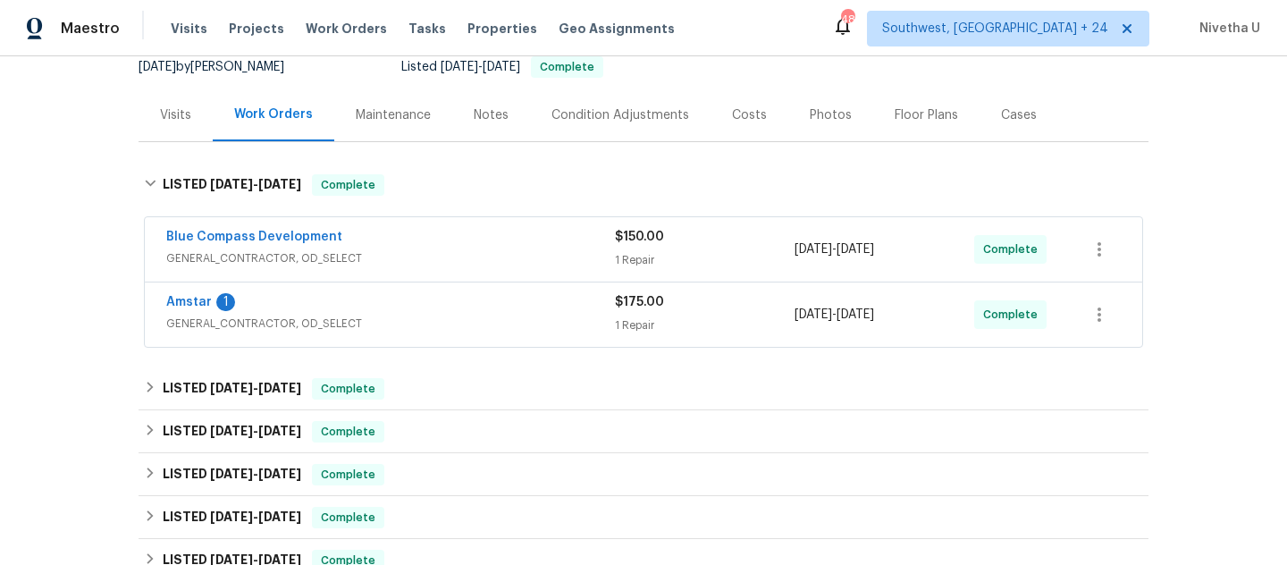
click at [478, 241] on div "Blue Compass Development" at bounding box center [390, 238] width 449 height 21
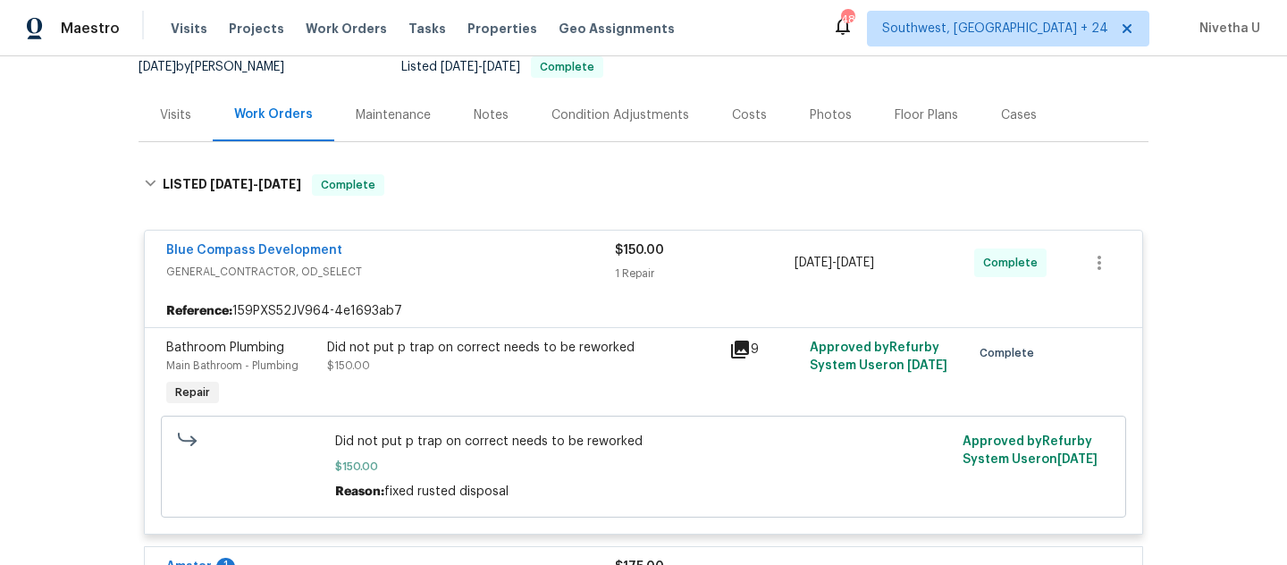
click at [497, 266] on span "GENERAL_CONTRACTOR, OD_SELECT" at bounding box center [390, 272] width 449 height 18
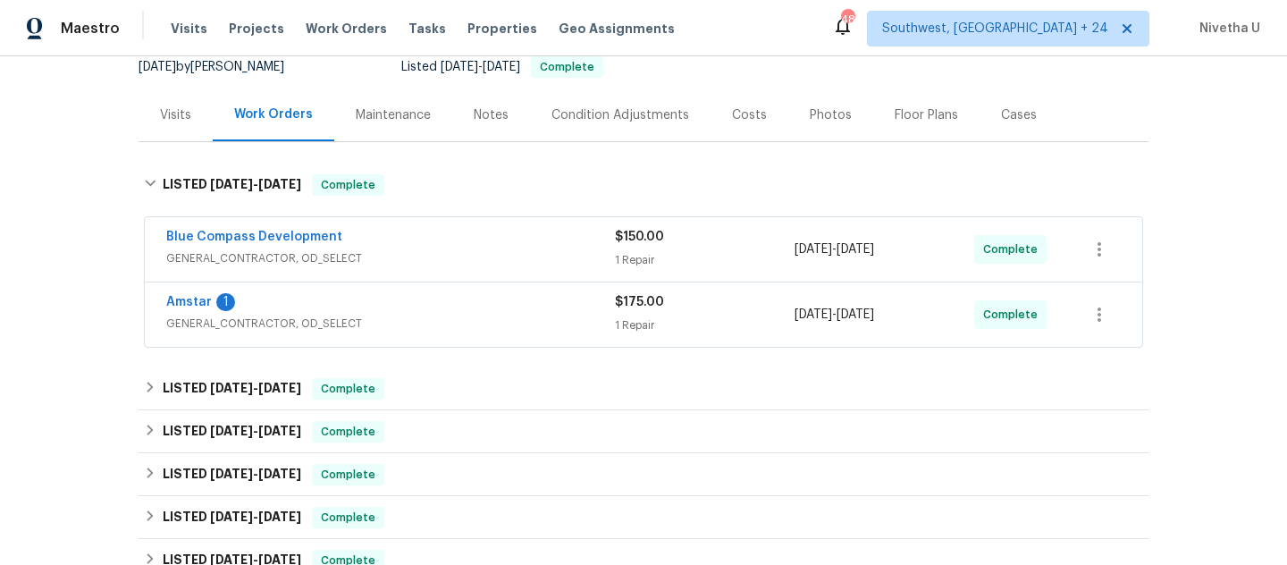
click at [489, 320] on span "GENERAL_CONTRACTOR, OD_SELECT" at bounding box center [390, 324] width 449 height 18
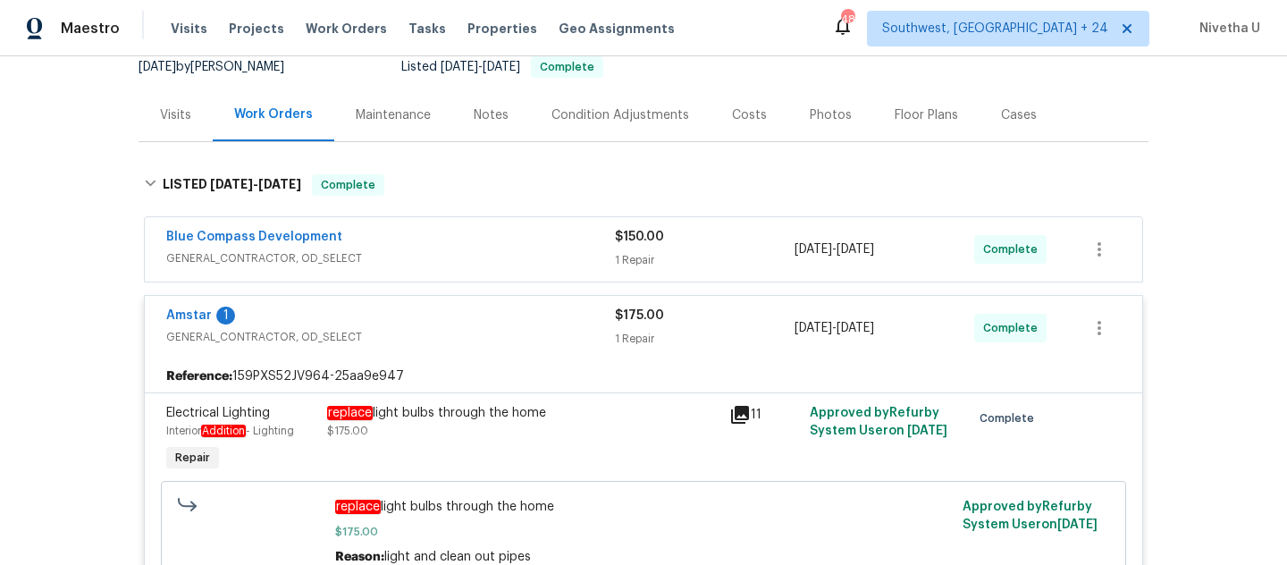
click at [489, 320] on div "Amstar 1" at bounding box center [390, 317] width 449 height 21
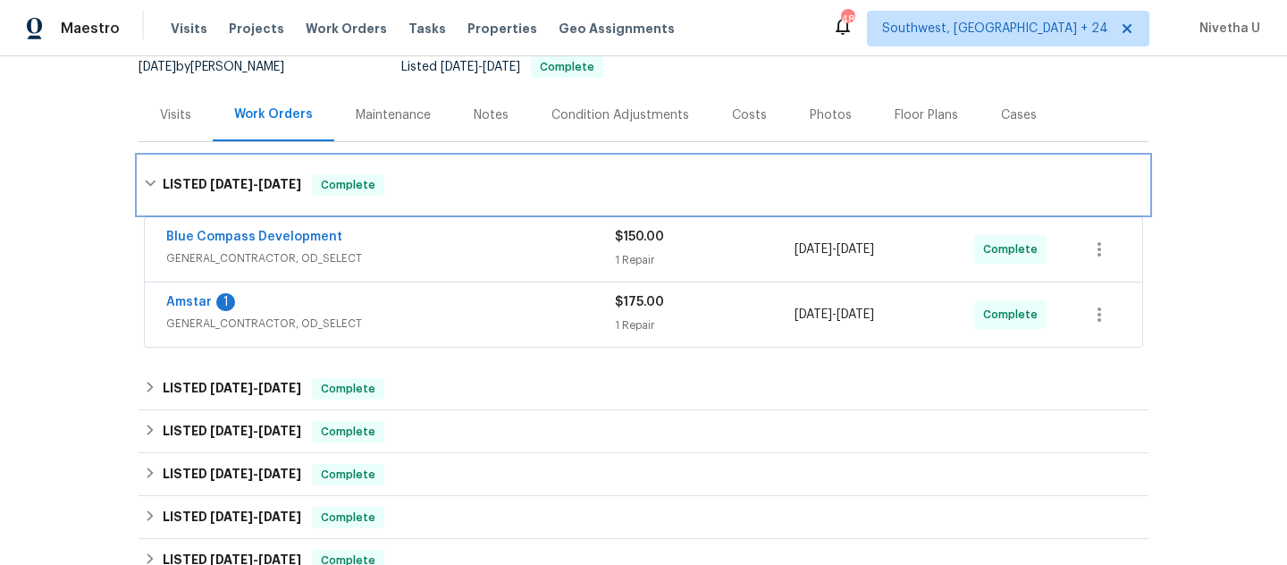
click at [476, 194] on div "LISTED 9/15/25 - 9/19/25 Complete" at bounding box center [643, 184] width 999 height 21
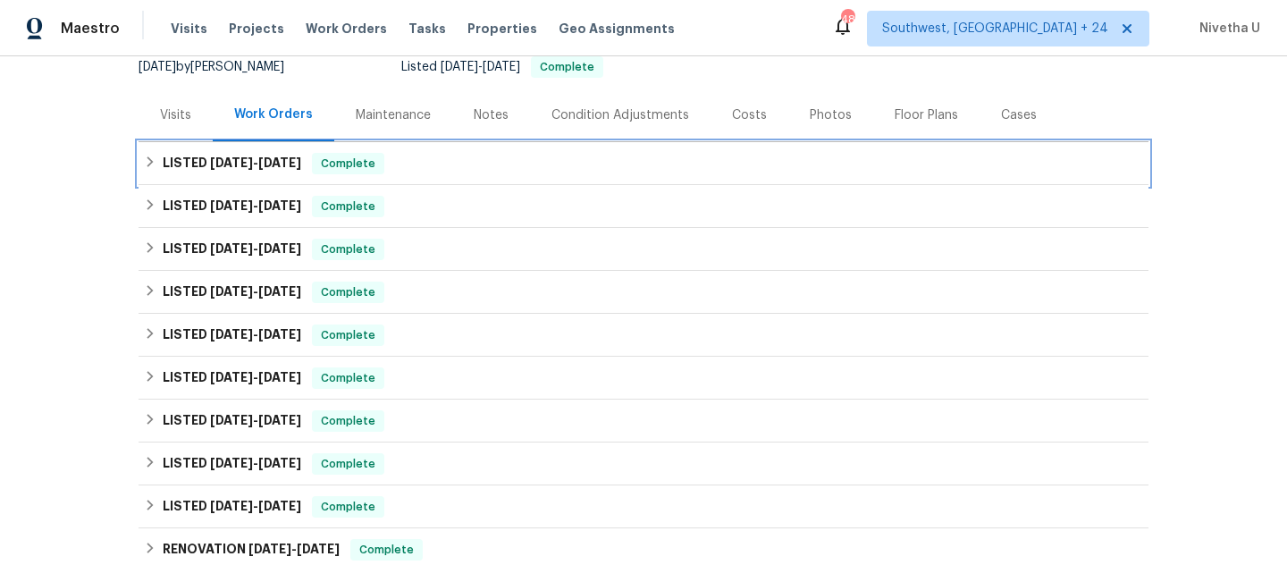
click at [469, 174] on div "LISTED 9/15/25 - 9/19/25 Complete" at bounding box center [644, 163] width 1010 height 43
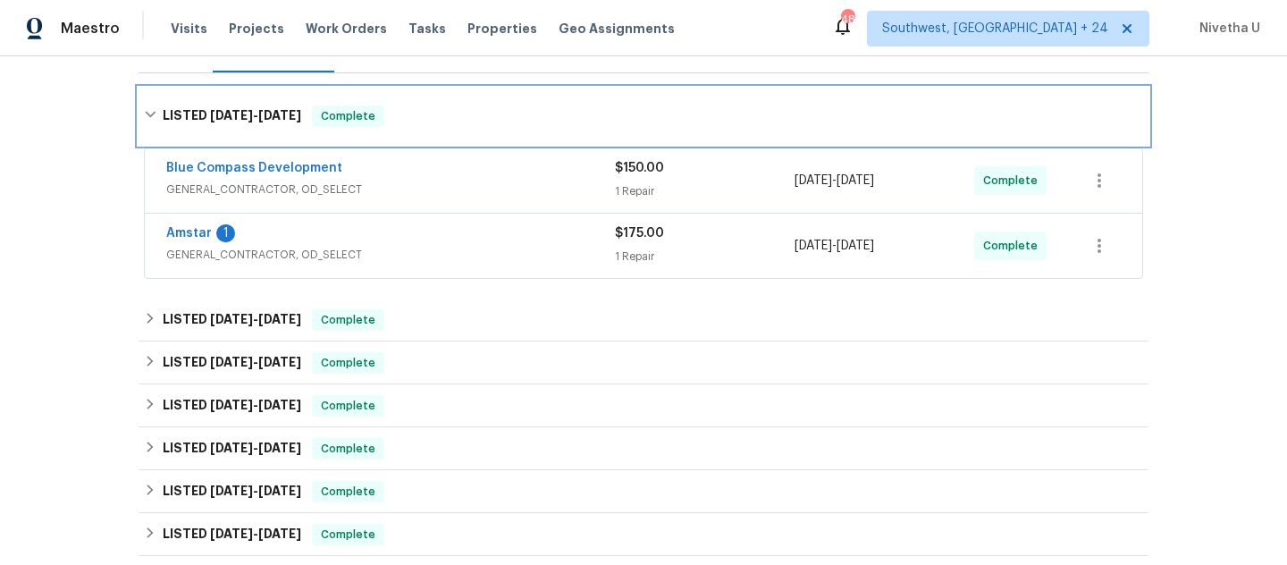
scroll to position [270, 0]
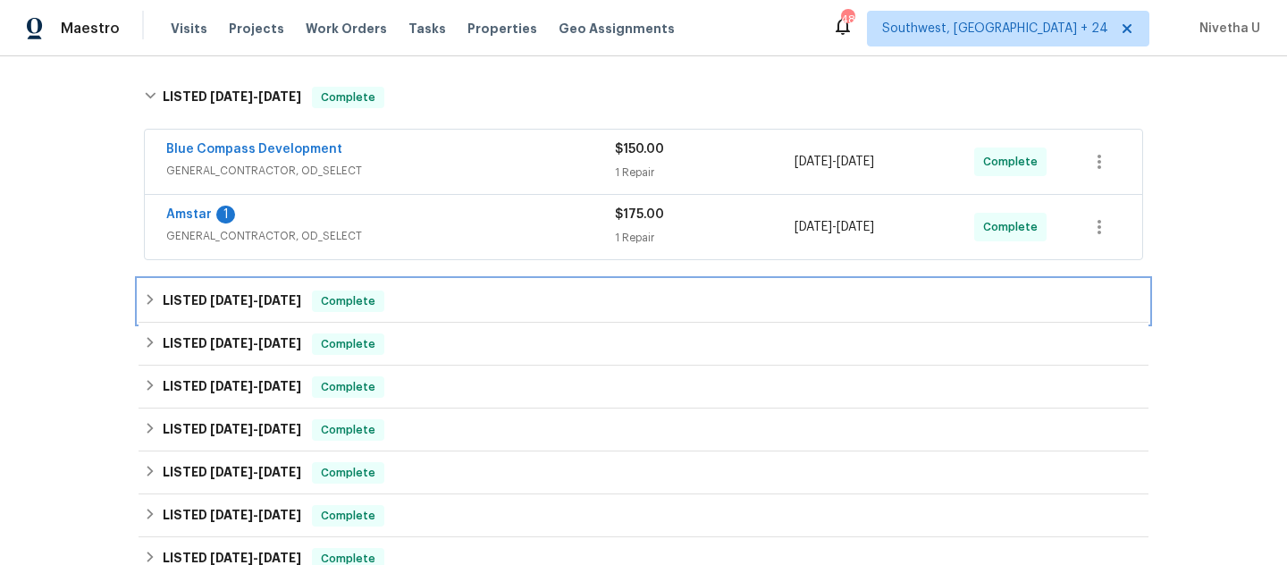
click at [485, 311] on div "LISTED 8/4/25 - 8/25/25 Complete" at bounding box center [643, 301] width 999 height 21
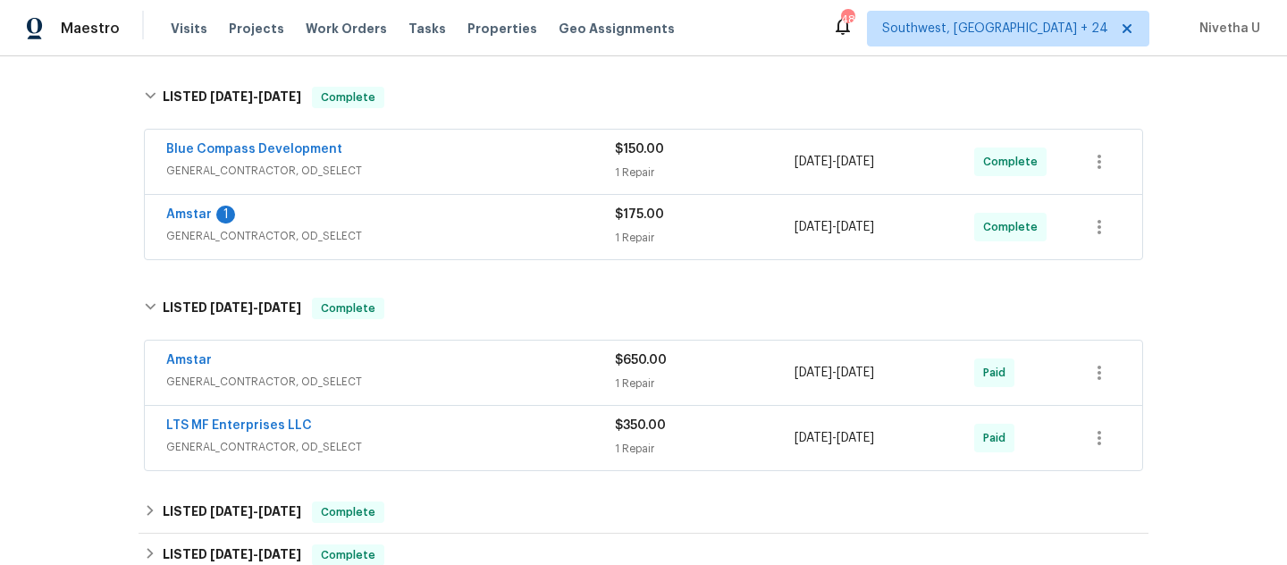
click at [484, 358] on div "Amstar" at bounding box center [390, 361] width 449 height 21
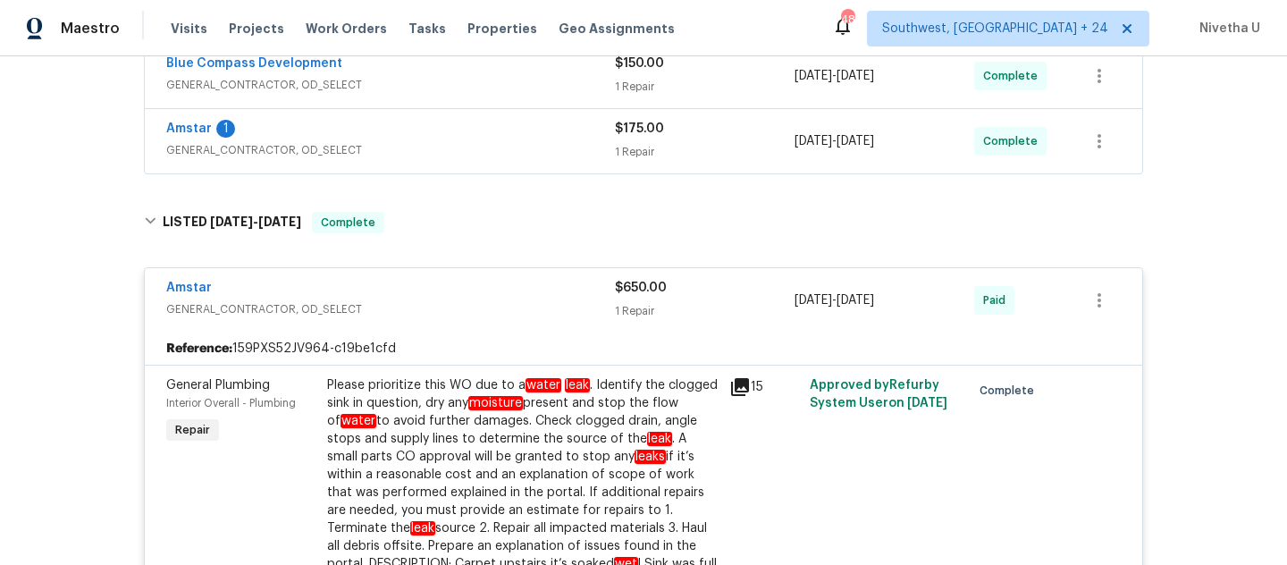
scroll to position [312, 0]
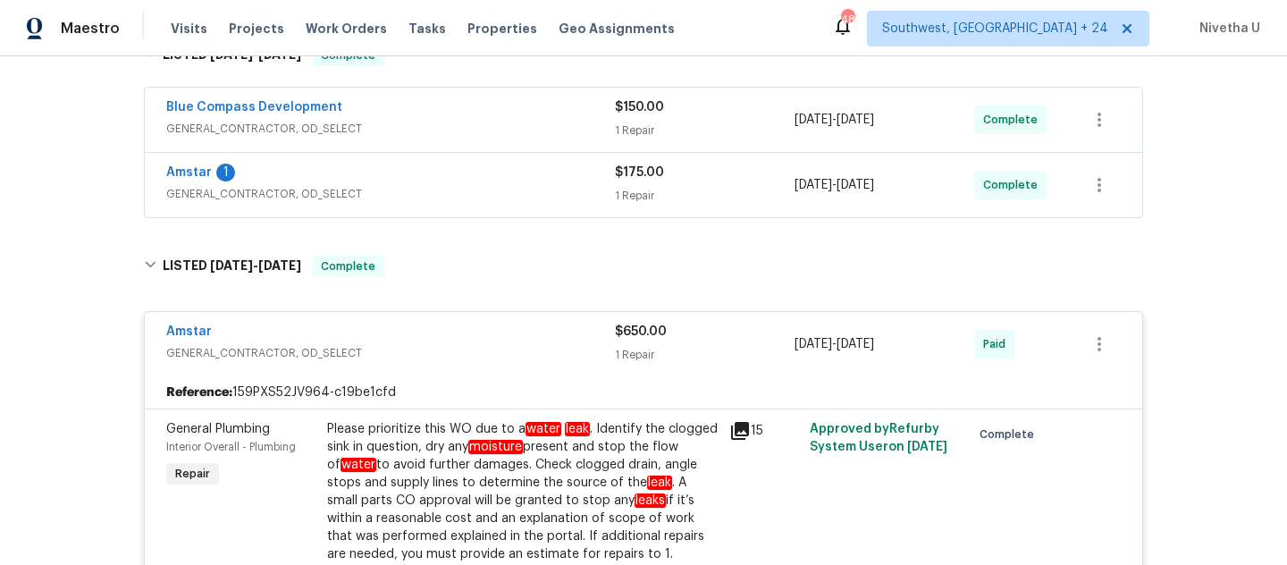
click at [462, 337] on div "Amstar" at bounding box center [390, 333] width 449 height 21
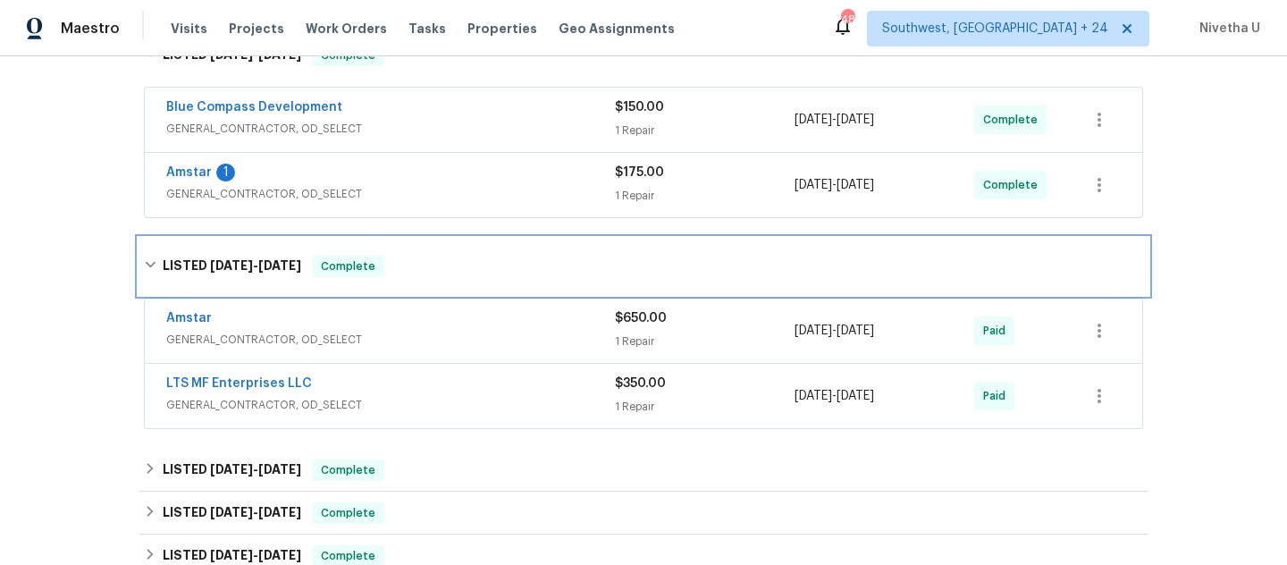
click at [456, 269] on div "LISTED 8/4/25 - 8/25/25 Complete" at bounding box center [643, 266] width 999 height 21
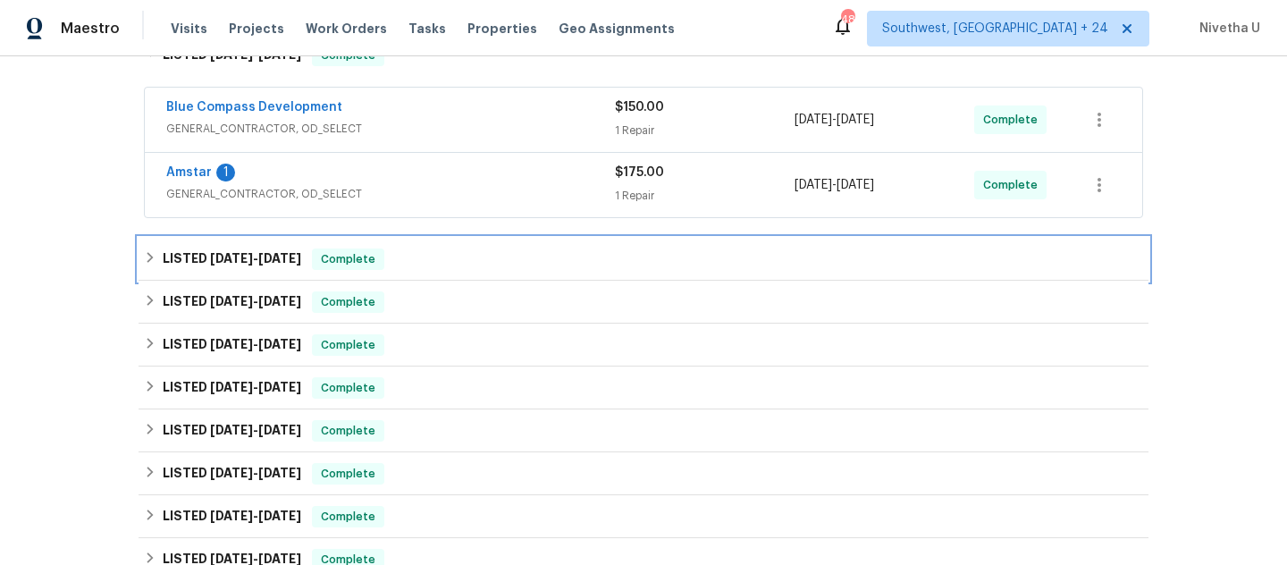
scroll to position [241, 0]
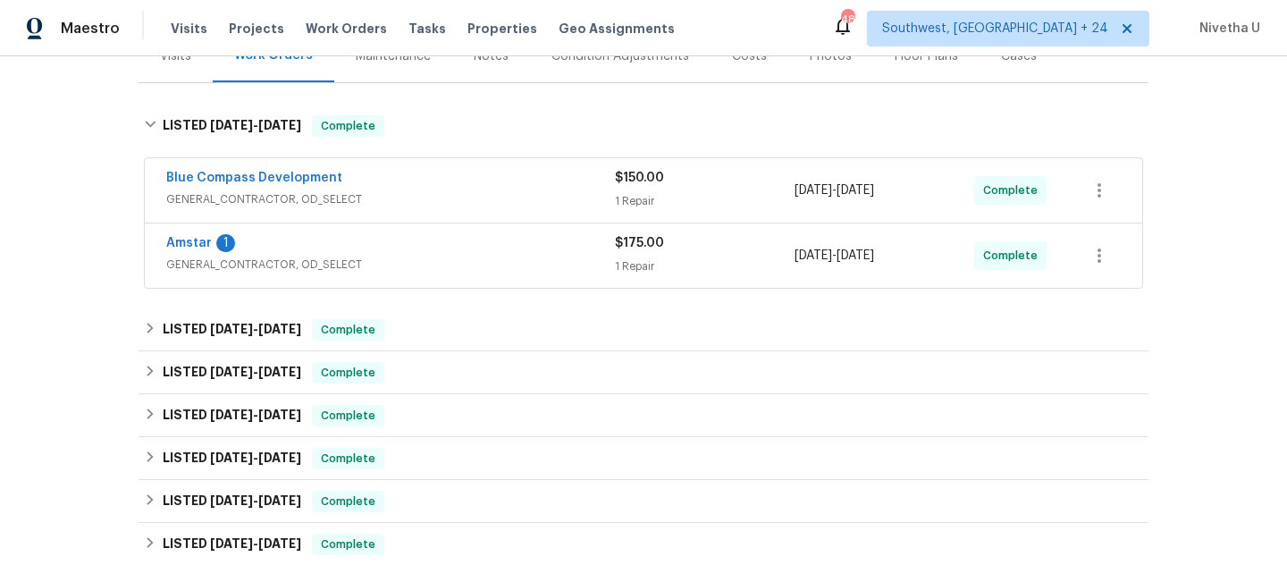
click at [425, 261] on span "GENERAL_CONTRACTOR, OD_SELECT" at bounding box center [390, 265] width 449 height 18
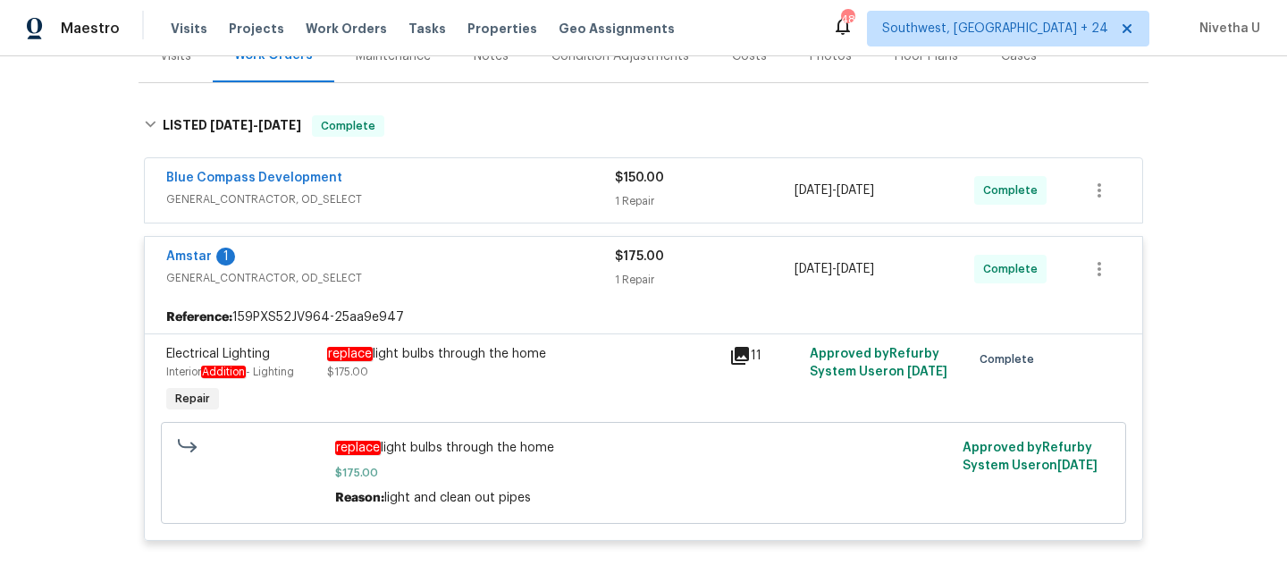
click at [427, 274] on span "GENERAL_CONTRACTOR, OD_SELECT" at bounding box center [390, 278] width 449 height 18
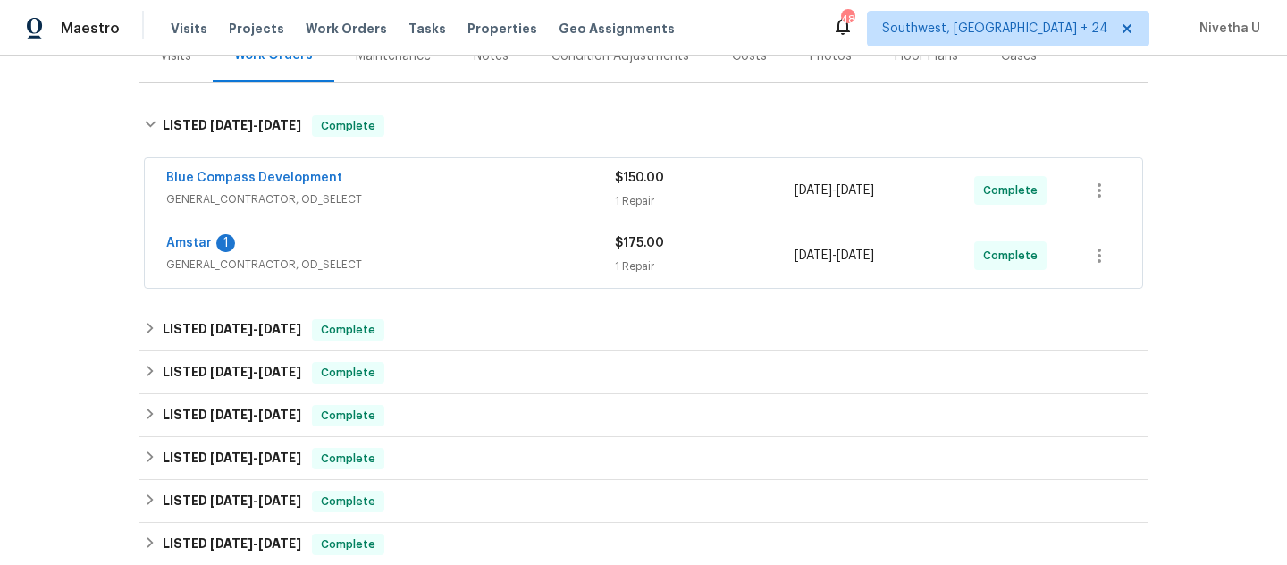
click at [422, 202] on span "GENERAL_CONTRACTOR, OD_SELECT" at bounding box center [390, 199] width 449 height 18
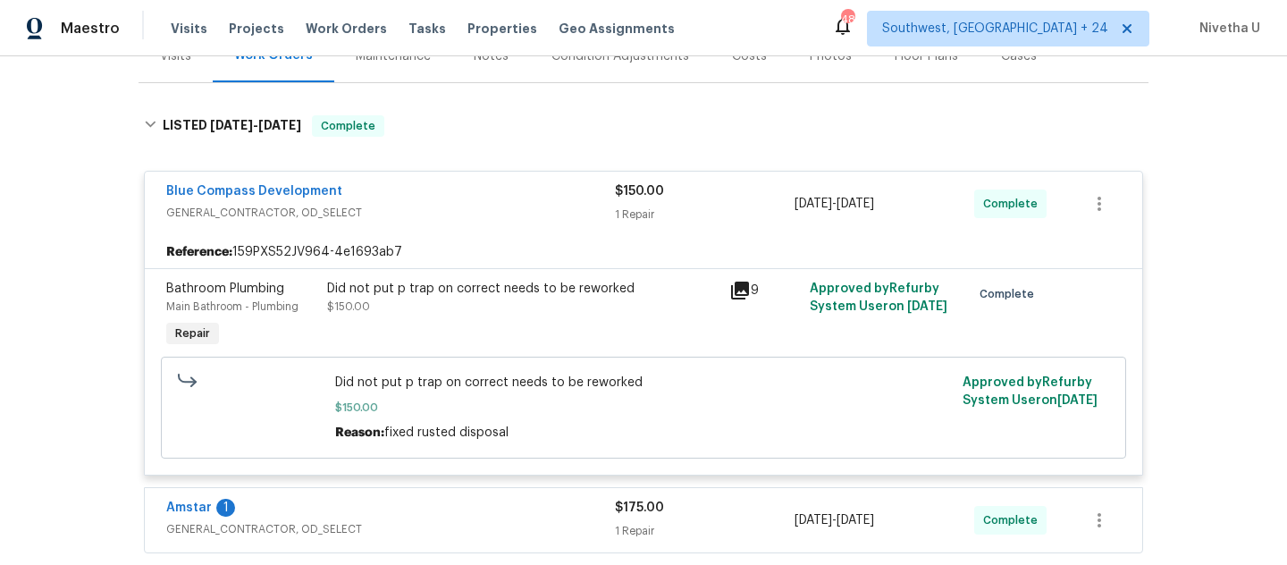
click at [425, 217] on span "GENERAL_CONTRACTOR, OD_SELECT" at bounding box center [390, 213] width 449 height 18
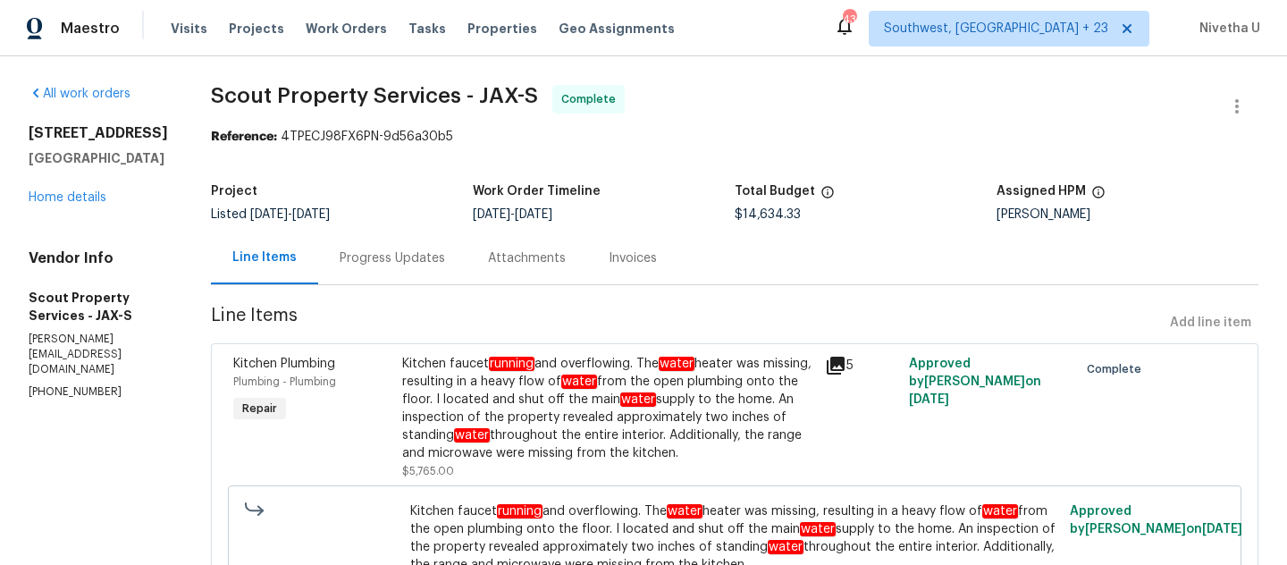
click at [372, 261] on div "Progress Updates" at bounding box center [392, 258] width 105 height 18
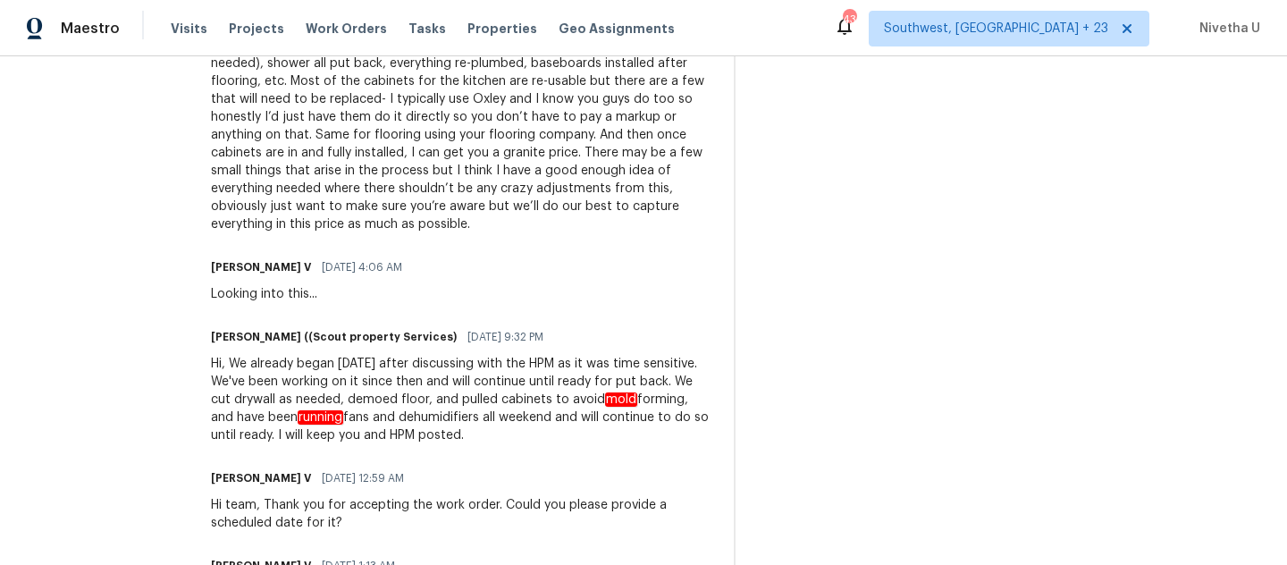
scroll to position [992, 0]
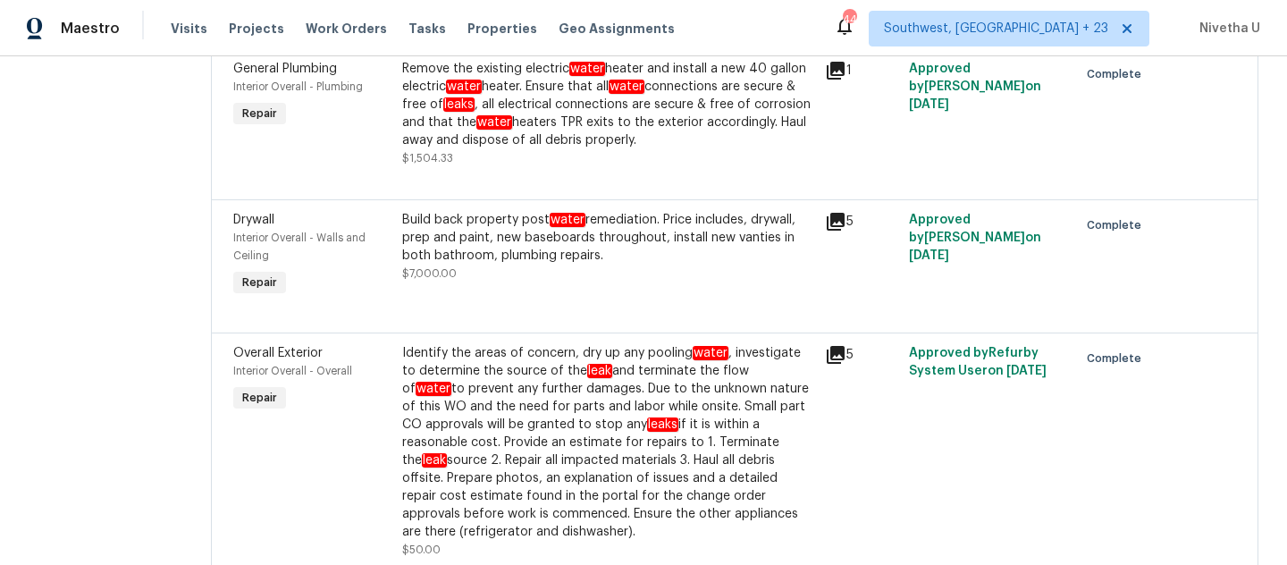
scroll to position [679, 0]
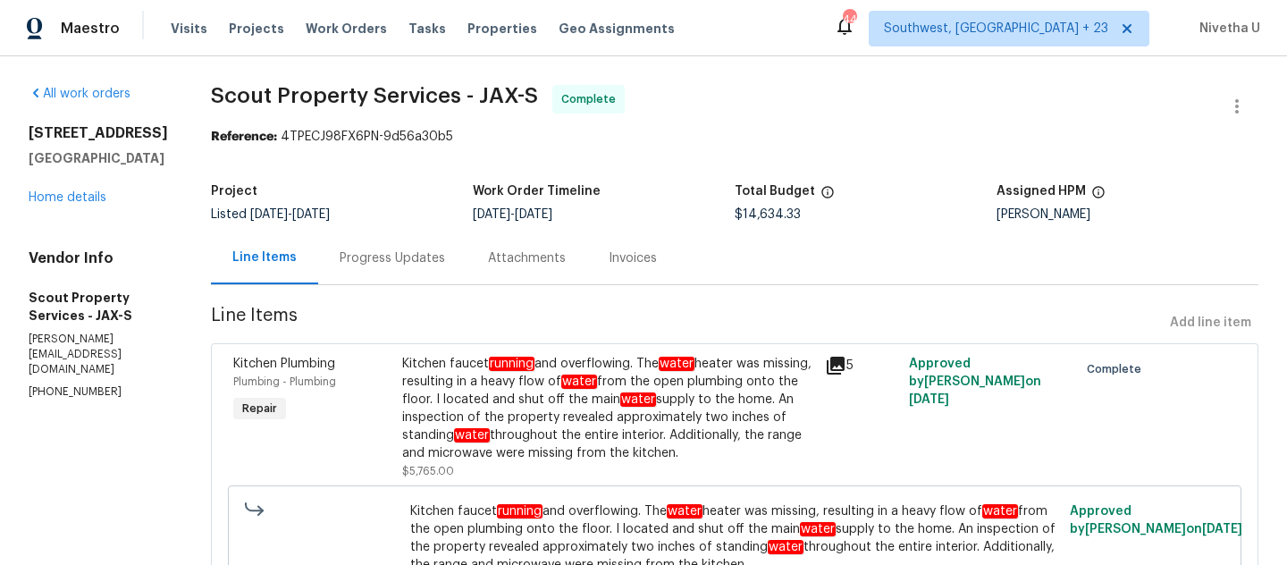
click at [381, 280] on div "Progress Updates" at bounding box center [392, 258] width 148 height 53
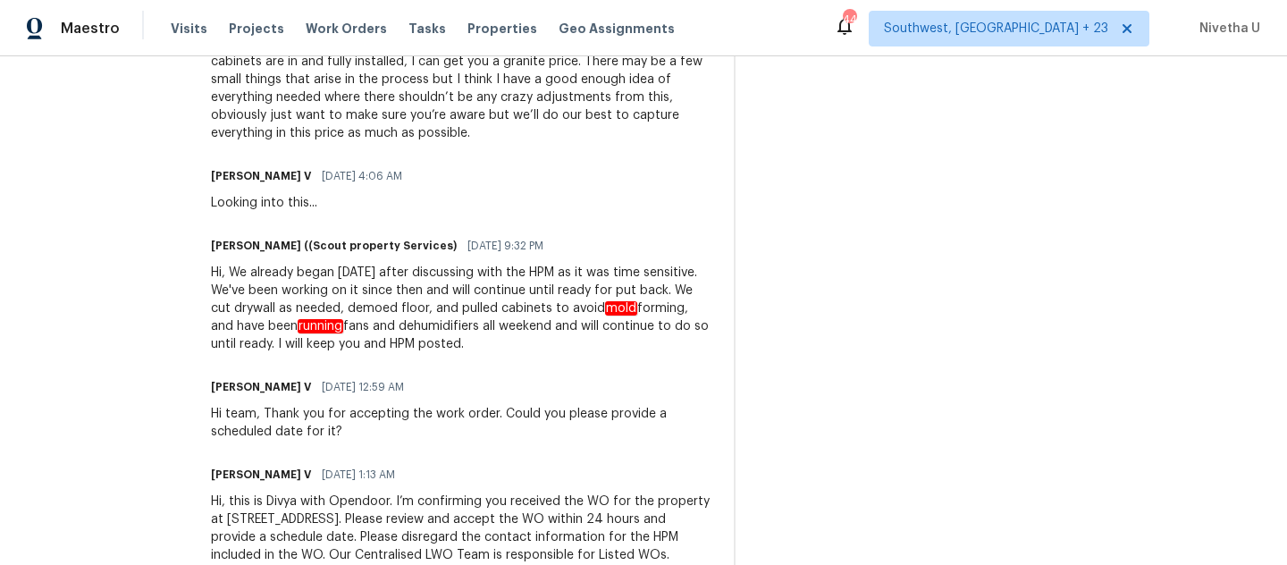
scroll to position [1023, 0]
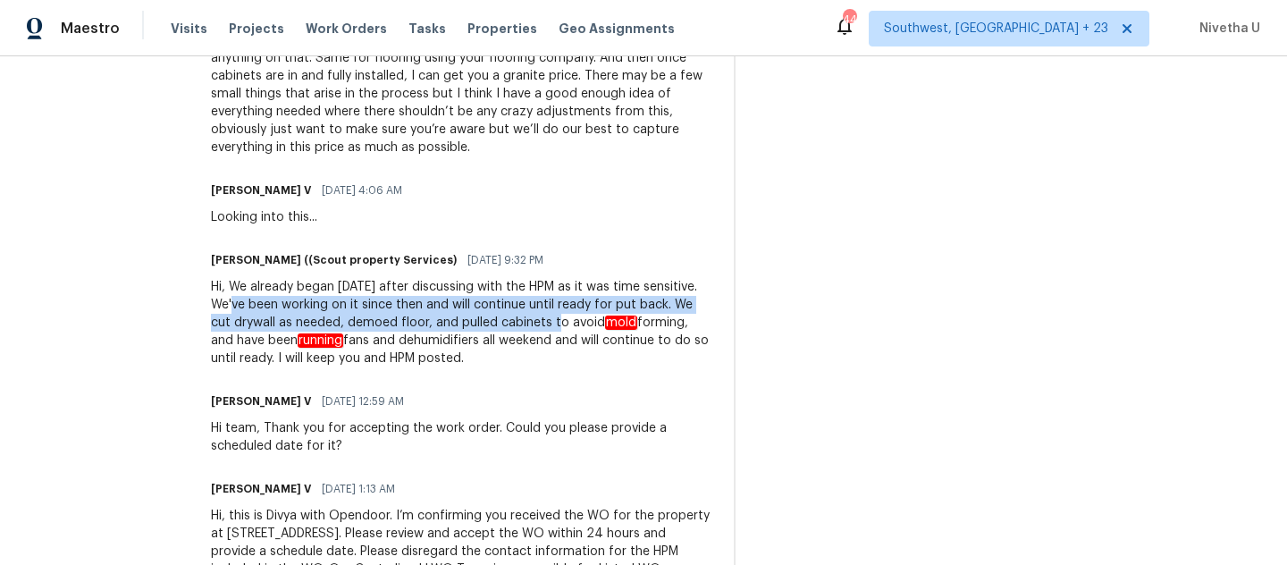
drag, startPoint x: 154, startPoint y: 288, endPoint x: 462, endPoint y: 299, distance: 308.6
click at [462, 298] on div "Hi, We already began Thursday after discussing with the HPM as it was time sens…" at bounding box center [461, 322] width 501 height 89
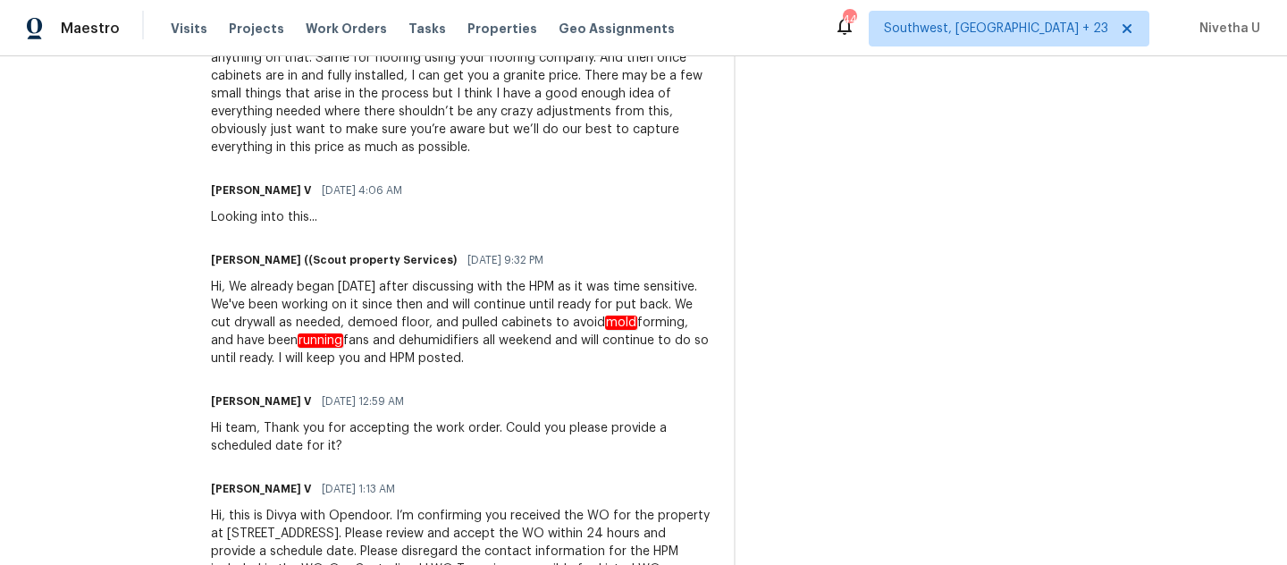
click at [307, 321] on div "Hi, We already began Thursday after discussing with the HPM as it was time sens…" at bounding box center [461, 322] width 501 height 89
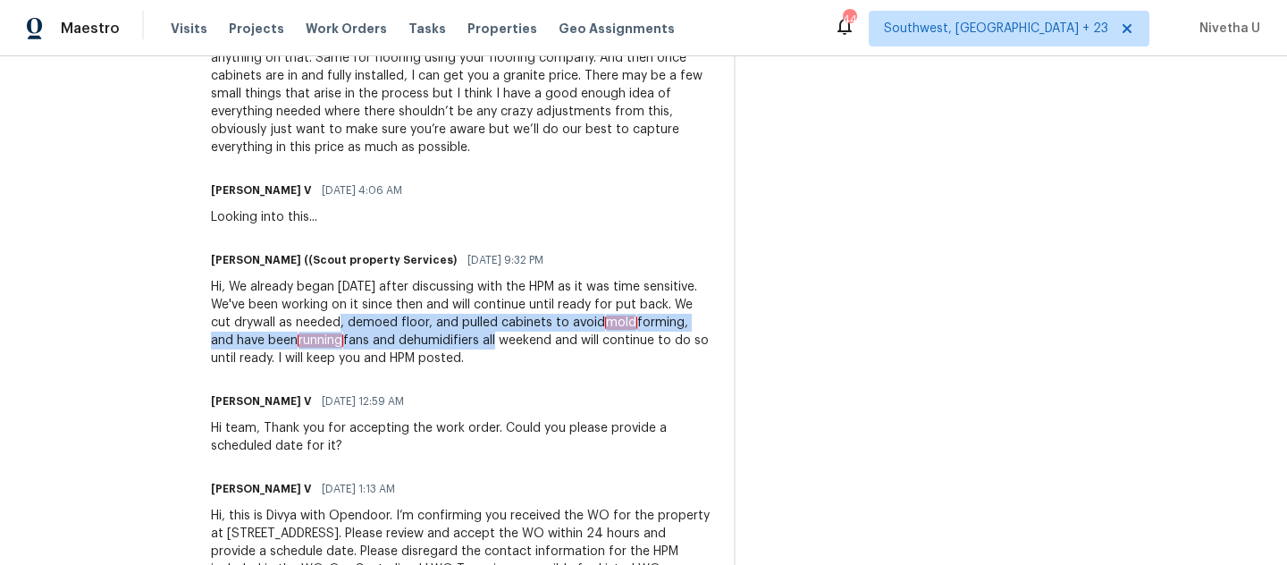
drag, startPoint x: 239, startPoint y: 307, endPoint x: 381, endPoint y: 315, distance: 142.4
click at [381, 315] on div "Hi, We already began Thursday after discussing with the HPM as it was time sens…" at bounding box center [461, 322] width 501 height 89
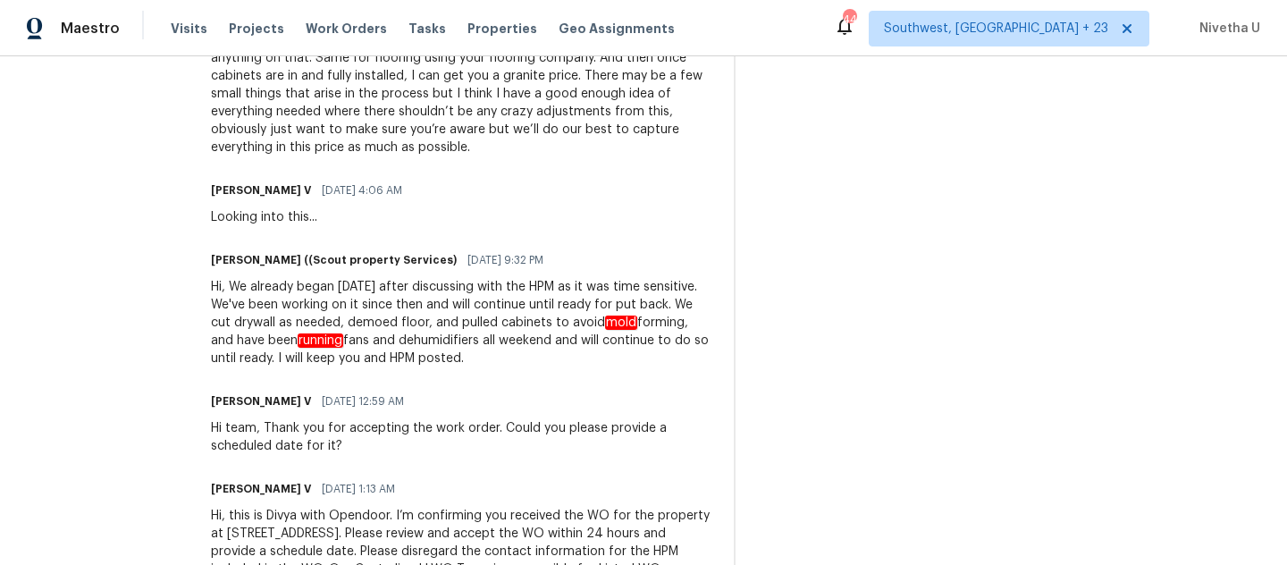
click at [383, 358] on div "Trade Partner Updates Trevor Lucas ((Scout property Services) 09/18/2025 8:32 P…" at bounding box center [461, 91] width 501 height 1015
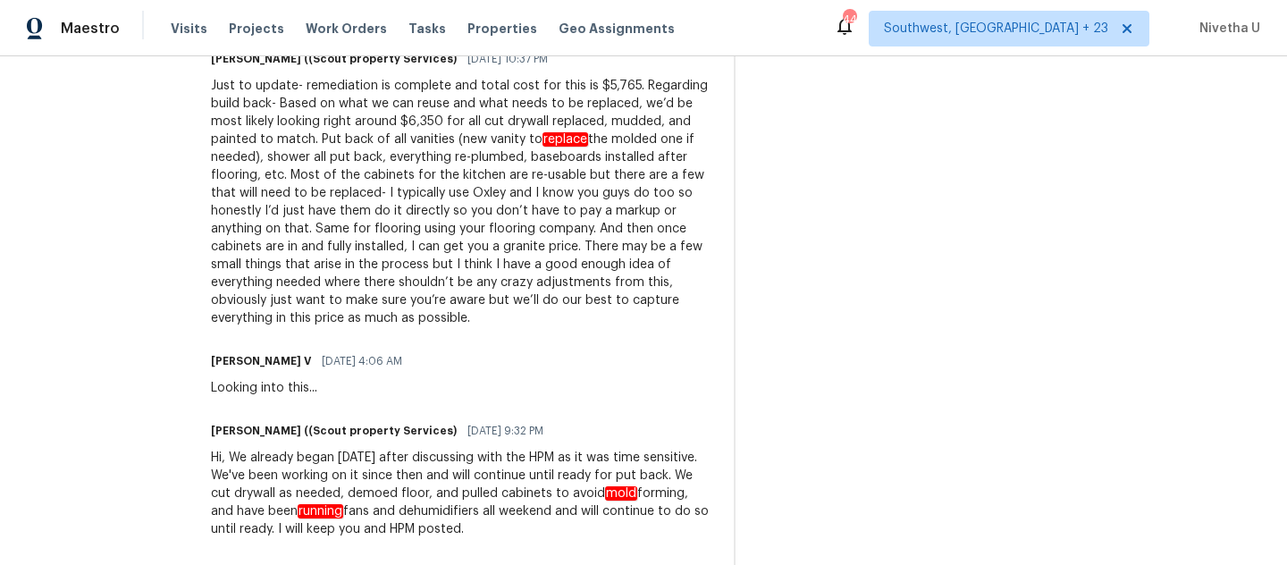
scroll to position [761, 0]
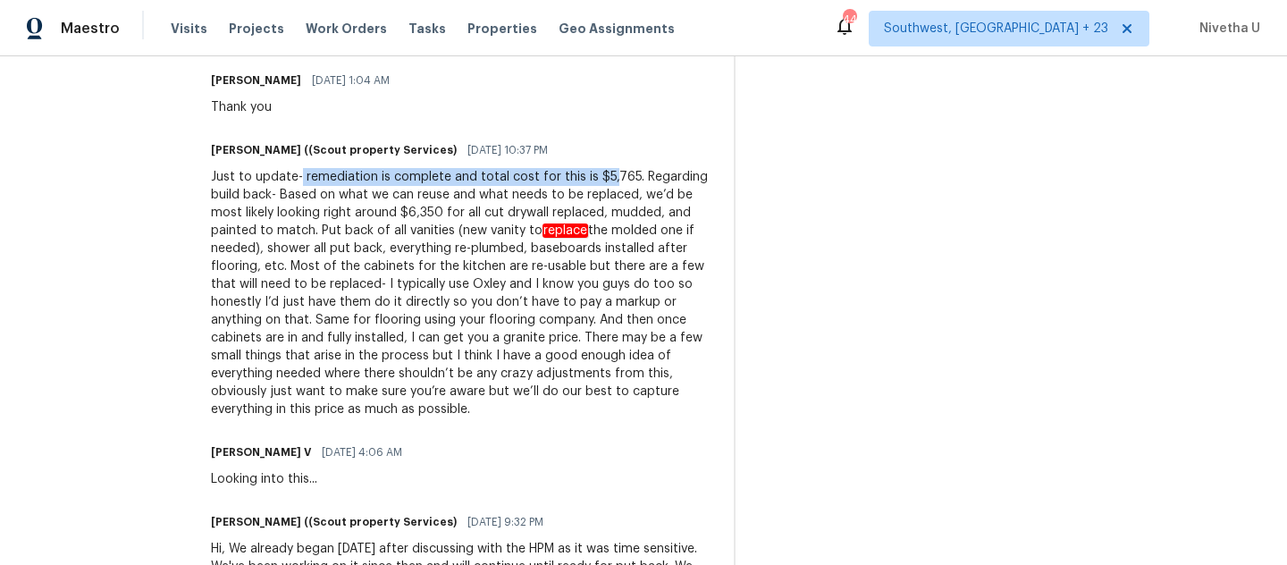
drag, startPoint x: 237, startPoint y: 176, endPoint x: 544, endPoint y: 173, distance: 307.5
click at [544, 173] on div "Just to update- remediation is complete and total cost for this is $5,765. Rega…" at bounding box center [461, 293] width 501 height 250
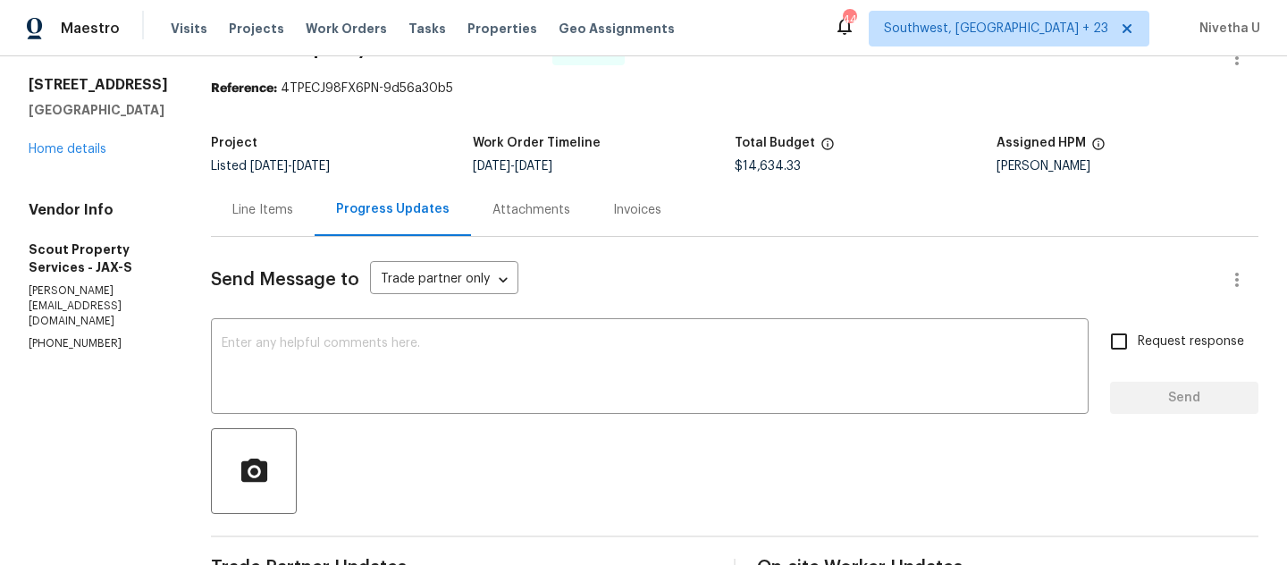
scroll to position [0, 0]
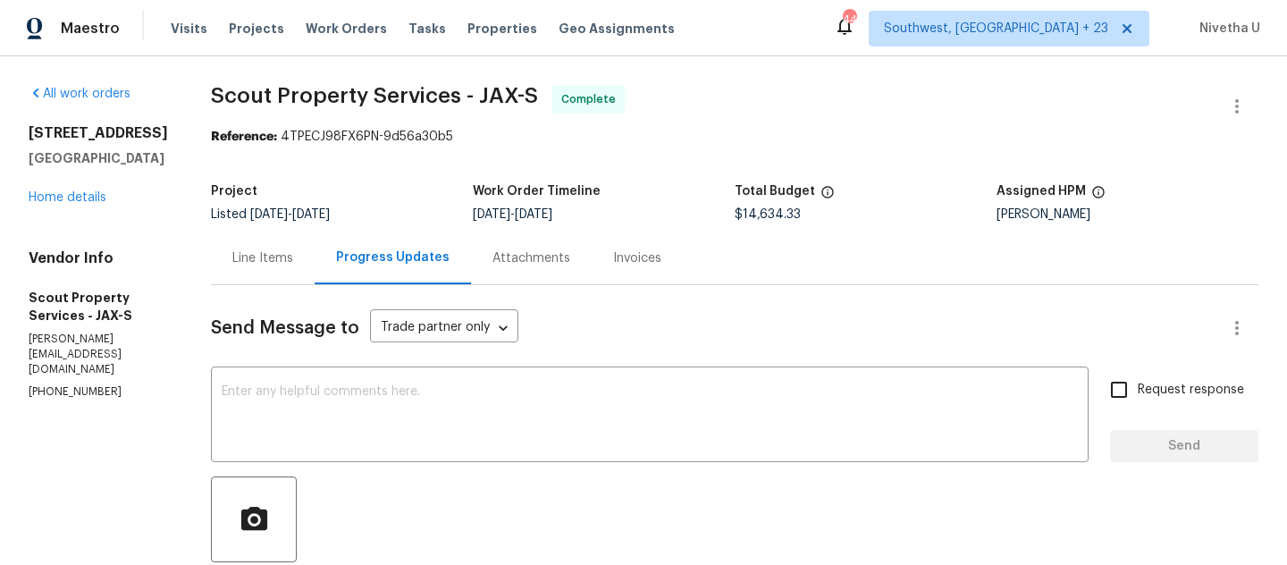
click at [232, 257] on div "Line Items" at bounding box center [262, 258] width 61 height 18
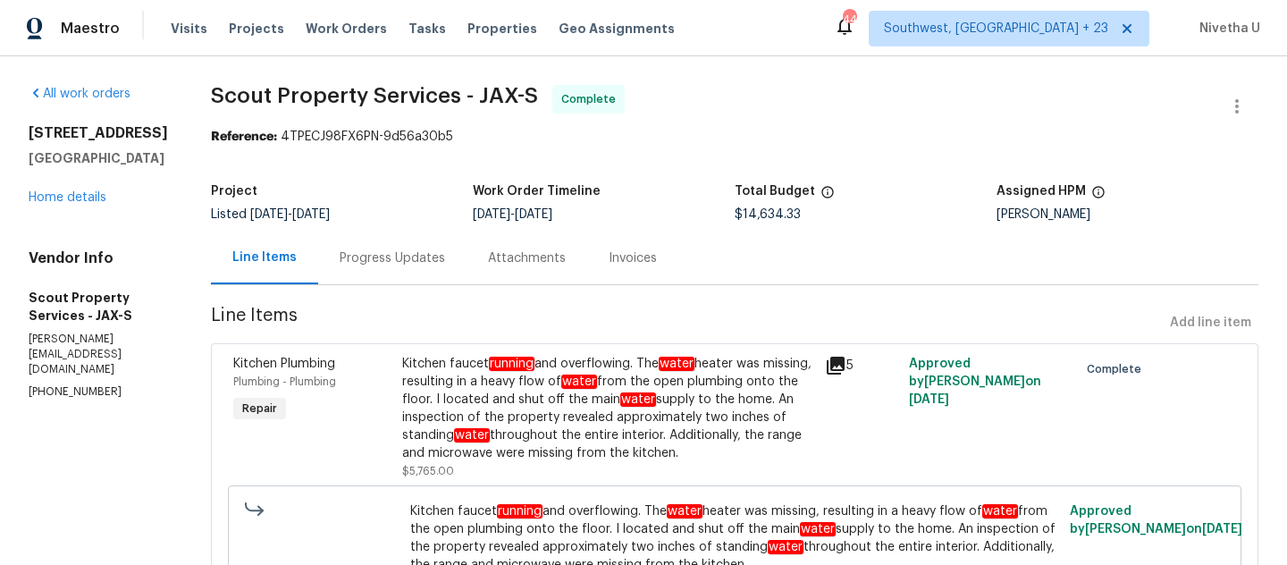
click at [340, 259] on div "Progress Updates" at bounding box center [392, 258] width 105 height 18
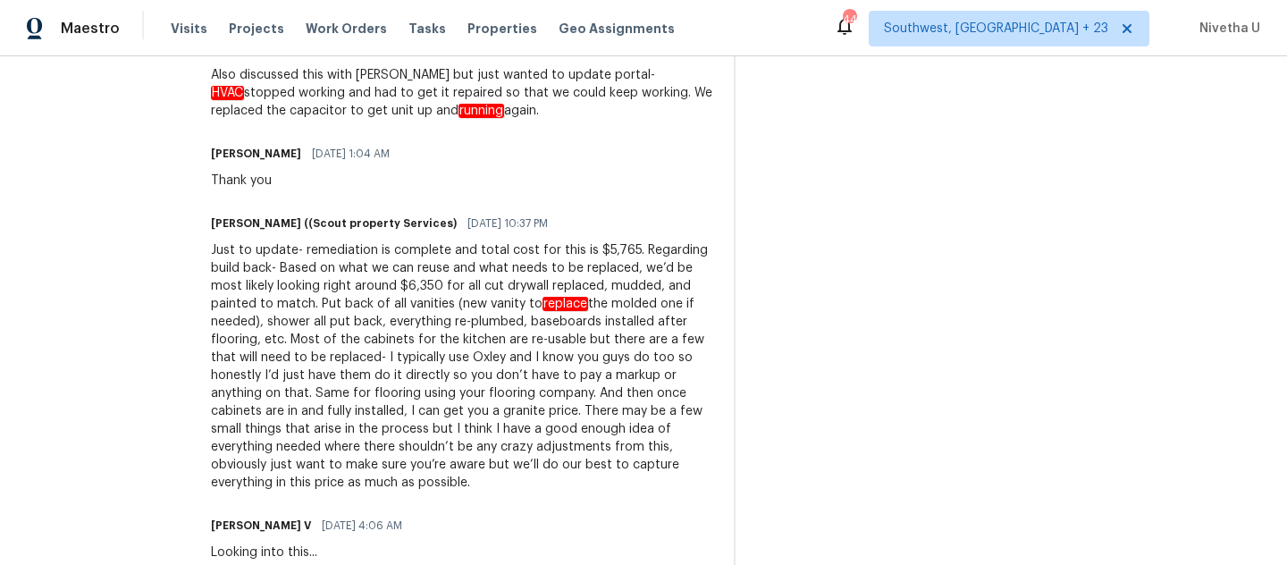
scroll to position [691, 0]
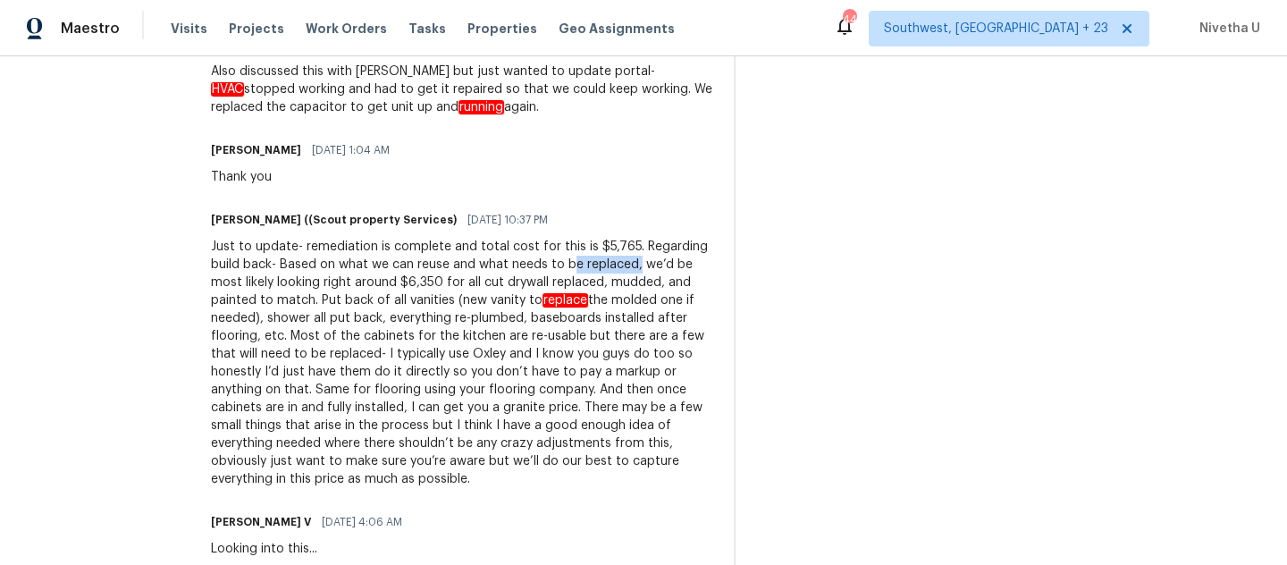
drag, startPoint x: 475, startPoint y: 263, endPoint x: 538, endPoint y: 269, distance: 63.8
click at [538, 269] on div "Just to update- remediation is complete and total cost for this is $5,765. Rega…" at bounding box center [461, 363] width 501 height 250
drag, startPoint x: 377, startPoint y: 282, endPoint x: 445, endPoint y: 280, distance: 68.0
click at [445, 281] on div "Just to update- remediation is complete and total cost for this is $5,765. Rega…" at bounding box center [461, 363] width 501 height 250
drag, startPoint x: 376, startPoint y: 299, endPoint x: 546, endPoint y: 305, distance: 169.9
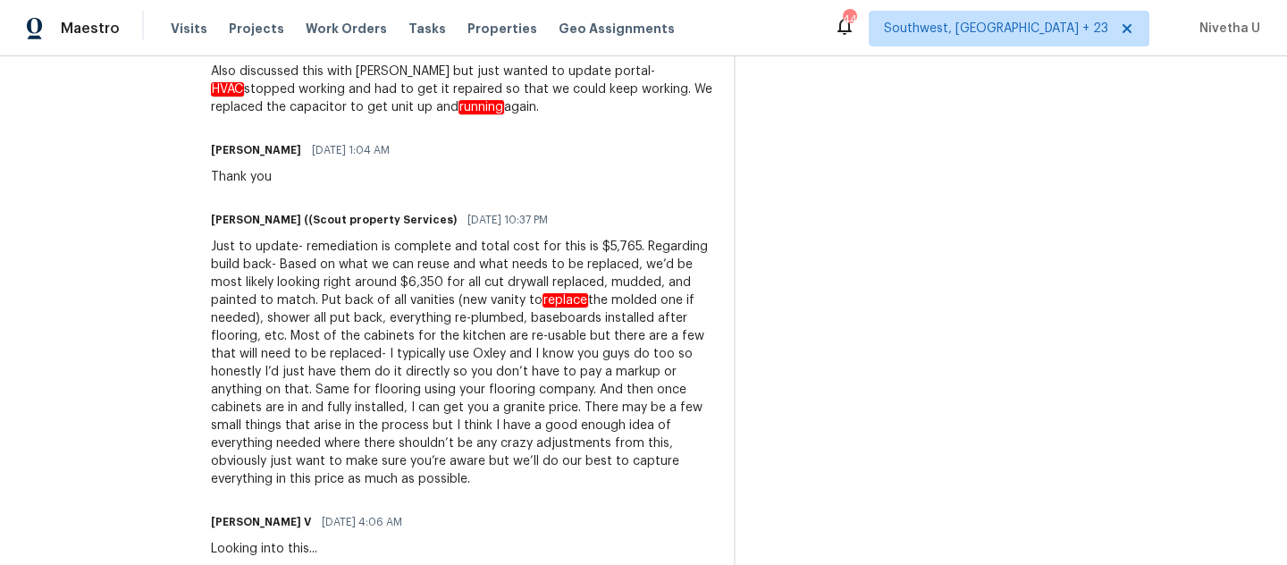
click at [546, 305] on div "Just to update- remediation is complete and total cost for this is $5,765. Rega…" at bounding box center [461, 363] width 501 height 250
drag, startPoint x: 561, startPoint y: 248, endPoint x: 544, endPoint y: 248, distance: 17.0
click at [544, 248] on div "Just to update- remediation is complete and total cost for this is $5,765. Rega…" at bounding box center [461, 363] width 501 height 250
click at [424, 307] on div "Just to update- remediation is complete and total cost for this is $5,765. Rega…" at bounding box center [461, 363] width 501 height 250
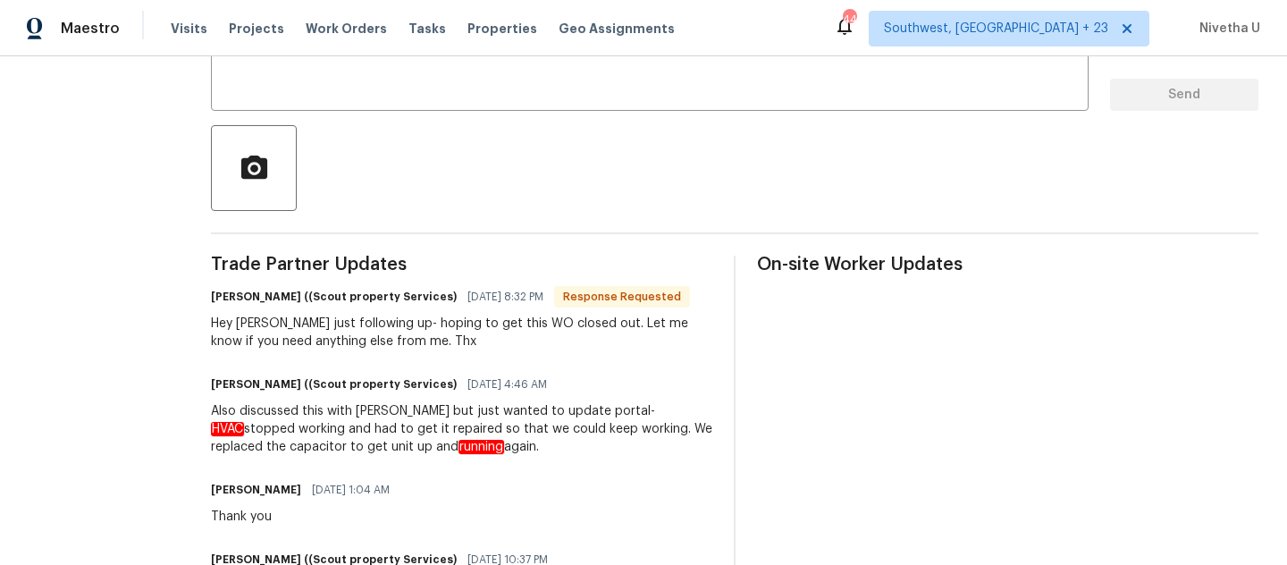
scroll to position [5, 0]
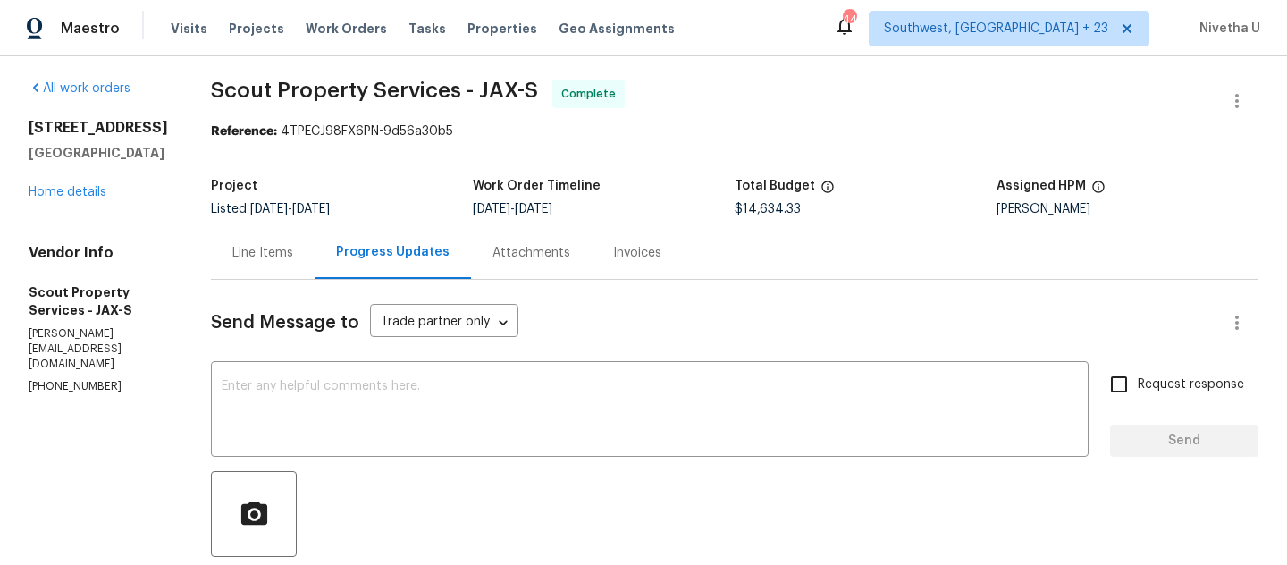
click at [222, 242] on div "Line Items" at bounding box center [263, 252] width 104 height 53
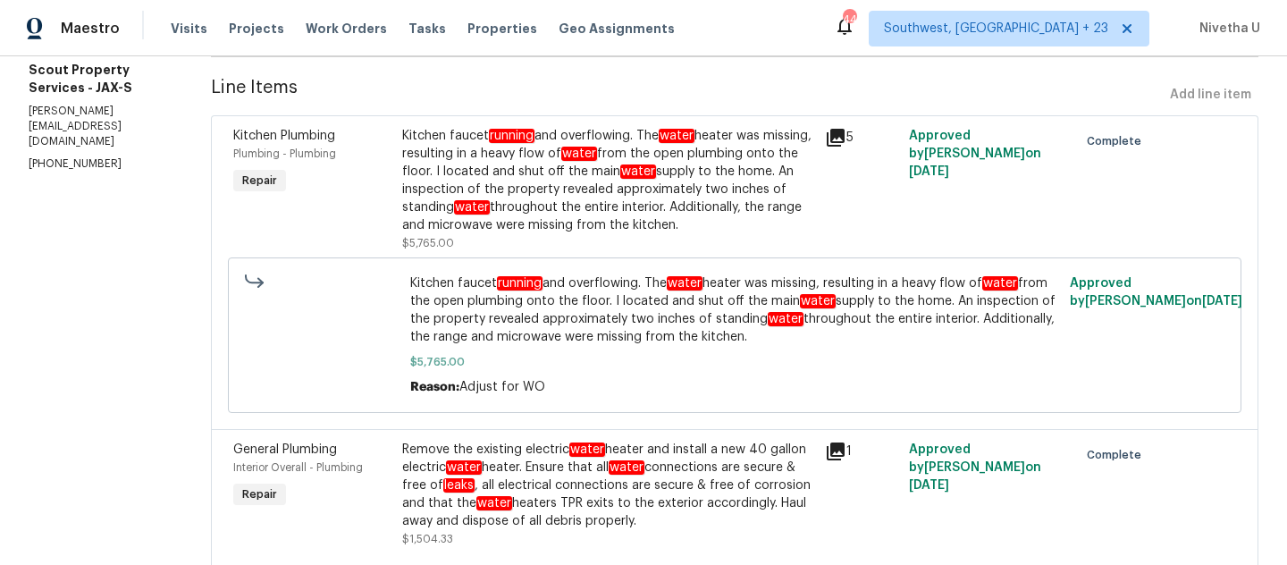
scroll to position [157, 0]
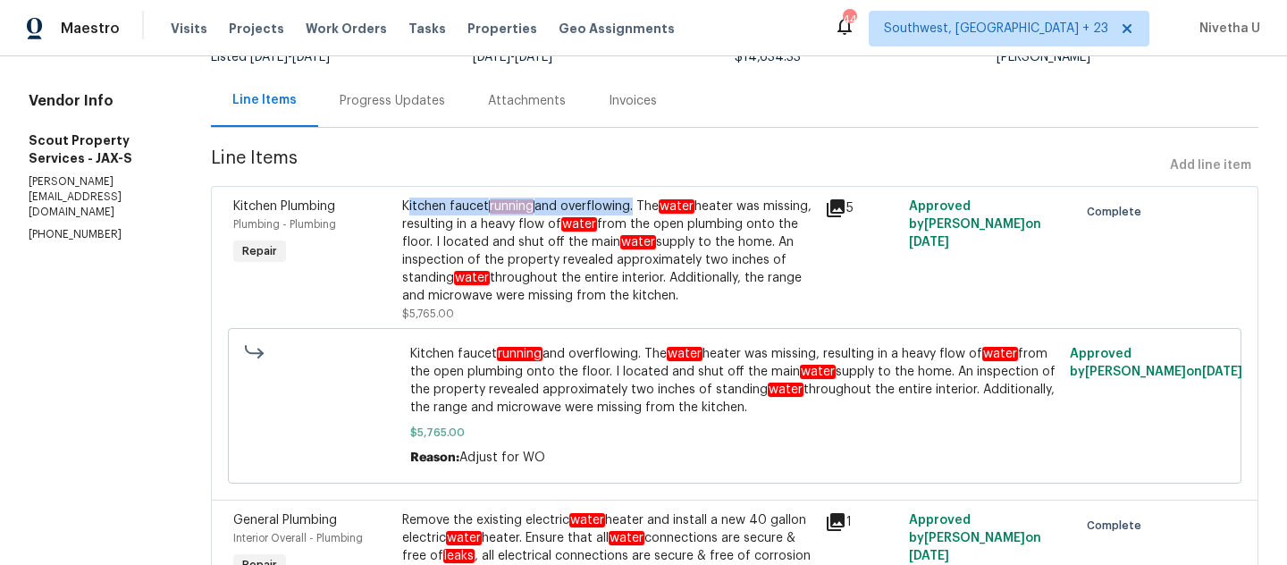
drag, startPoint x: 356, startPoint y: 204, endPoint x: 580, endPoint y: 209, distance: 224.4
click at [580, 209] on div "Kitchen faucet running and overflowing. The water heater was missing, resulting…" at bounding box center [608, 251] width 412 height 107
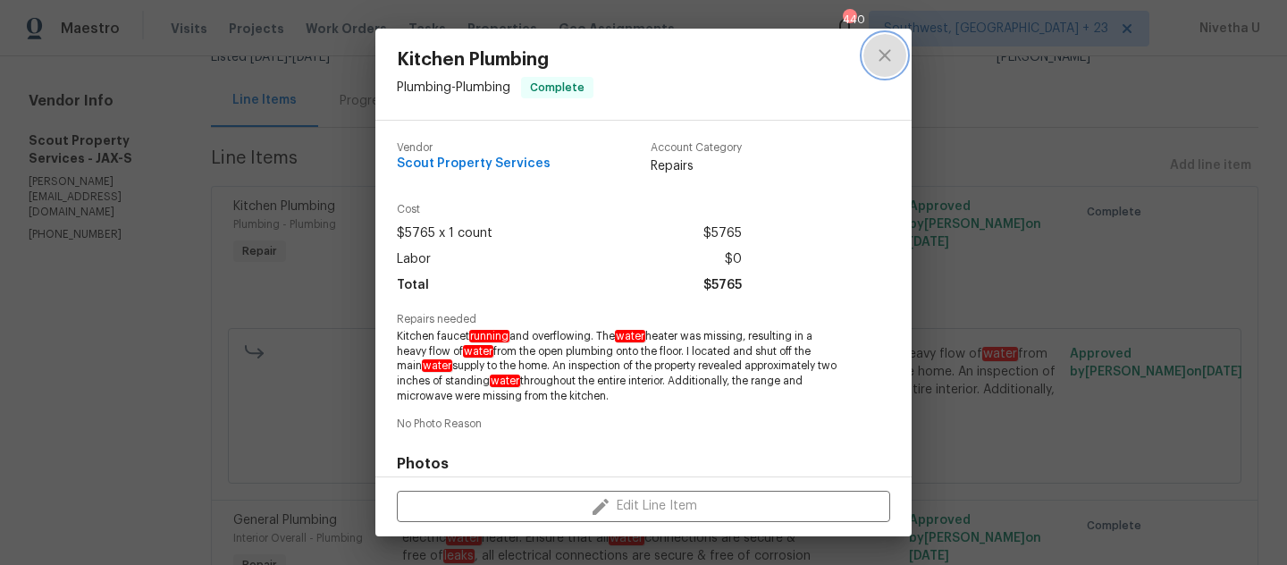
click at [886, 56] on icon "close" at bounding box center [885, 55] width 12 height 12
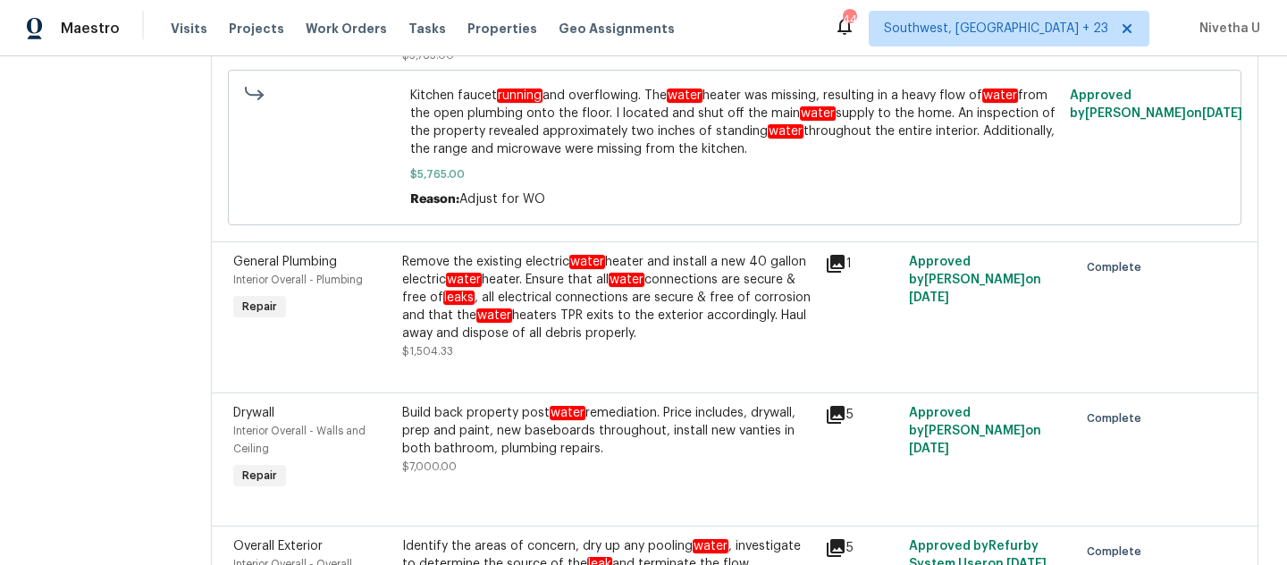
scroll to position [369, 0]
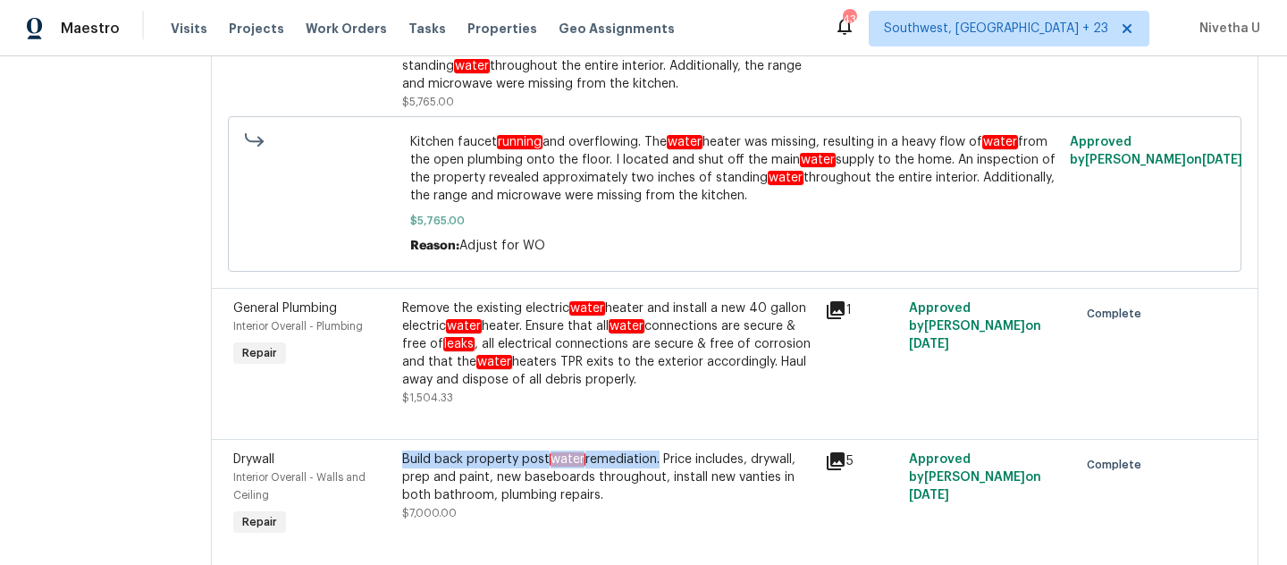
drag, startPoint x: 345, startPoint y: 463, endPoint x: 605, endPoint y: 463, distance: 260.1
click at [605, 463] on div "Build back property post water remediation. Price includes, drywall, prep and p…" at bounding box center [608, 495] width 423 height 100
copy div "Build back property post water remediation"
drag, startPoint x: 645, startPoint y: 459, endPoint x: 745, endPoint y: 466, distance: 99.4
click at [745, 466] on div "Build back property post water remediation. Price includes, drywall, prep and p…" at bounding box center [608, 478] width 412 height 54
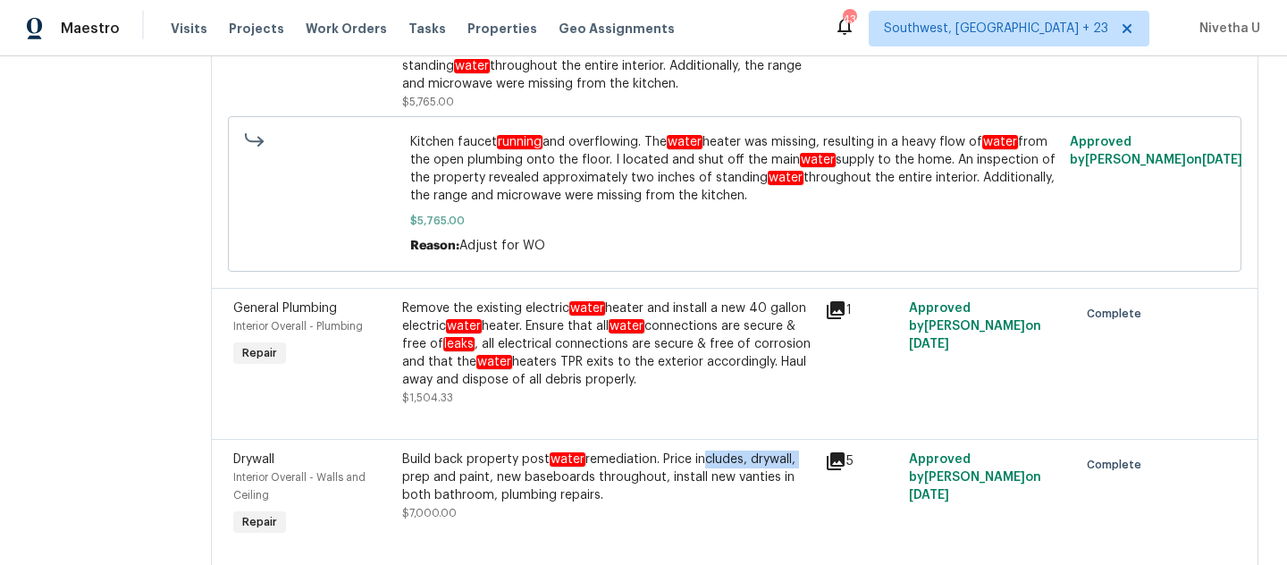
copy div "ncludes, drywall,"
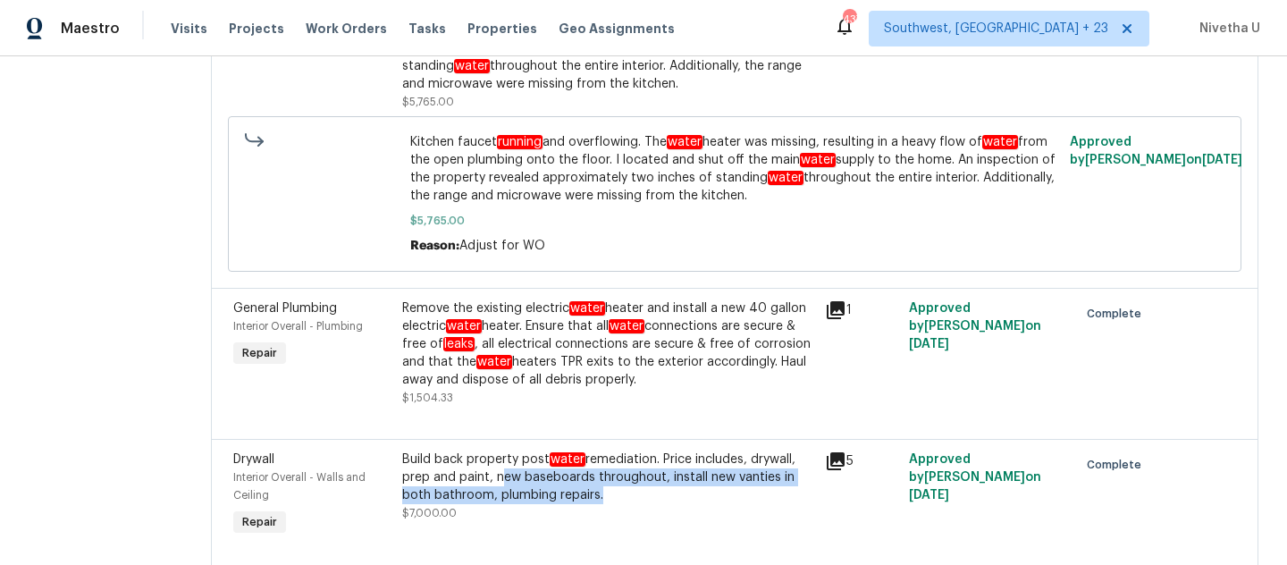
drag, startPoint x: 410, startPoint y: 482, endPoint x: 511, endPoint y: 497, distance: 102.1
click at [511, 497] on div "Build back property post water remediation. Price includes, drywall, prep and p…" at bounding box center [608, 478] width 412 height 54
copy div "new baseboards throughout, install new vanties in both bathroom, plumbing repai…"
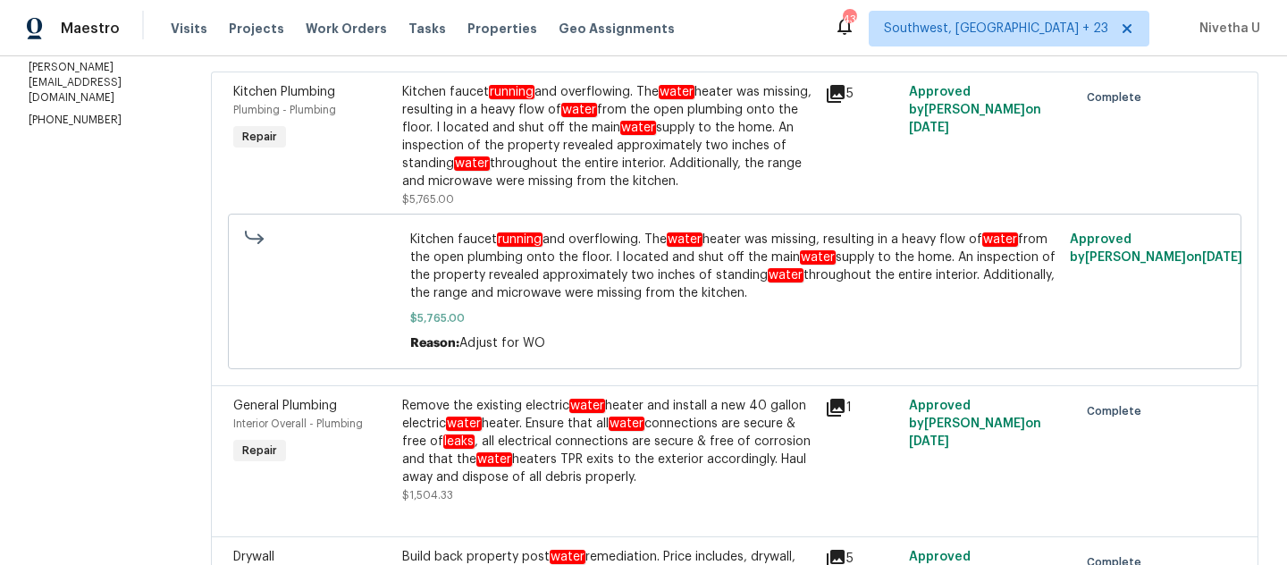
scroll to position [265, 0]
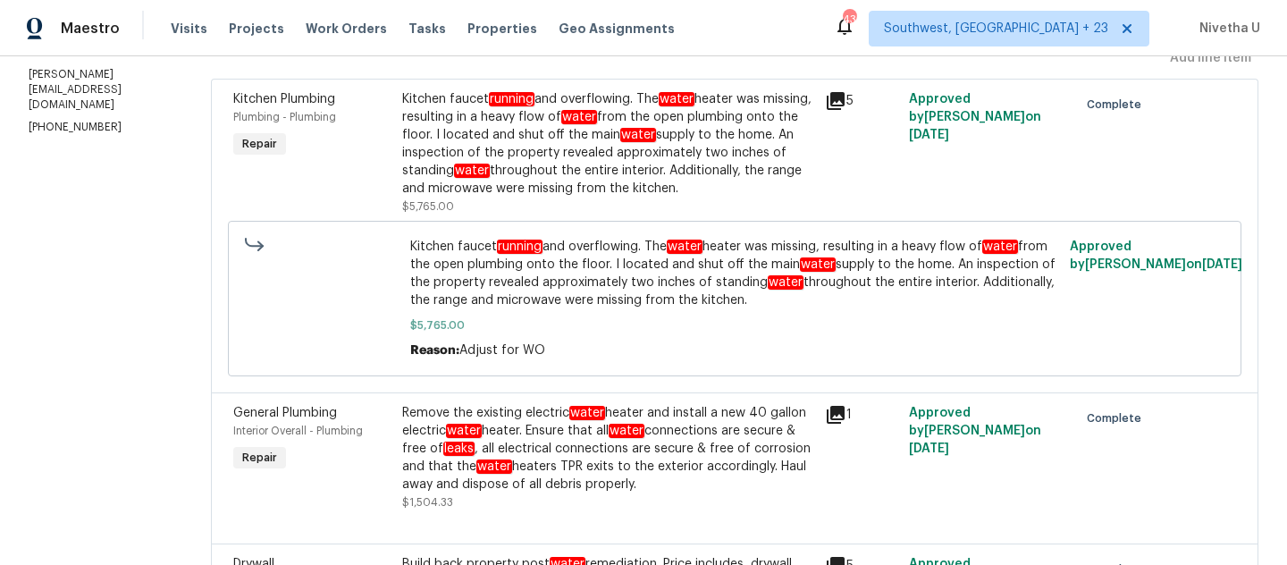
click at [548, 201] on div "Kitchen faucet running and overflowing. The water heater was missing, resulting…" at bounding box center [608, 152] width 412 height 125
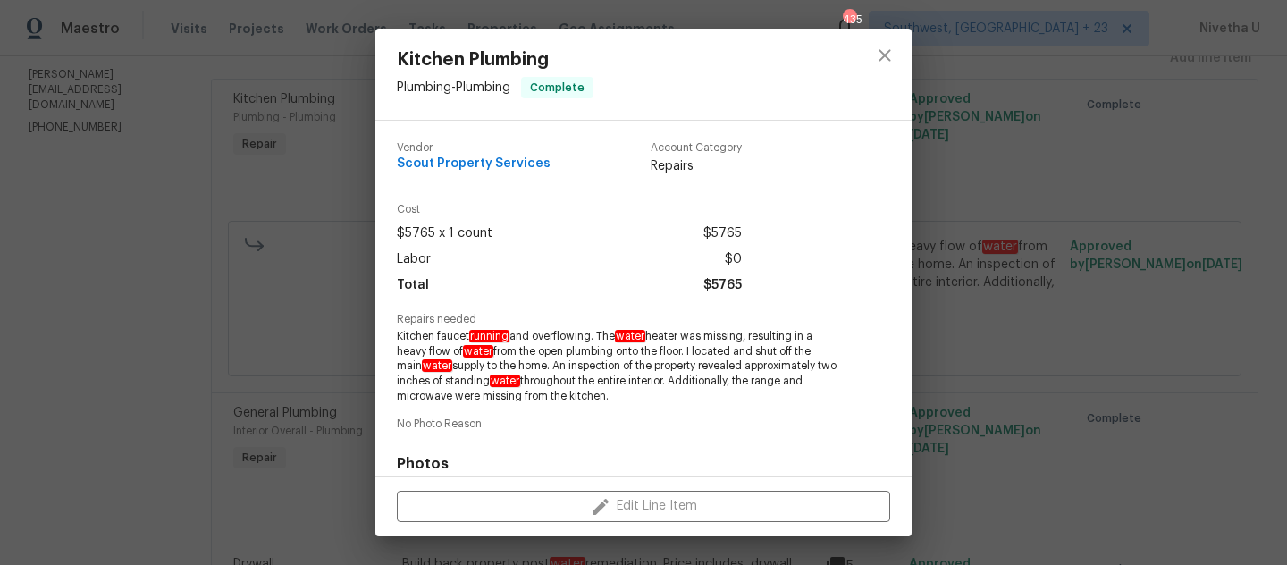
scroll to position [257, 0]
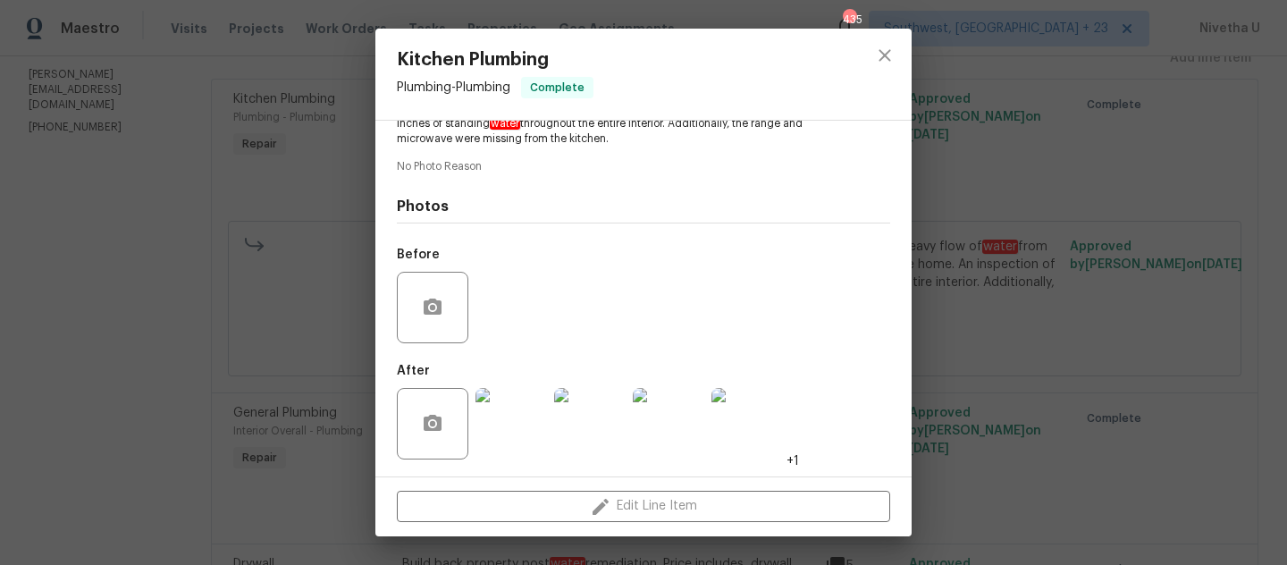
click at [492, 448] on img at bounding box center [512, 424] width 72 height 72
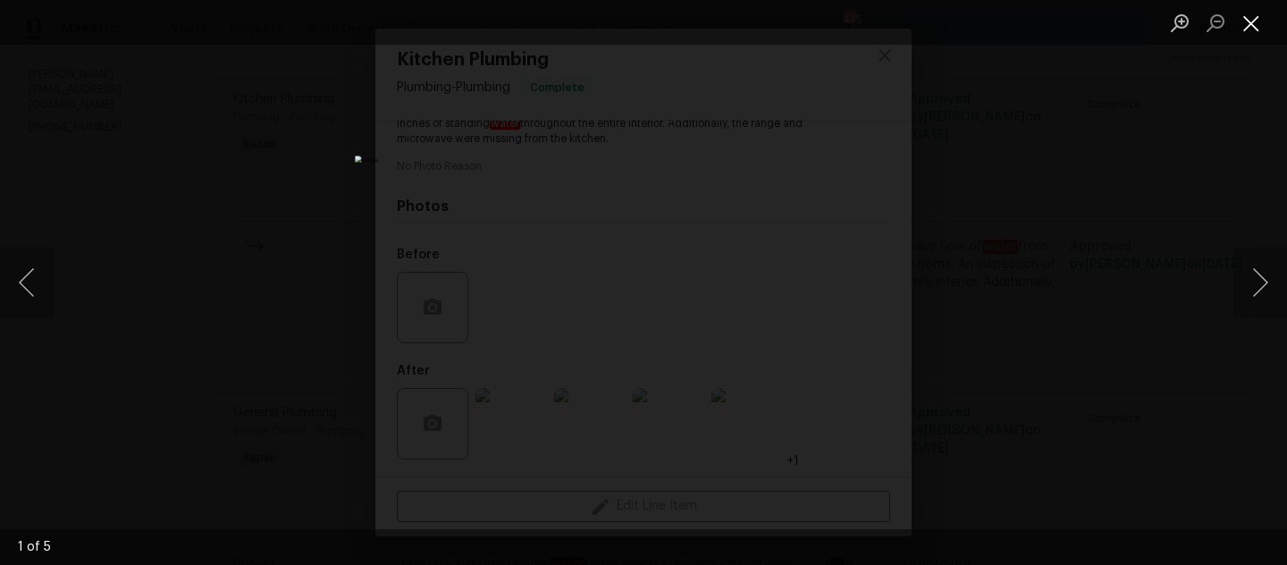
click at [1251, 24] on button "Close lightbox" at bounding box center [1252, 22] width 36 height 31
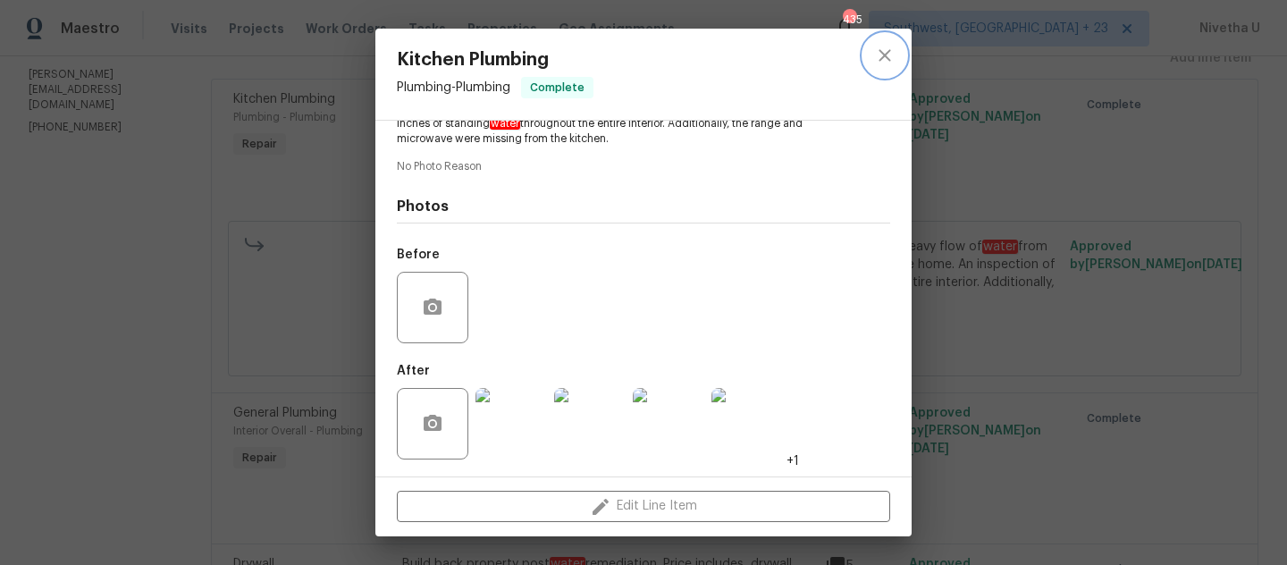
click at [884, 59] on icon "close" at bounding box center [884, 55] width 21 height 21
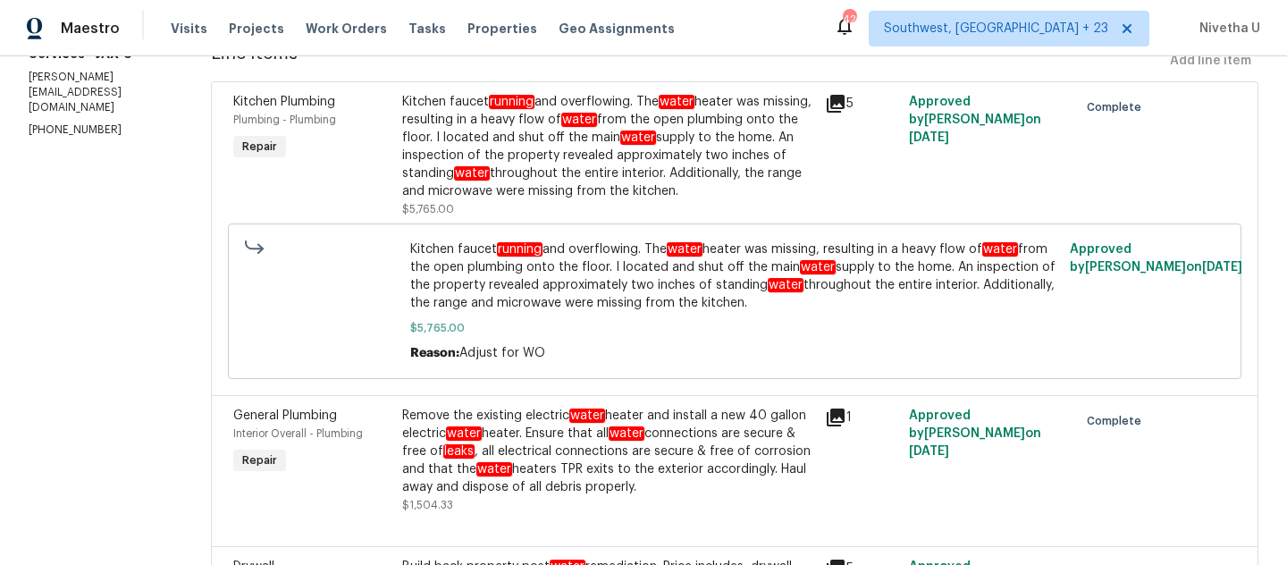
scroll to position [258, 0]
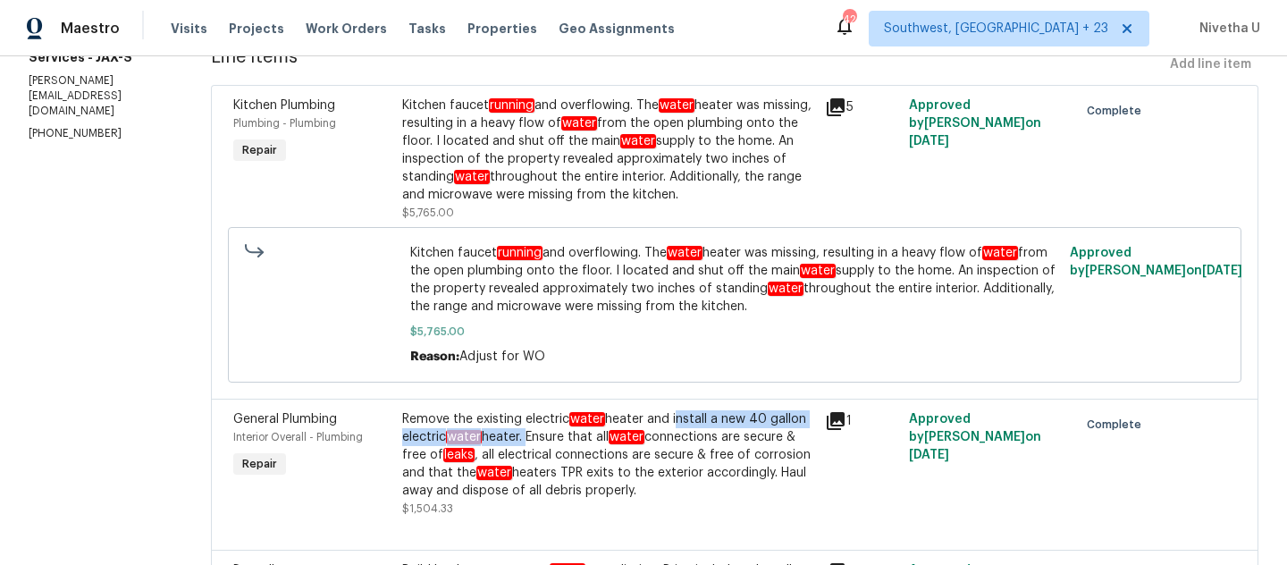
drag, startPoint x: 621, startPoint y: 421, endPoint x: 475, endPoint y: 442, distance: 148.0
click at [475, 442] on div "Remove the existing electric water heater and install a new 40 gallon electric …" at bounding box center [608, 454] width 412 height 89
copy div "install a new 40 gallon electric water heater."
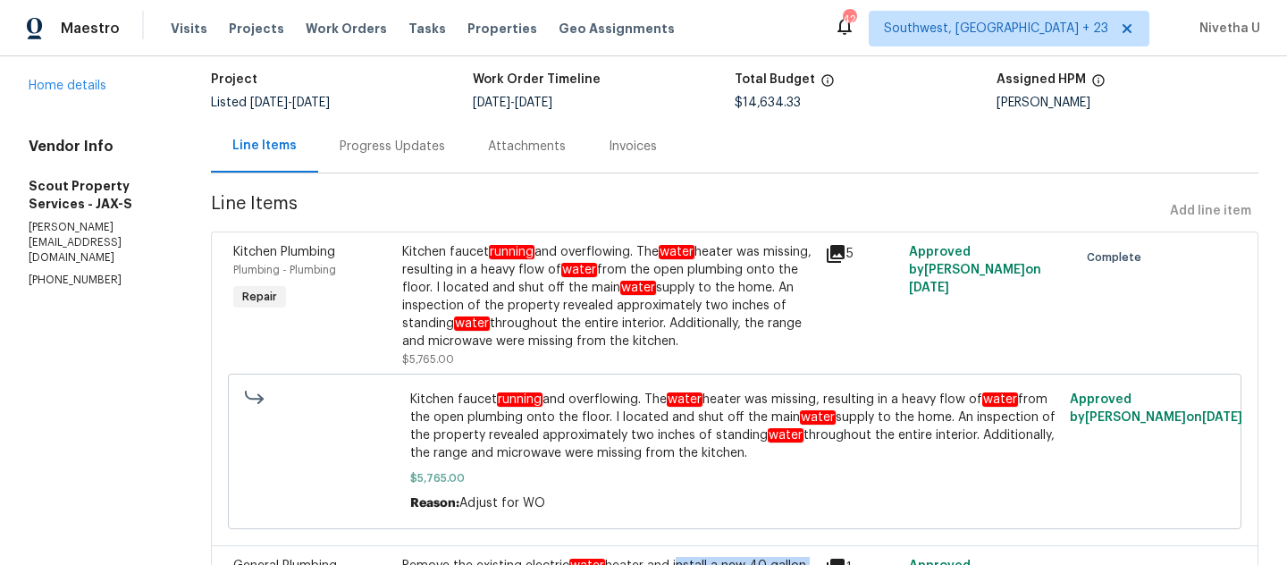
scroll to position [111, 0]
click at [354, 161] on div "Progress Updates" at bounding box center [392, 147] width 148 height 53
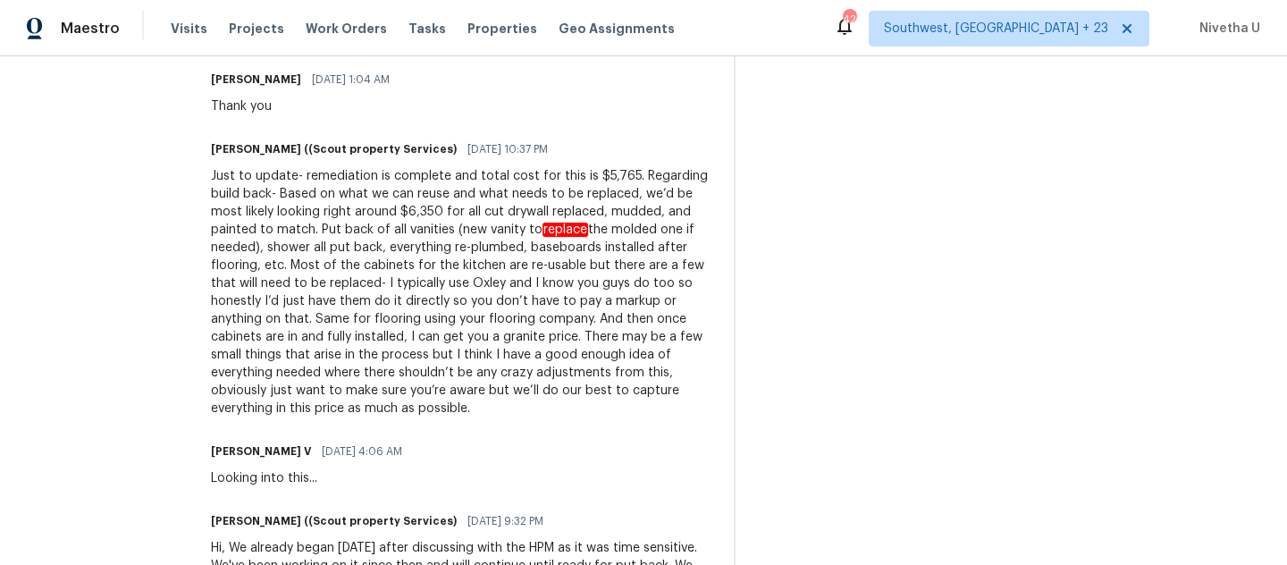
scroll to position [291, 0]
